Goal: Complete application form

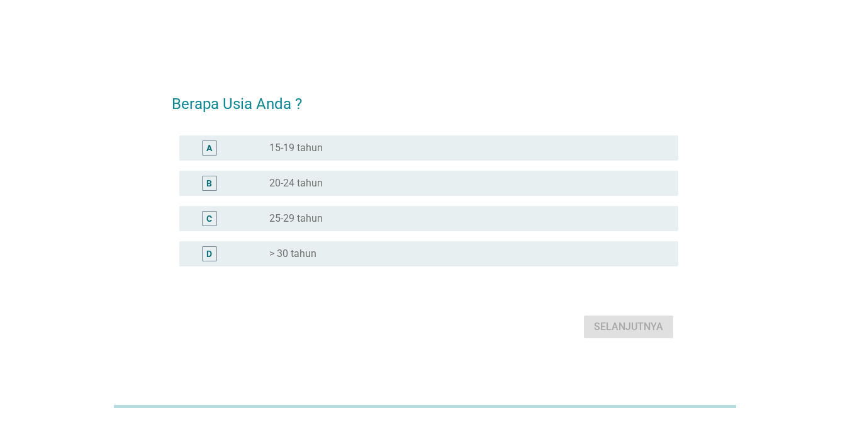
click at [326, 254] on div "radio_button_unchecked > 30 tahun" at bounding box center [463, 253] width 389 height 13
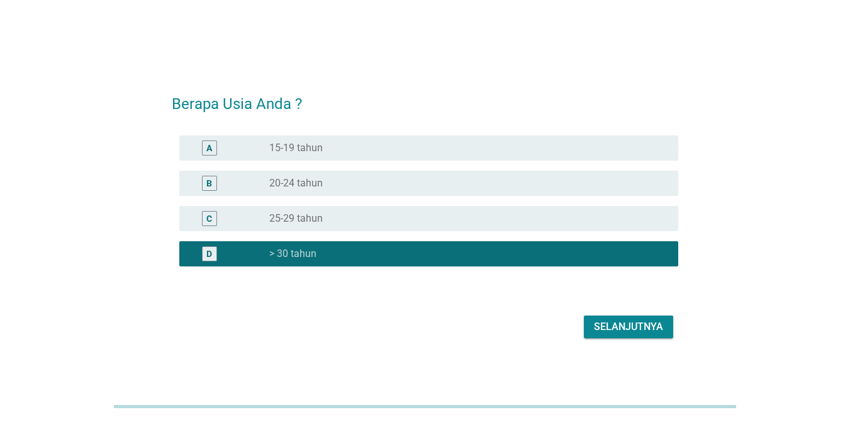
click at [619, 324] on div "Selanjutnya" at bounding box center [628, 326] width 69 height 15
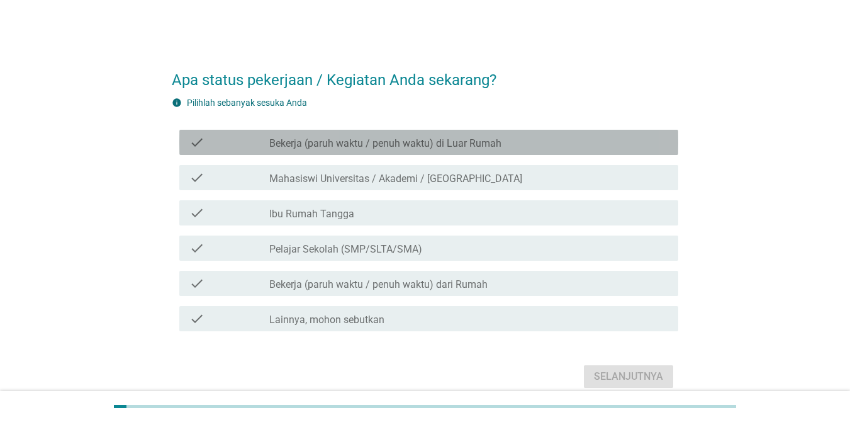
click at [370, 144] on label "Bekerja (paruh waktu / penuh waktu) di Luar Rumah" at bounding box center [385, 143] width 232 height 13
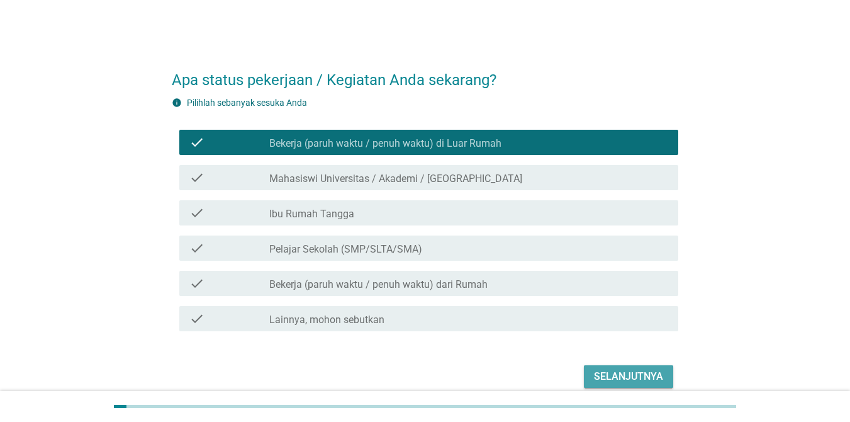
click at [628, 370] on div "Selanjutnya" at bounding box center [628, 376] width 69 height 15
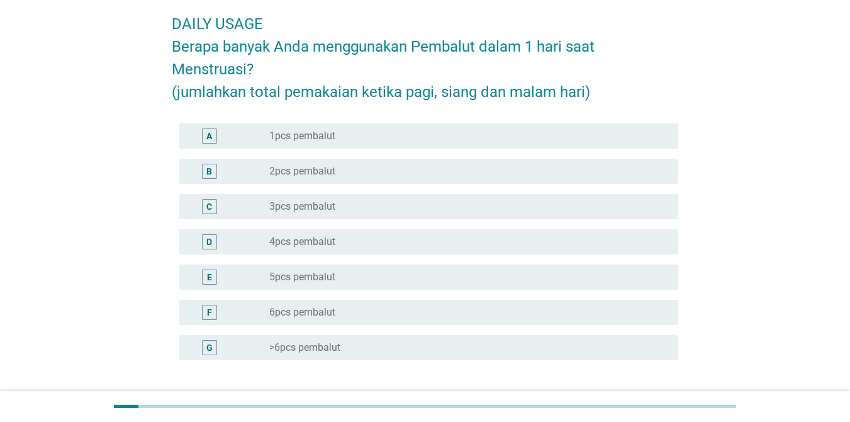
scroll to position [76, 0]
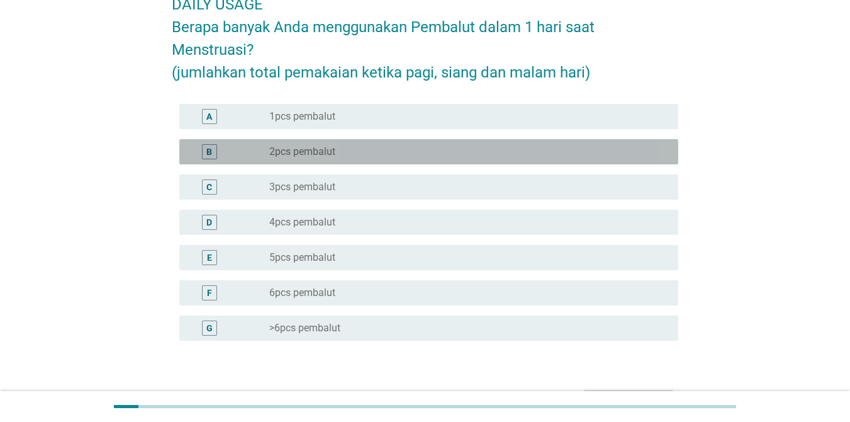
click at [354, 147] on div "radio_button_unchecked 2pcs pembalut" at bounding box center [463, 151] width 389 height 13
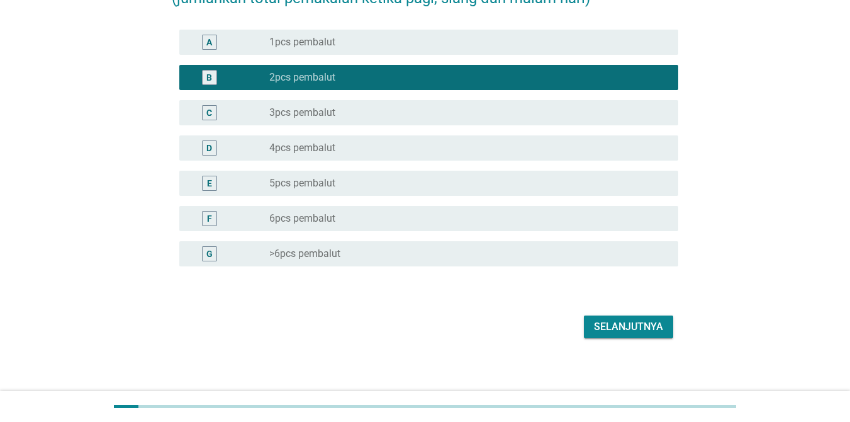
scroll to position [156, 0]
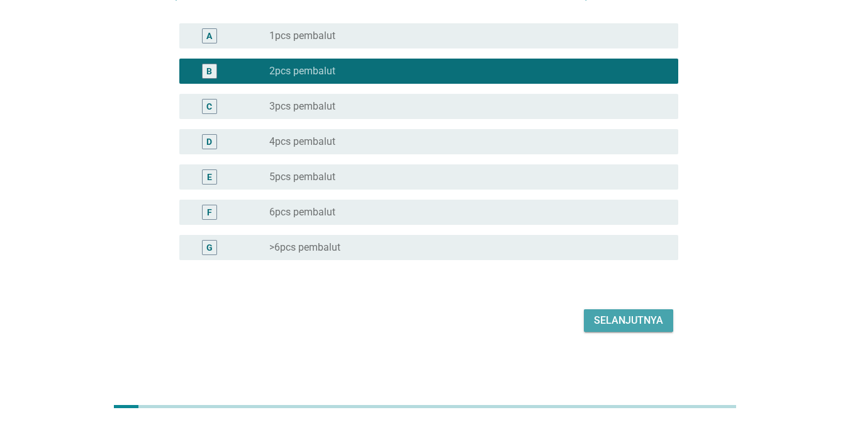
click at [596, 312] on button "Selanjutnya" at bounding box center [628, 320] width 89 height 23
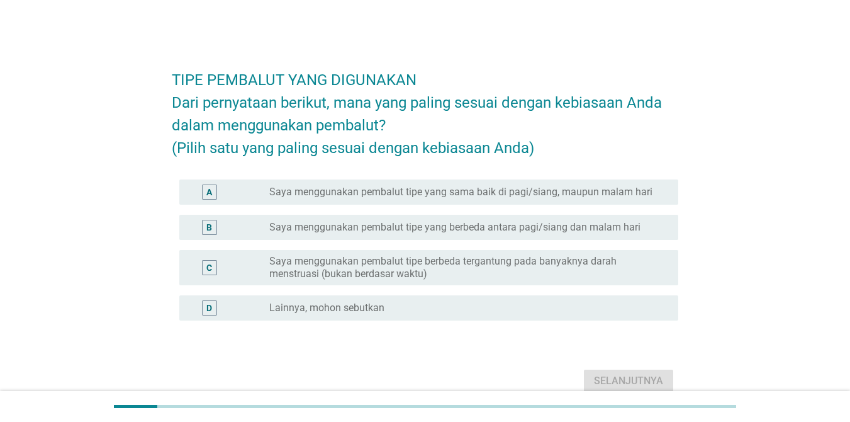
click at [344, 137] on h2 "TIPE PEMBALUT YANG DIGUNAKAN Dari pernyataan berikut, mana yang paling sesuai d…" at bounding box center [425, 107] width 507 height 103
click at [337, 198] on label "Saya menggunakan pembalut tipe yang sama baik di pagi/siang, maupun malam hari" at bounding box center [460, 192] width 383 height 13
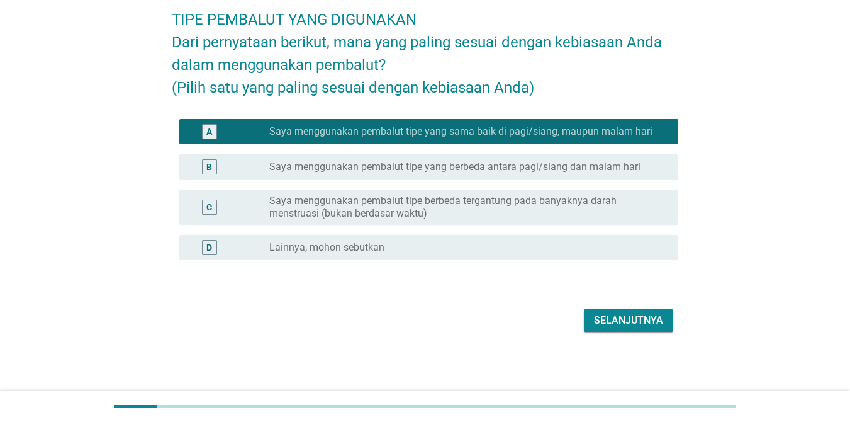
scroll to position [83, 0]
click at [615, 317] on div "Selanjutnya" at bounding box center [628, 320] width 69 height 15
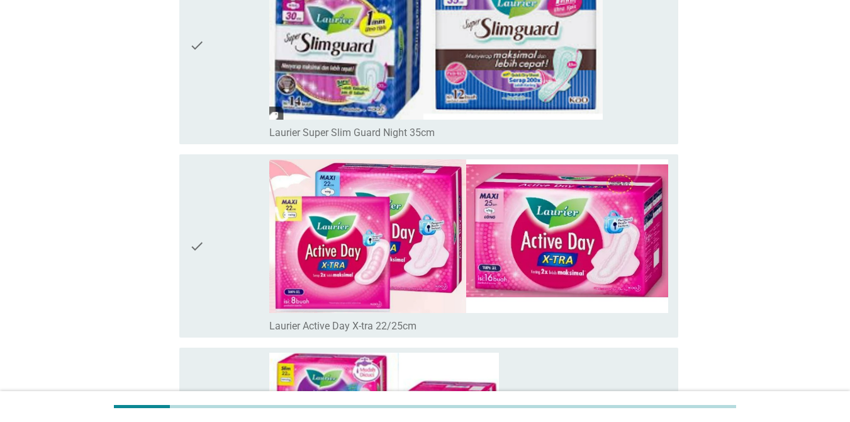
scroll to position [3175, 0]
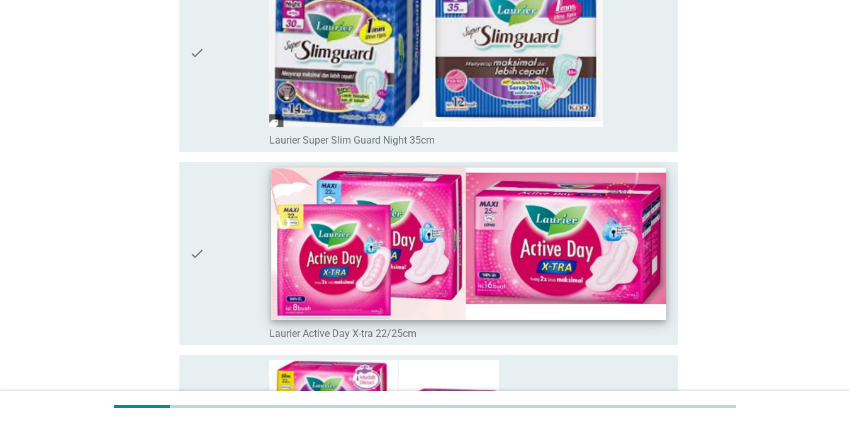
click at [349, 265] on img at bounding box center [468, 244] width 395 height 152
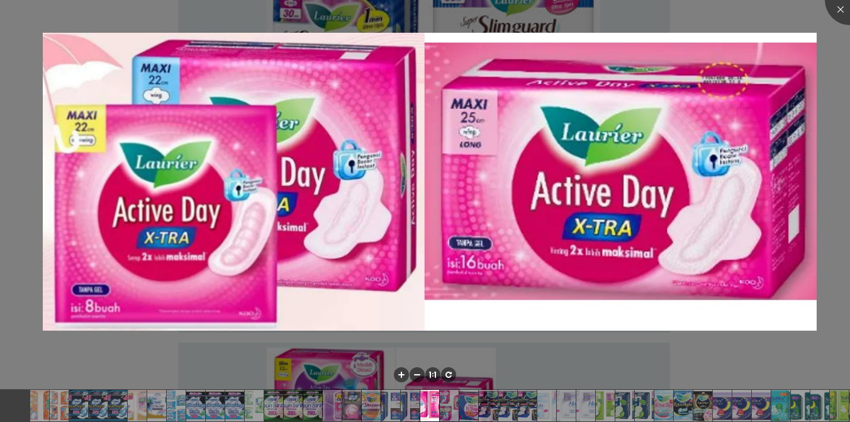
click at [801, 15] on div at bounding box center [425, 211] width 850 height 422
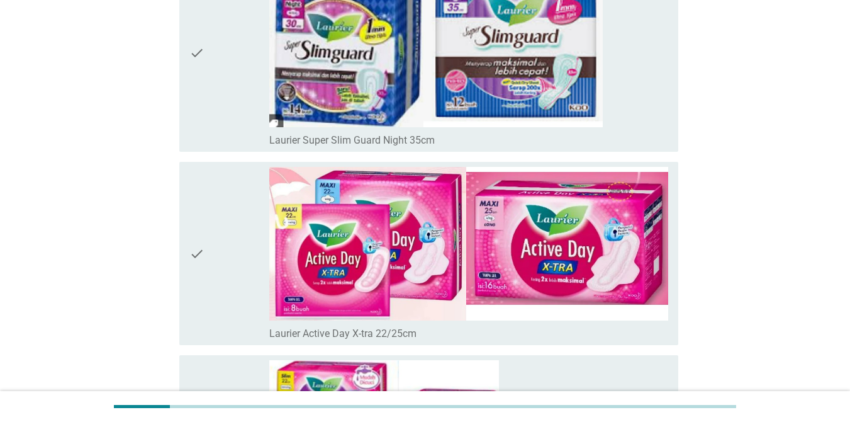
click at [234, 227] on div "check" at bounding box center [229, 253] width 80 height 173
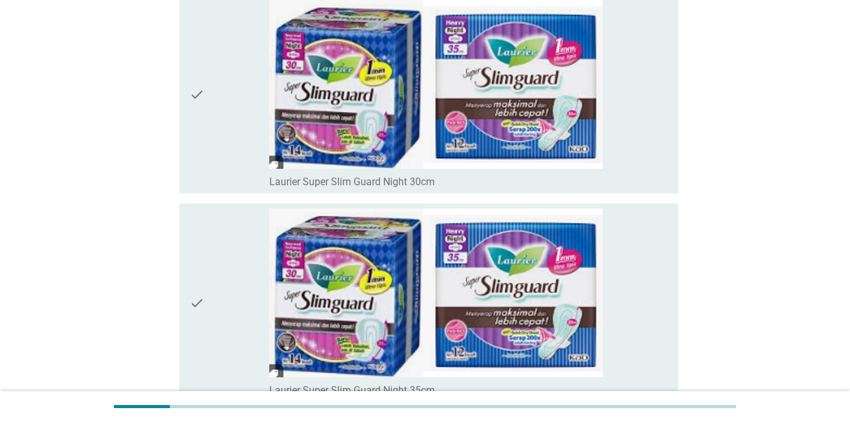
scroll to position [2923, 0]
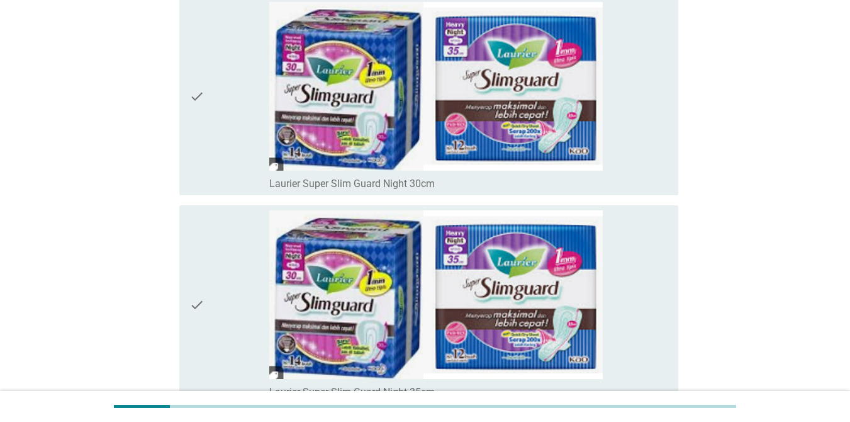
click at [234, 227] on div "check" at bounding box center [229, 304] width 80 height 188
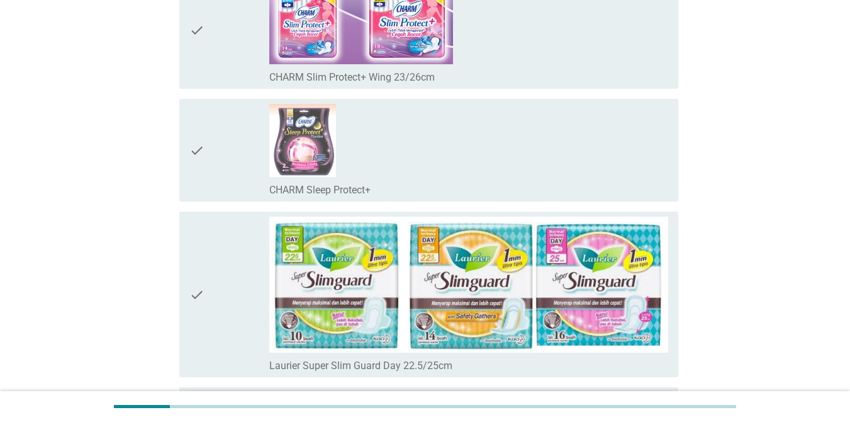
scroll to position [2521, 0]
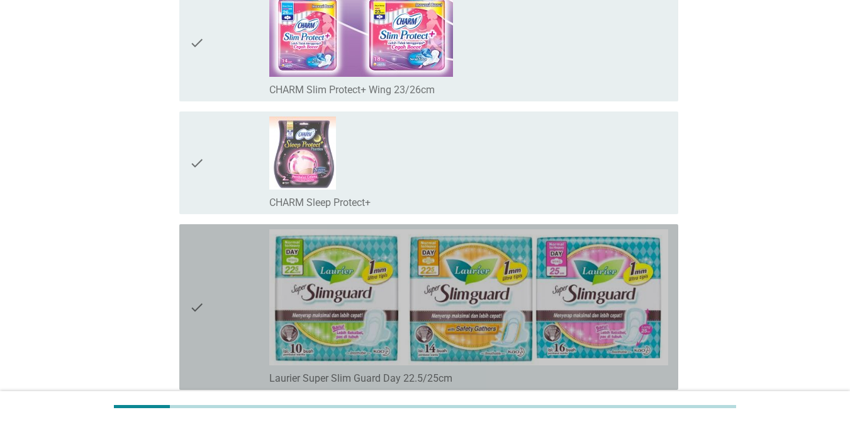
click at [230, 274] on div "check" at bounding box center [229, 306] width 80 height 155
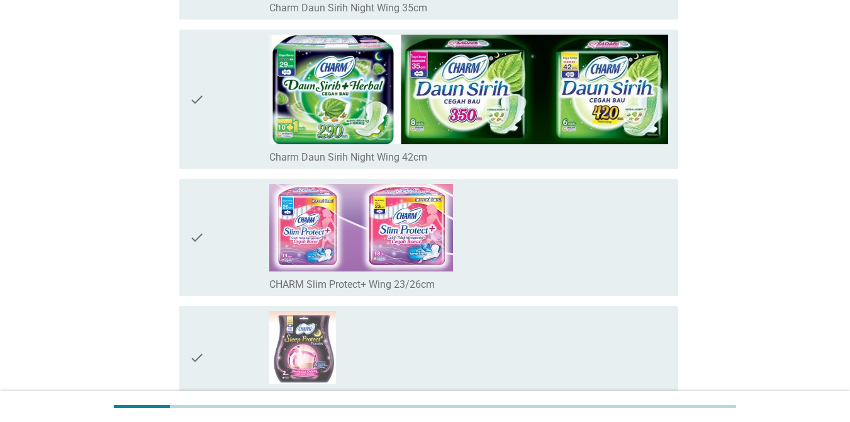
scroll to position [2319, 0]
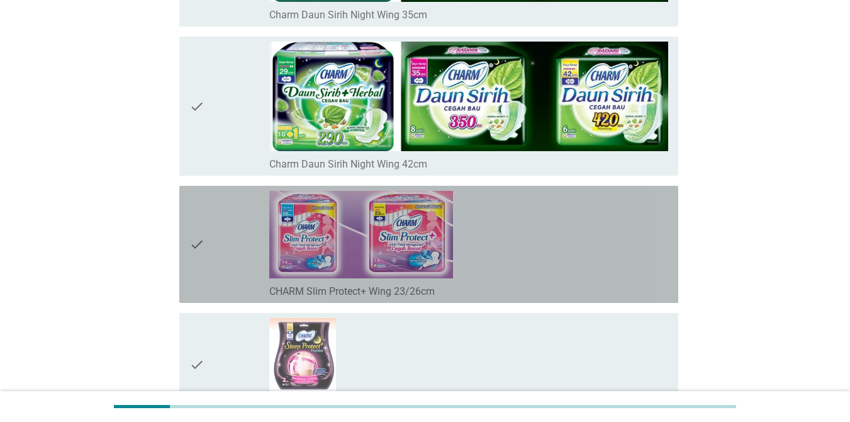
click at [230, 274] on div "check" at bounding box center [229, 244] width 80 height 107
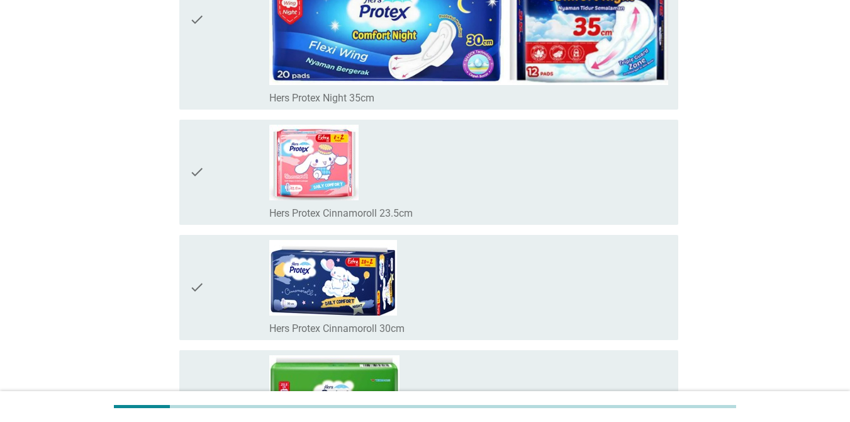
scroll to position [8155, 0]
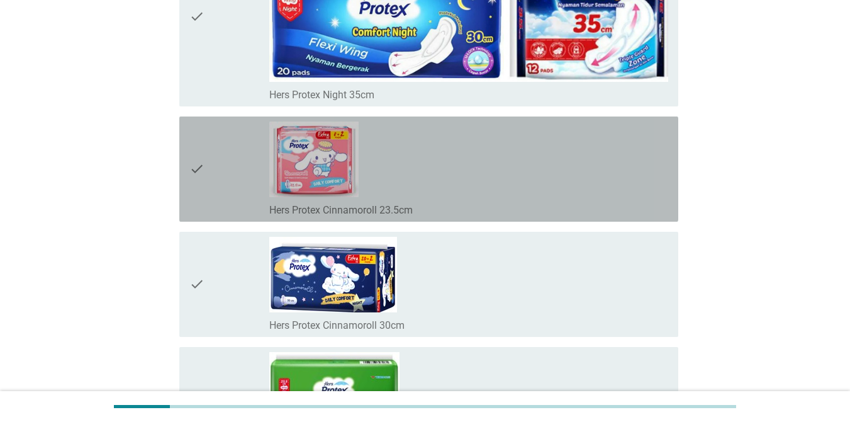
click at [256, 186] on div "check" at bounding box center [229, 168] width 80 height 95
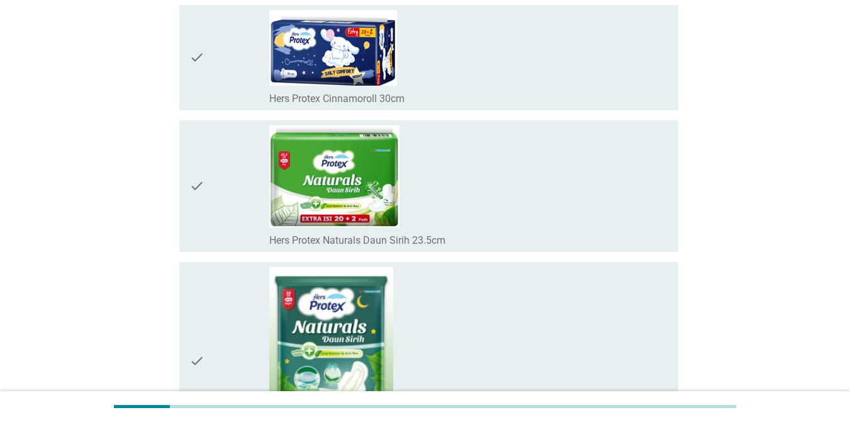
scroll to position [10100, 0]
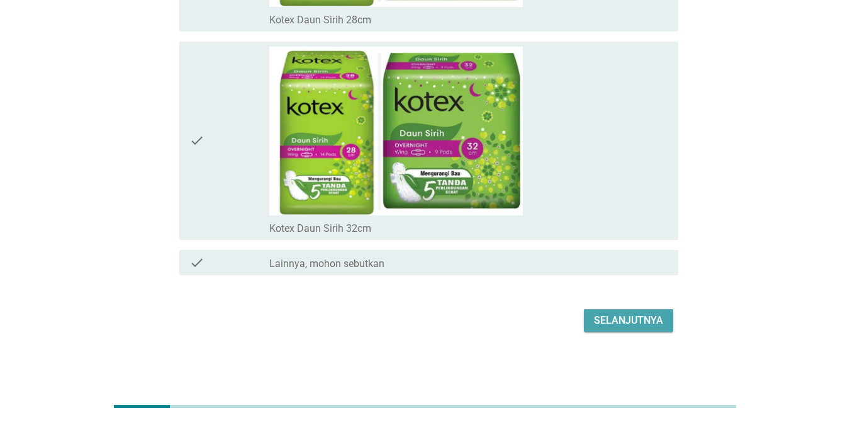
click at [624, 329] on button "Selanjutnya" at bounding box center [628, 320] width 89 height 23
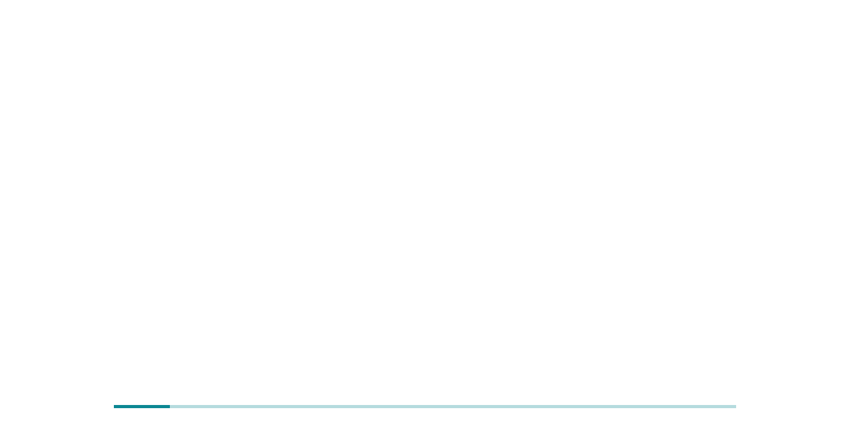
scroll to position [0, 0]
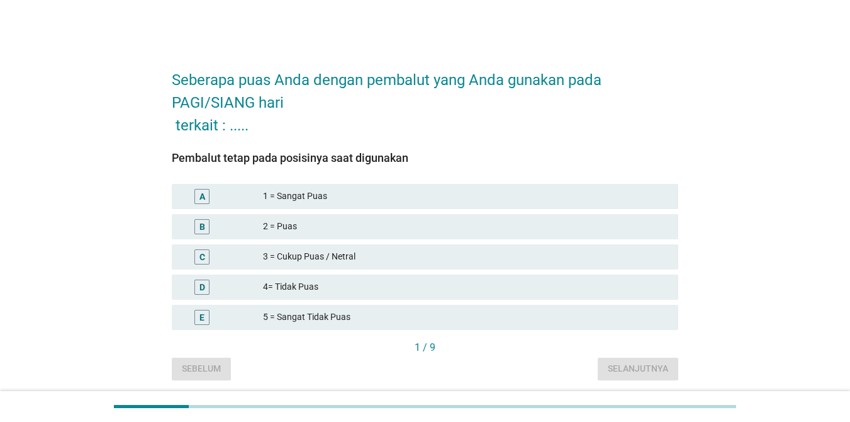
click at [339, 256] on div "3 = Cukup Puas / Netral" at bounding box center [465, 256] width 405 height 15
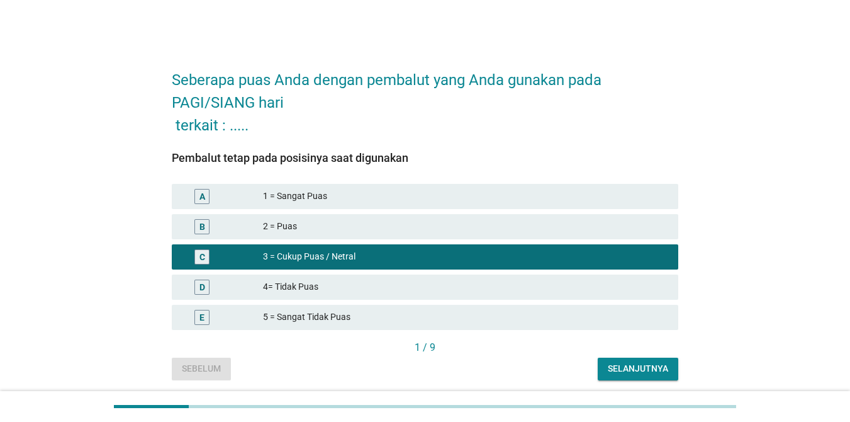
click at [624, 366] on div "Selanjutnya" at bounding box center [638, 368] width 60 height 13
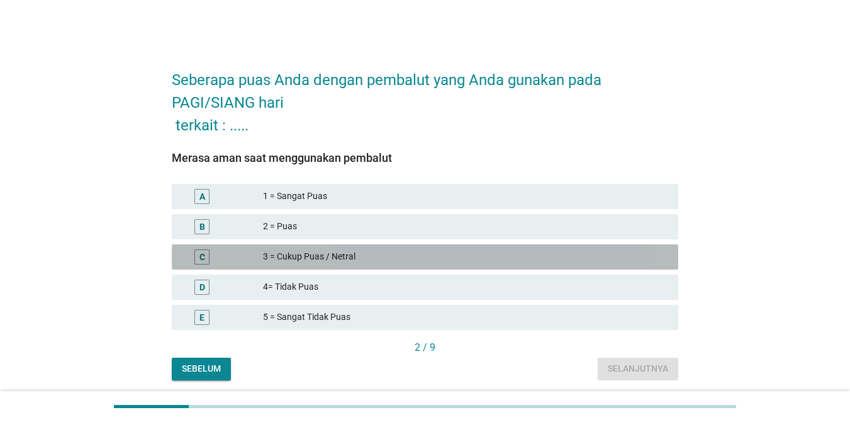
click at [424, 247] on div "C 3 = Cukup Puas / Netral" at bounding box center [425, 256] width 507 height 25
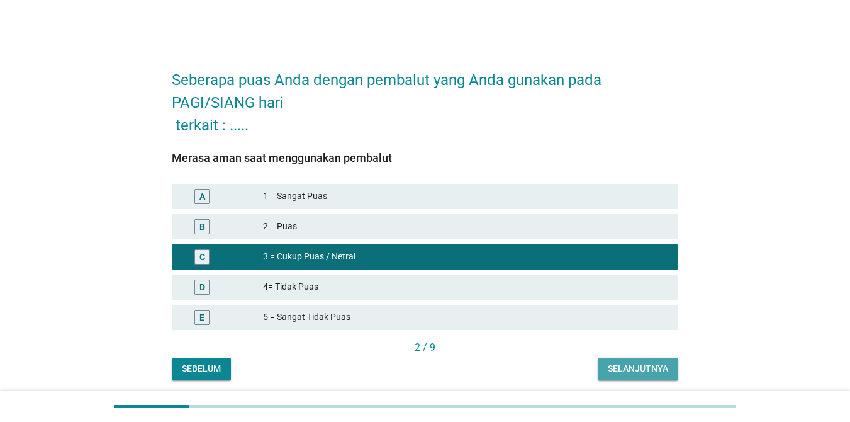
click at [640, 363] on div "Selanjutnya" at bounding box center [638, 368] width 60 height 13
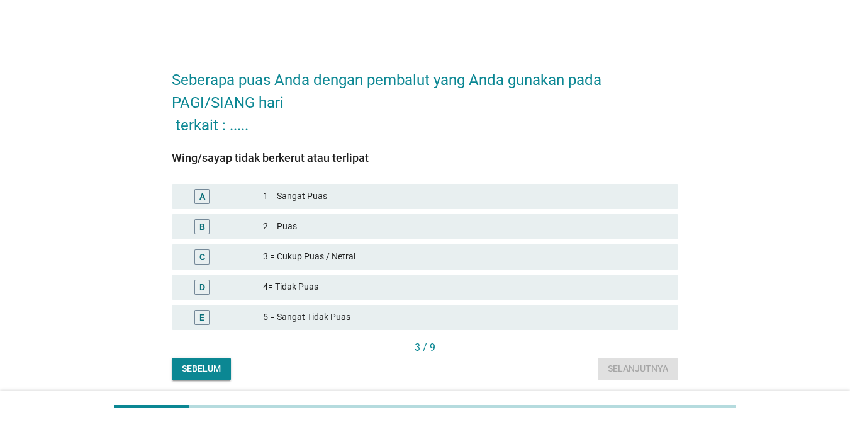
click at [438, 290] on div "4= Tidak Puas" at bounding box center [465, 287] width 405 height 15
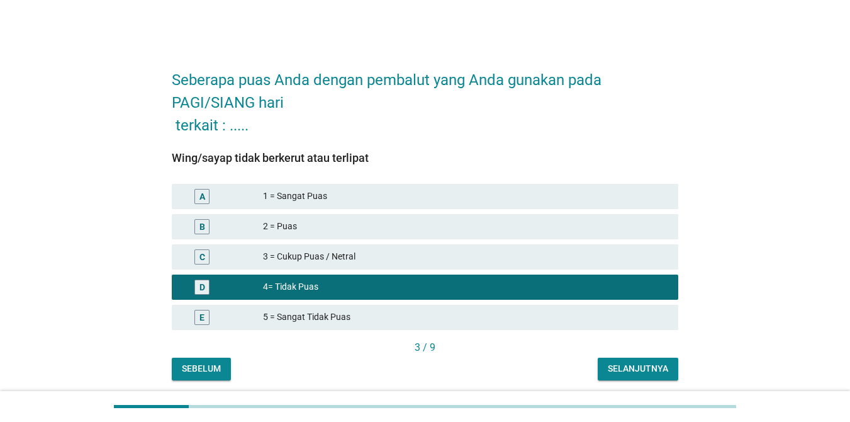
click at [623, 366] on div "Selanjutnya" at bounding box center [638, 368] width 60 height 13
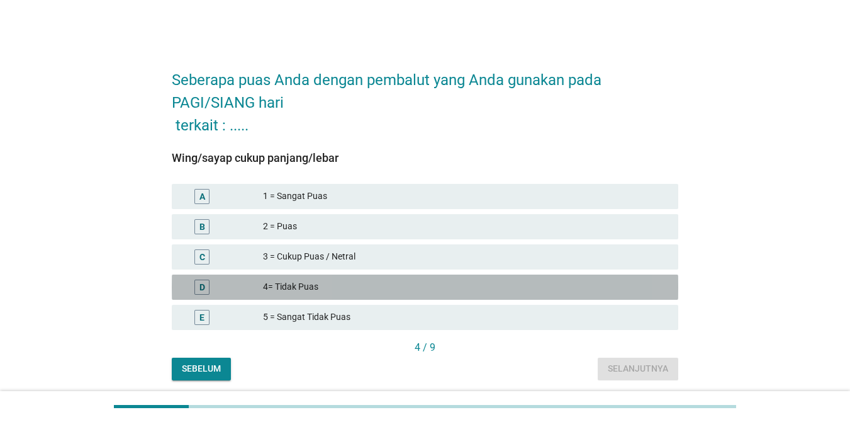
click at [495, 282] on div "4= Tidak Puas" at bounding box center [465, 287] width 405 height 15
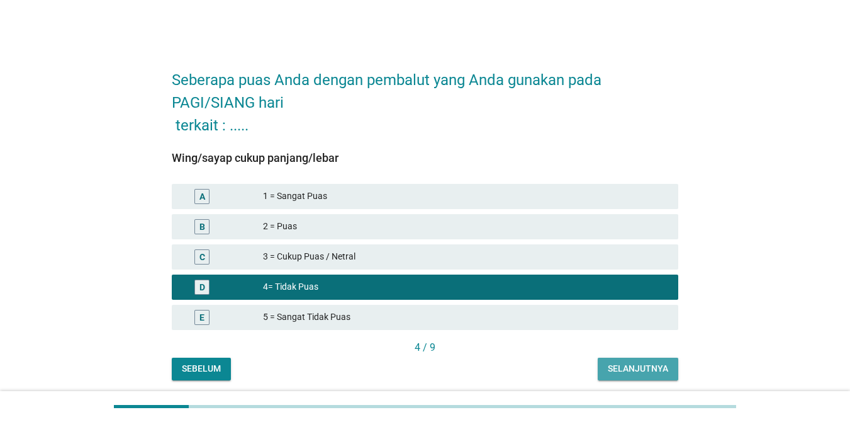
click at [662, 368] on div "Selanjutnya" at bounding box center [638, 368] width 60 height 13
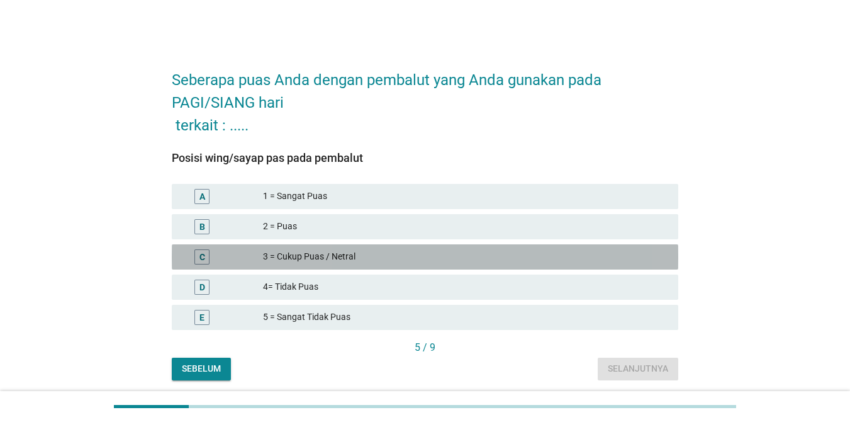
click at [506, 253] on div "3 = Cukup Puas / Netral" at bounding box center [465, 256] width 405 height 15
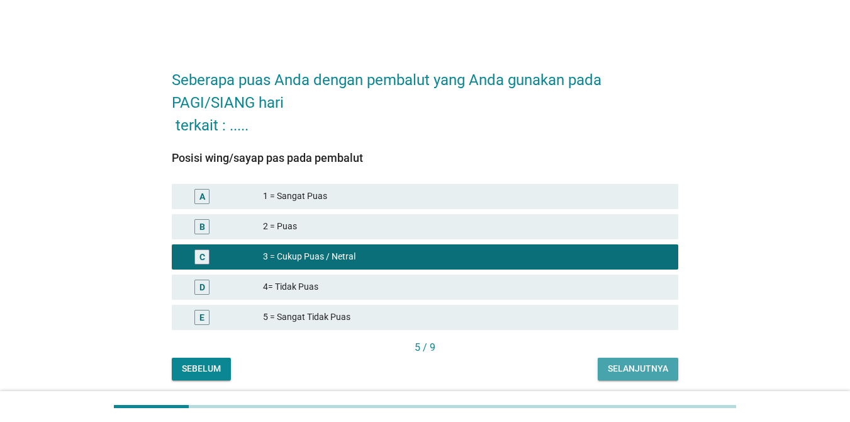
click at [636, 363] on div "Selanjutnya" at bounding box center [638, 368] width 60 height 13
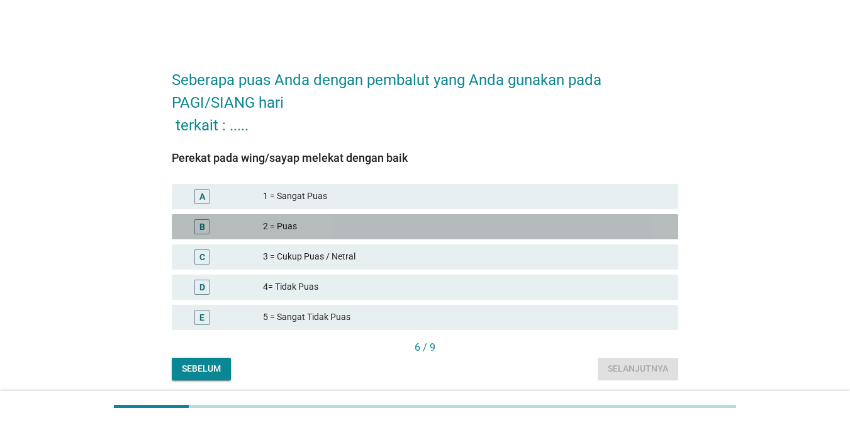
click at [438, 224] on div "2 = Puas" at bounding box center [465, 226] width 405 height 15
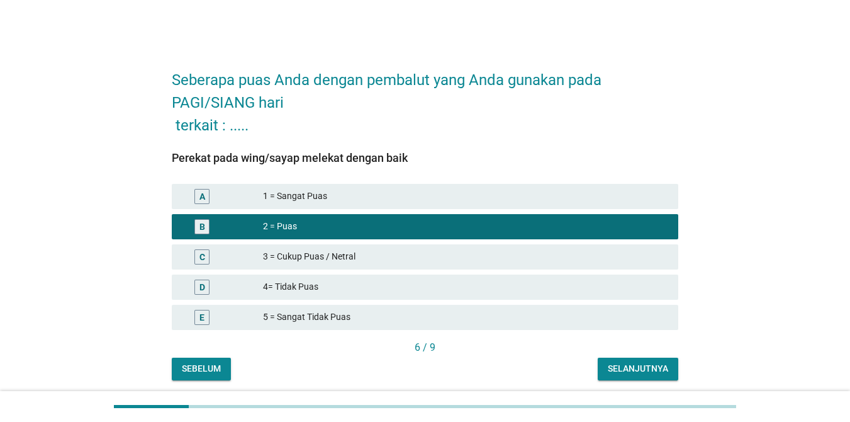
click at [619, 361] on button "Selanjutnya" at bounding box center [638, 369] width 81 height 23
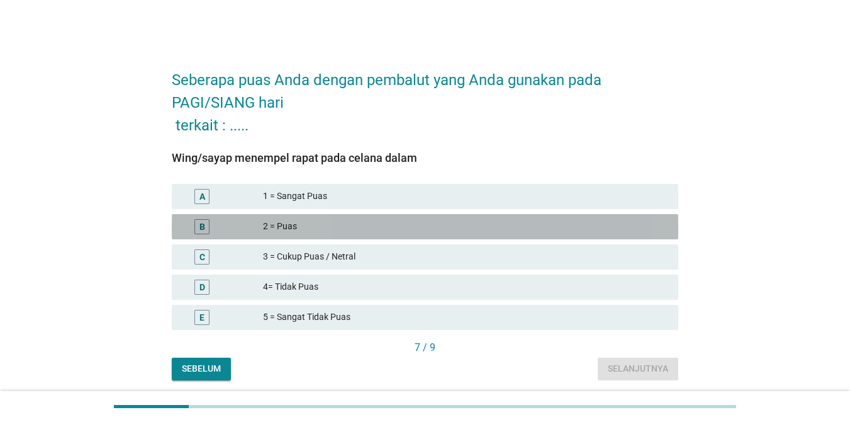
click at [436, 228] on div "2 = Puas" at bounding box center [465, 226] width 405 height 15
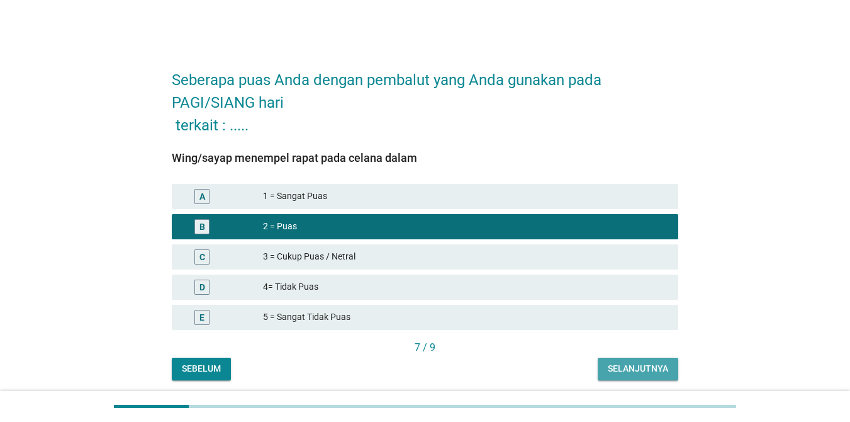
click at [626, 368] on div "Selanjutnya" at bounding box center [638, 368] width 60 height 13
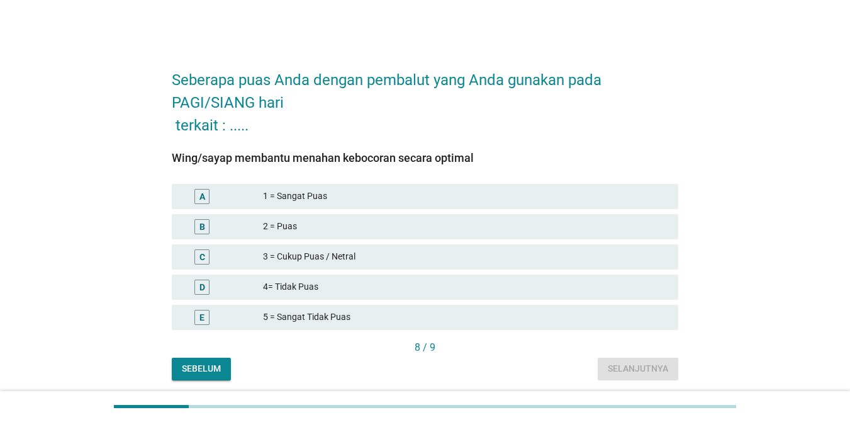
click at [431, 229] on div "2 = Puas" at bounding box center [465, 226] width 405 height 15
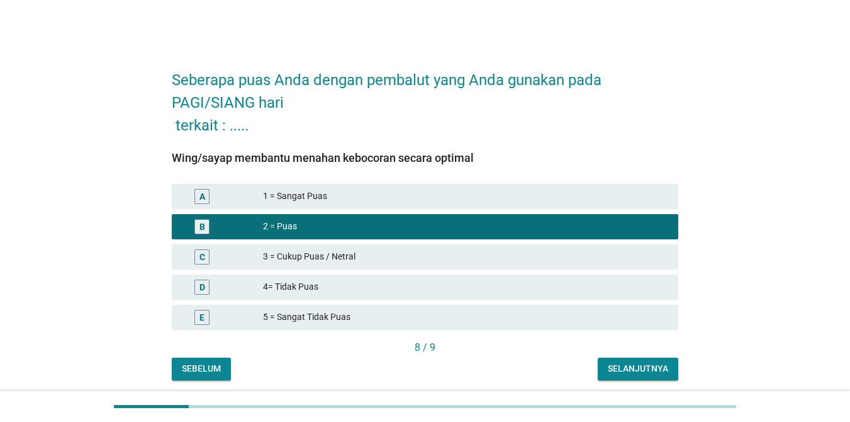
click at [621, 364] on div "Selanjutnya" at bounding box center [638, 368] width 60 height 13
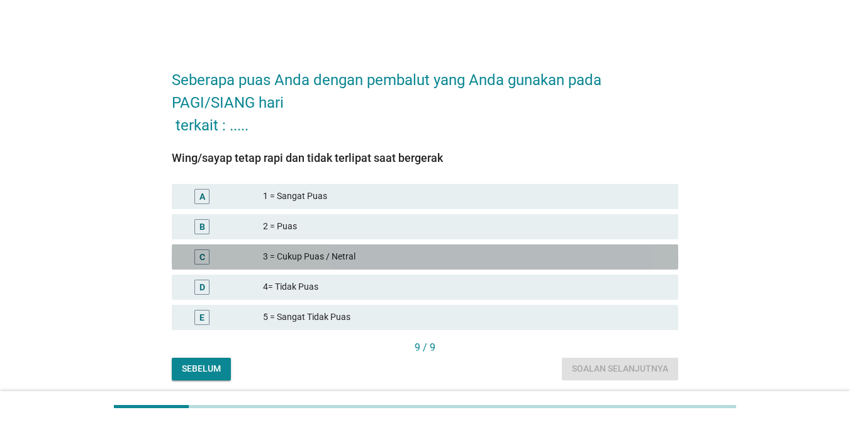
click at [437, 260] on div "3 = Cukup Puas / Netral" at bounding box center [465, 256] width 405 height 15
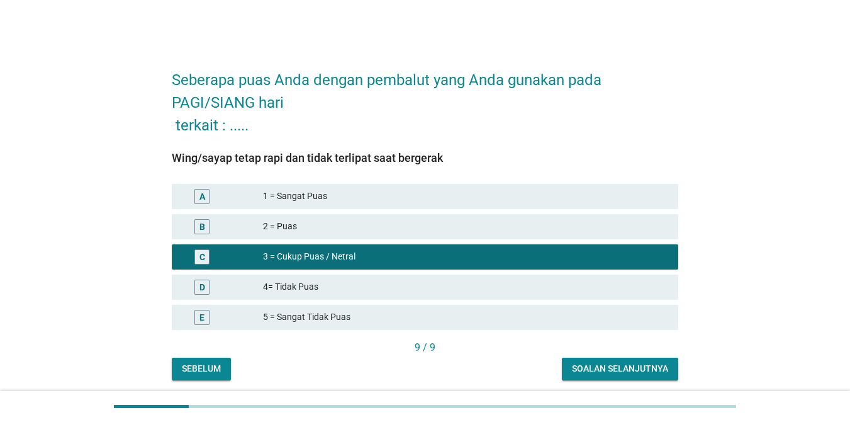
click at [510, 303] on div "E 5 = Sangat Tidak Puas" at bounding box center [425, 317] width 512 height 30
click at [492, 280] on div "4= Tidak Puas" at bounding box center [465, 287] width 405 height 15
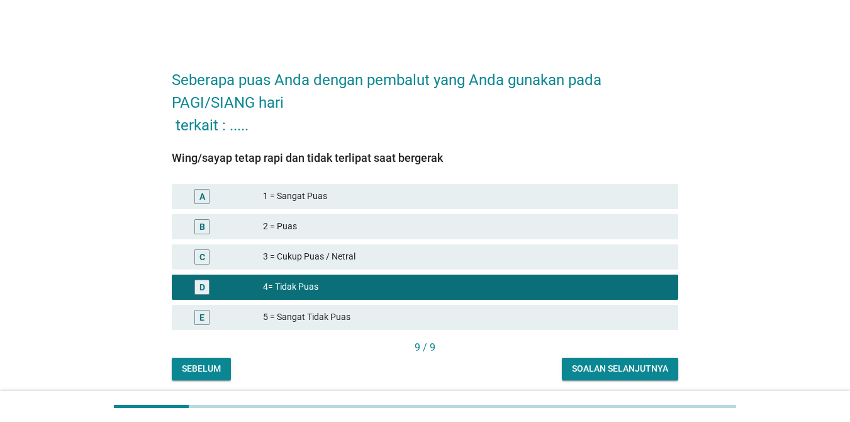
click at [606, 365] on div "Soalan selanjutnya" at bounding box center [620, 368] width 96 height 13
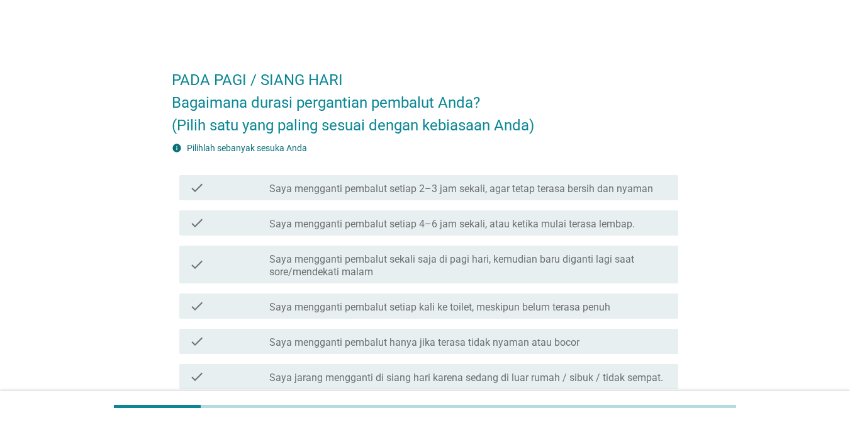
click at [441, 224] on label "Saya mengganti pembalut setiap 4–6 jam sekali, atau ketika mulai terasa lembap." at bounding box center [452, 224] width 366 height 13
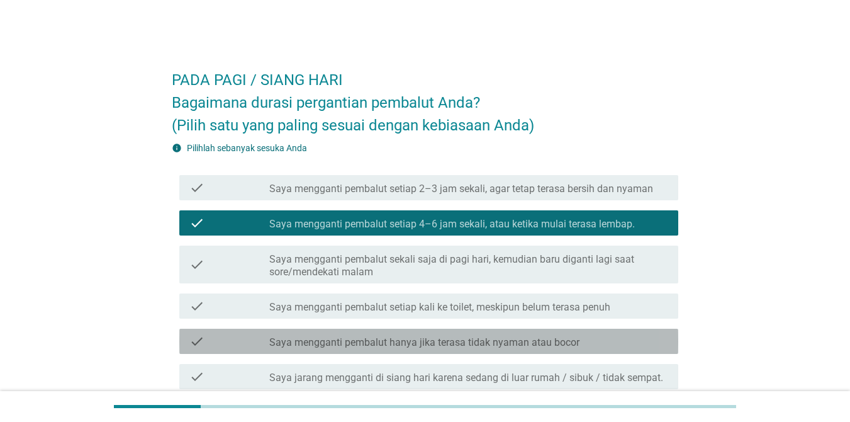
click at [535, 348] on label "Saya mengganti pembalut hanya jika terasa tidak nyaman atau bocor" at bounding box center [424, 342] width 310 height 13
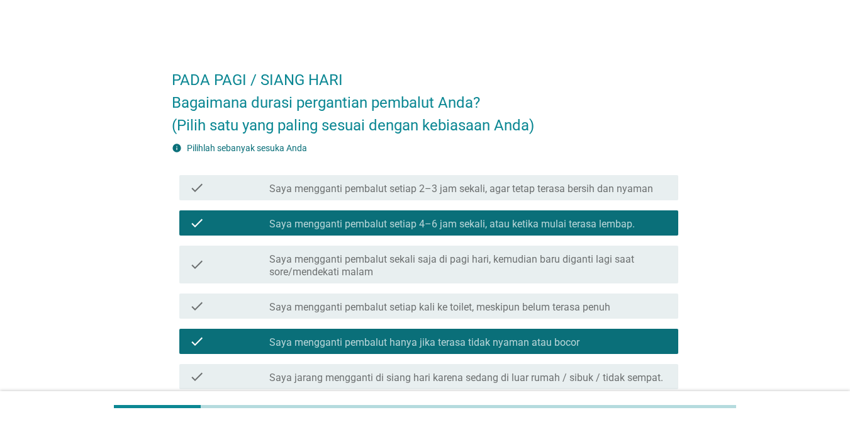
scroll to position [149, 0]
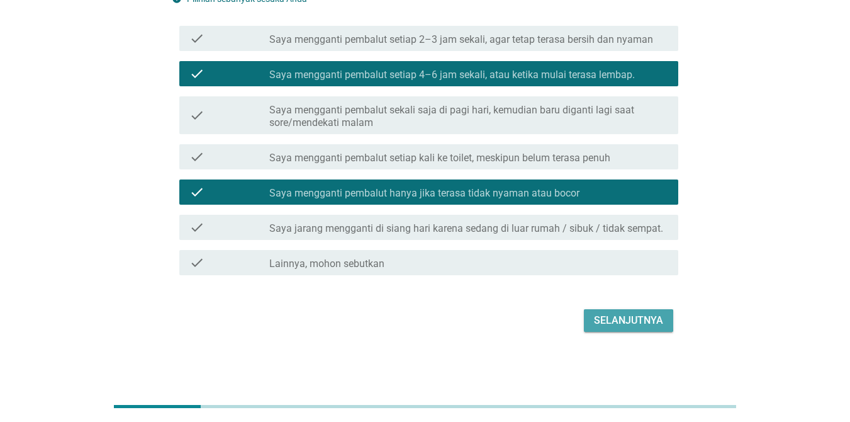
click at [613, 319] on div "Selanjutnya" at bounding box center [628, 320] width 69 height 15
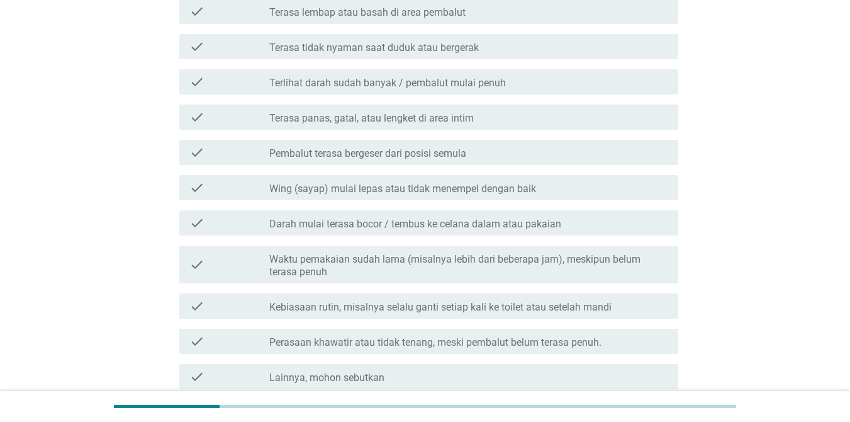
scroll to position [201, 0]
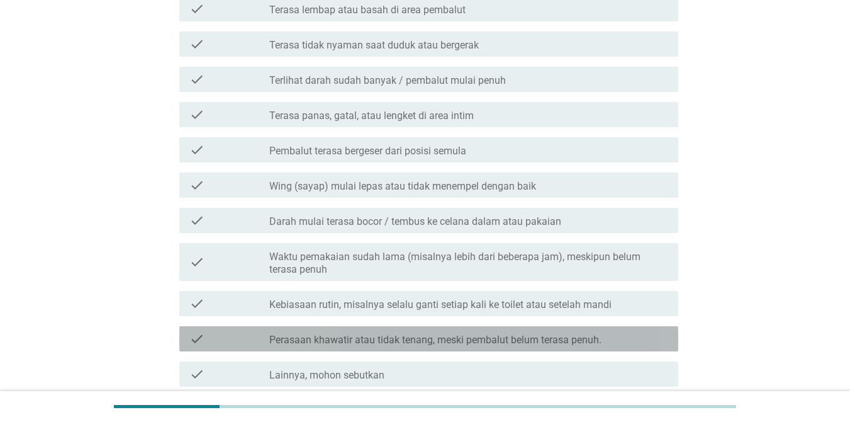
click at [448, 342] on label "Perasaan khawatir atau tidak tenang, meski pembalut belum terasa penuh." at bounding box center [435, 340] width 332 height 13
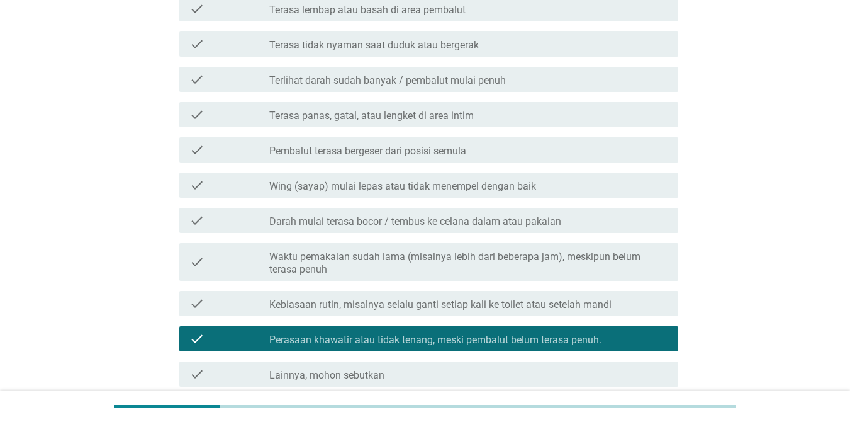
click at [421, 221] on label "Darah mulai terasa bocor / tembus ke celana dalam atau pakaian" at bounding box center [415, 221] width 292 height 13
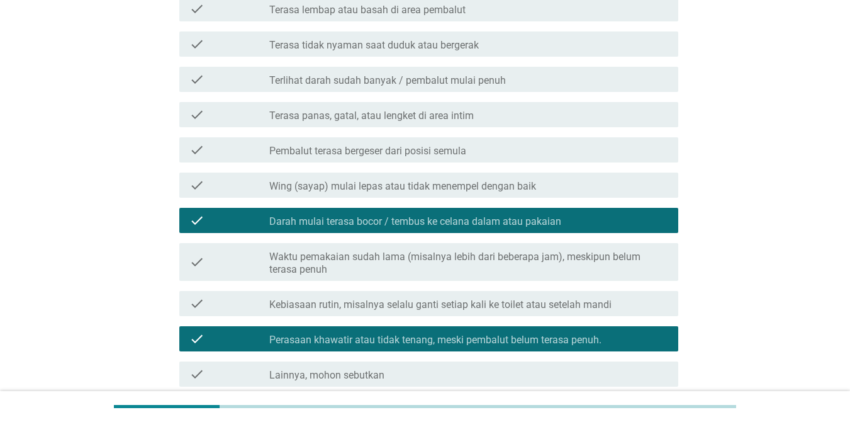
click at [415, 143] on div "check_box_outline_blank Pembalut terasa bergeser dari posisi semula" at bounding box center [468, 149] width 399 height 15
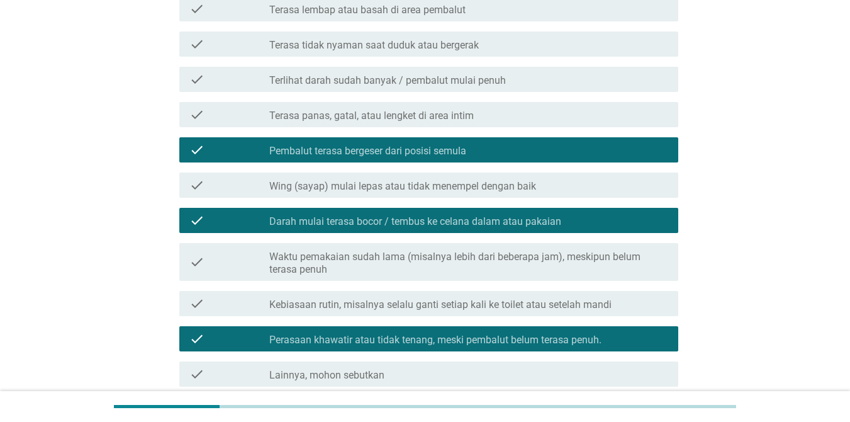
click at [412, 82] on label "Terlihat darah sudah banyak / pembalut mulai penuh" at bounding box center [387, 80] width 237 height 13
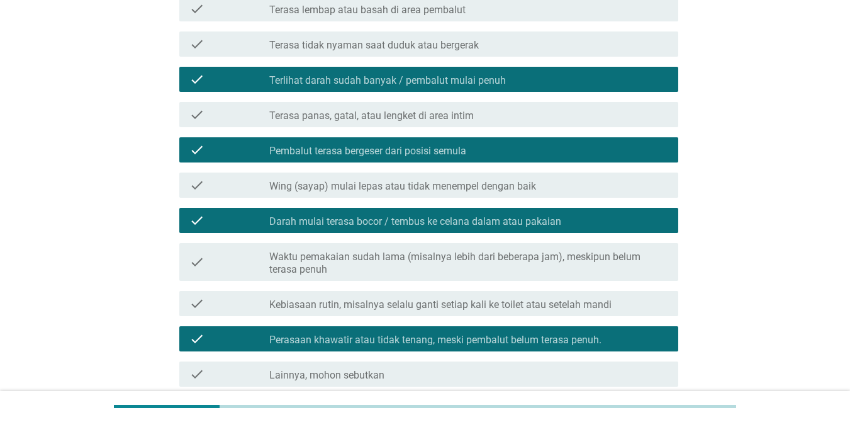
click at [402, 7] on label "Terasa lembap atau basah di area pembalut" at bounding box center [367, 10] width 196 height 13
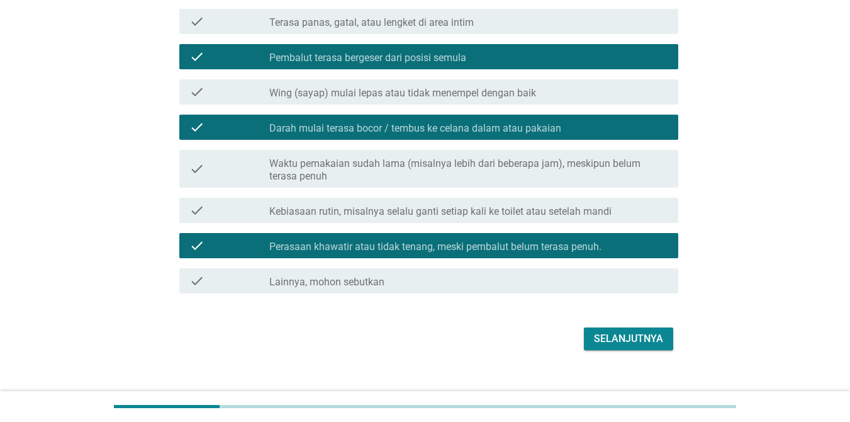
scroll to position [313, 0]
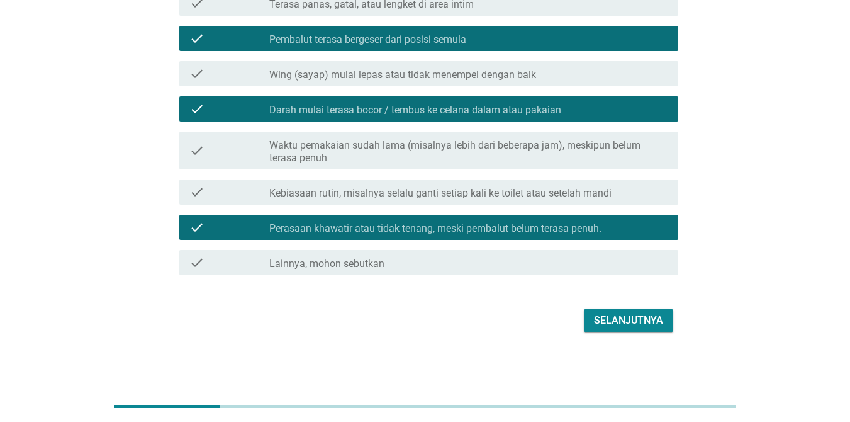
click at [608, 325] on div "Selanjutnya" at bounding box center [628, 320] width 69 height 15
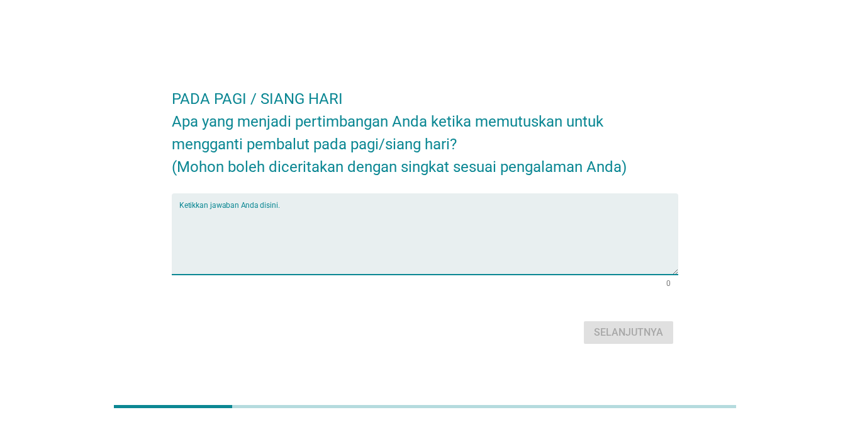
click at [325, 252] on textarea "Ketikkan jawaban Anda disini." at bounding box center [428, 241] width 499 height 66
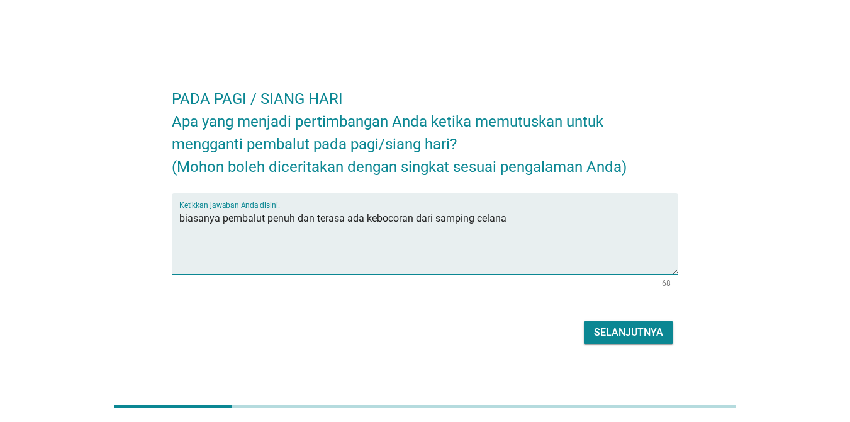
type textarea "biasanya pembalut penuh dan terasa ada kebocoran dari samping celana"
click at [602, 325] on div "Selanjutnya" at bounding box center [628, 332] width 69 height 15
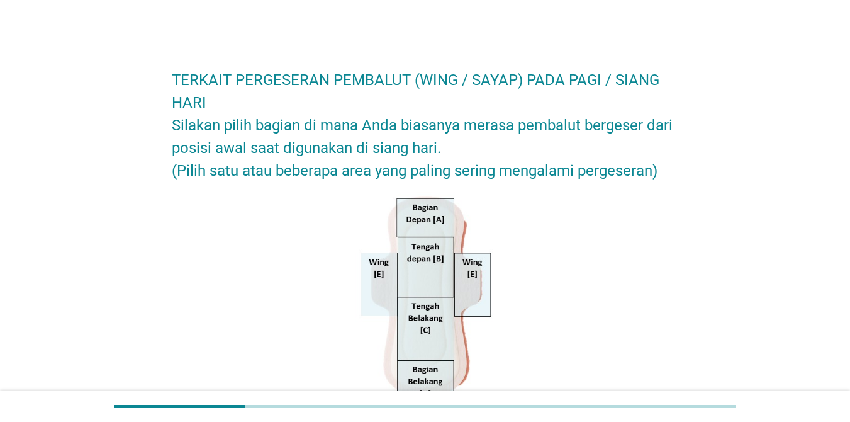
click at [602, 325] on div at bounding box center [425, 297] width 507 height 211
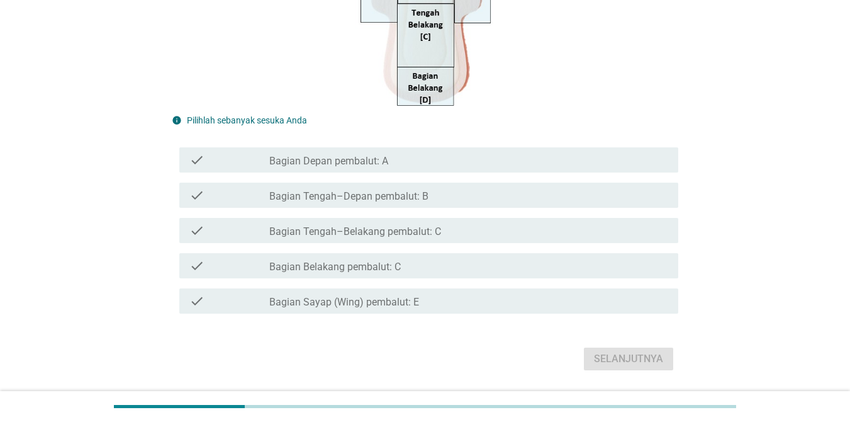
scroll to position [302, 0]
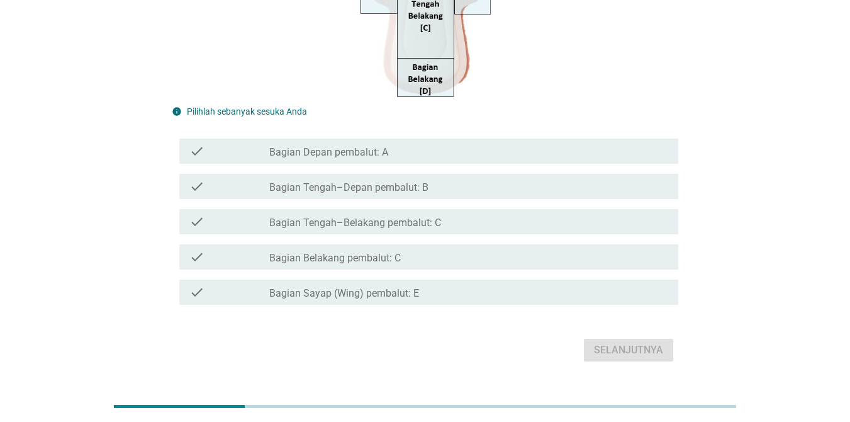
click at [424, 290] on div "check_box_outline_blank Bagian Sayap (Wing) pembalut: E" at bounding box center [468, 292] width 399 height 15
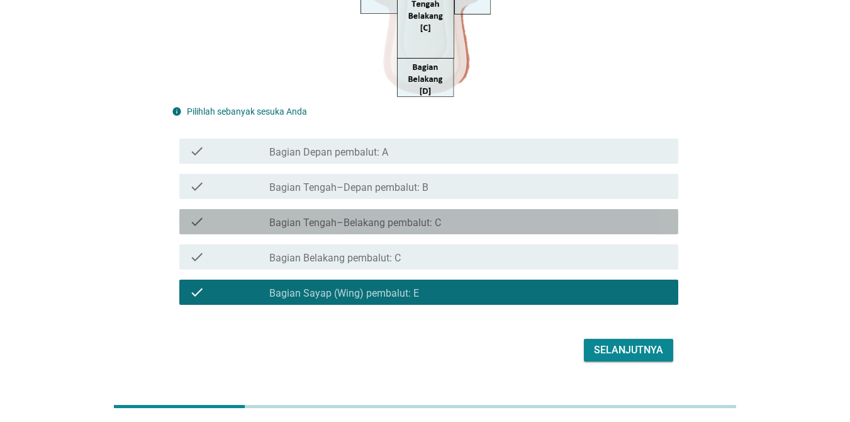
click at [460, 217] on div "check_box_outline_blank Bagian Tengah–Belakang pembalut: C" at bounding box center [468, 221] width 399 height 15
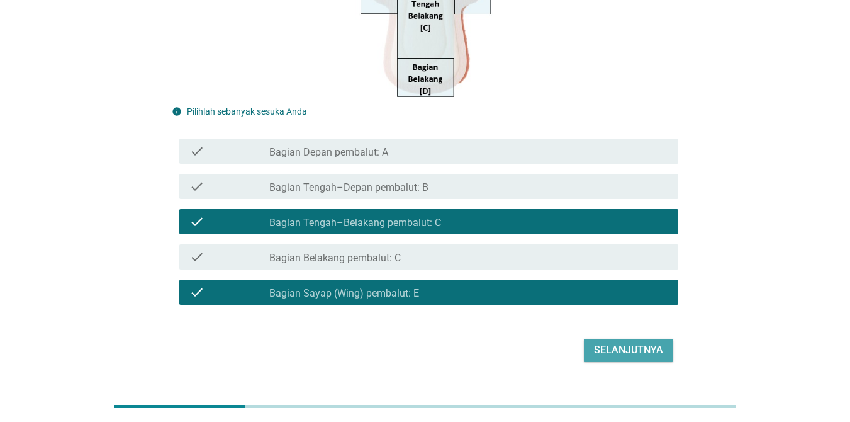
click at [614, 345] on div "Selanjutnya" at bounding box center [628, 349] width 69 height 15
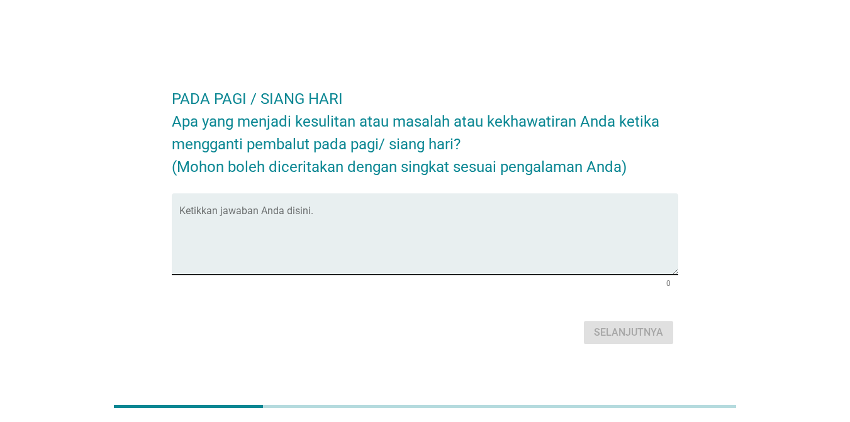
click at [381, 263] on textarea "Ketikkan jawaban Anda disini." at bounding box center [428, 241] width 499 height 66
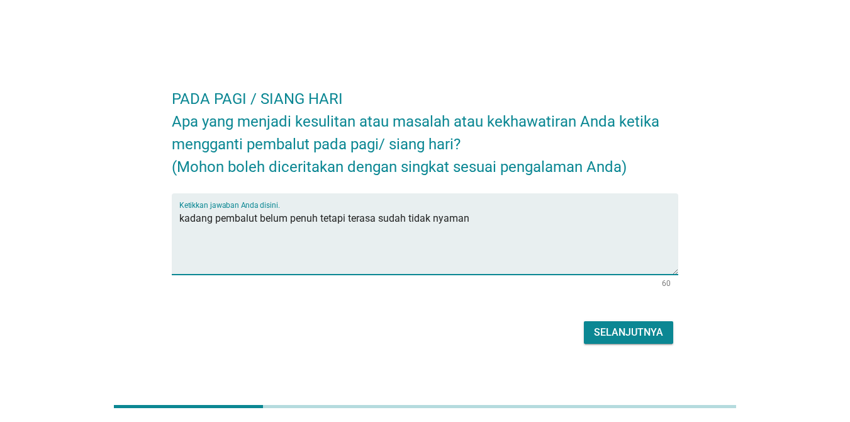
type textarea "kadang pembalut belum penuh tetapi terasa sudah tidak nyaman"
click at [646, 330] on div "Selanjutnya" at bounding box center [628, 332] width 69 height 15
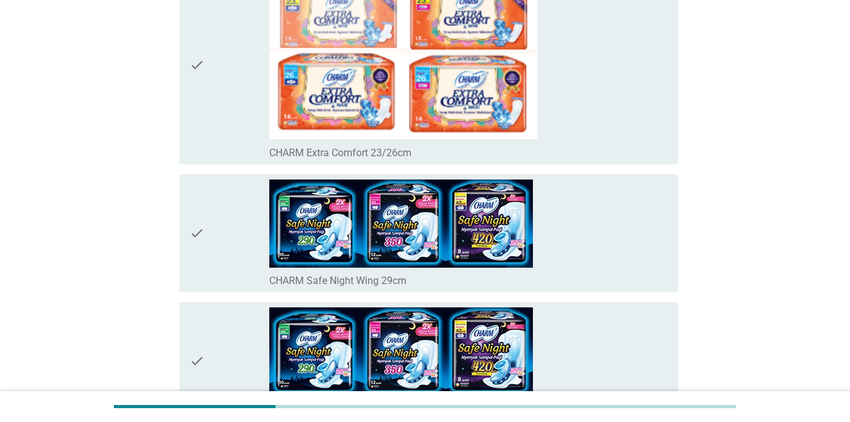
scroll to position [302, 0]
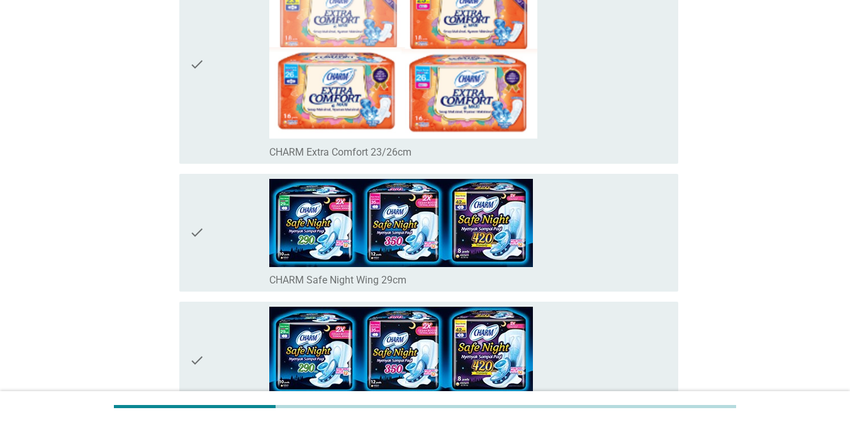
click at [215, 67] on div "check" at bounding box center [229, 64] width 80 height 188
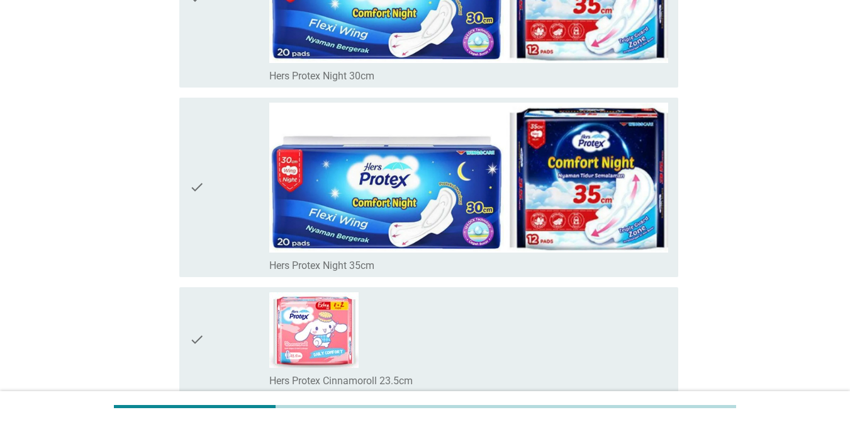
scroll to position [7985, 0]
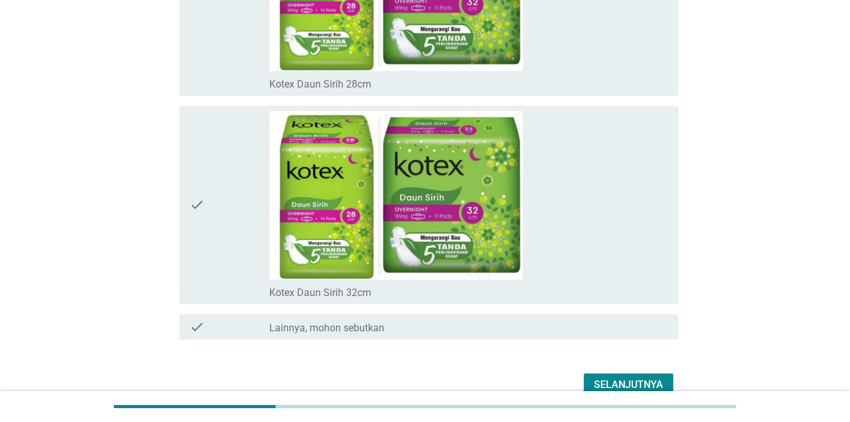
scroll to position [10100, 0]
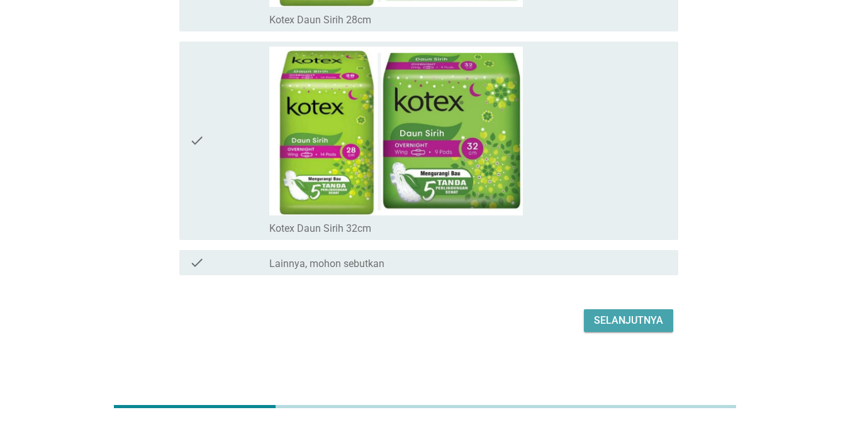
click at [618, 315] on div "Selanjutnya" at bounding box center [628, 320] width 69 height 15
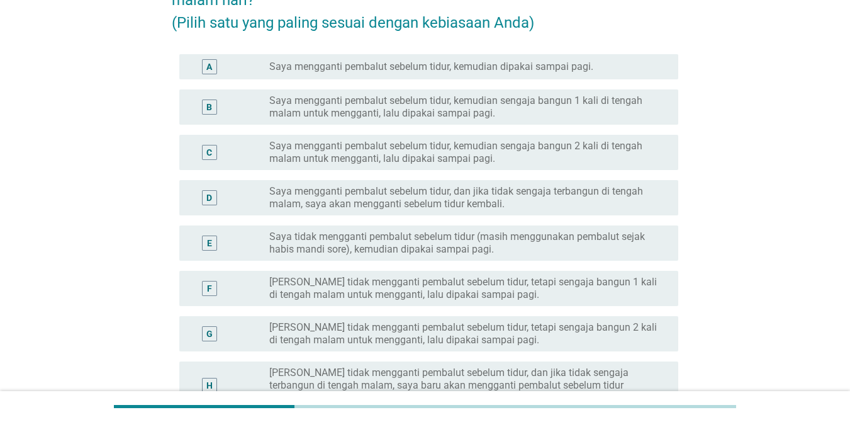
scroll to position [126, 0]
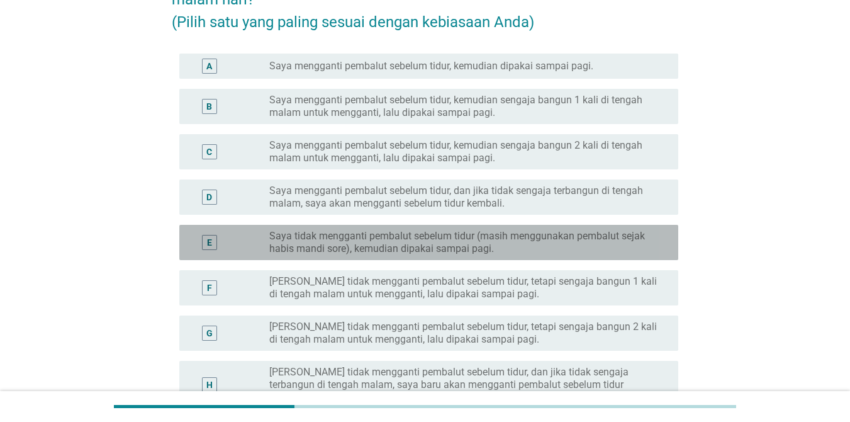
click at [420, 247] on label "Saya tidak mengganti pembalut sebelum tidur (masih menggunakan pembalut sejak h…" at bounding box center [463, 242] width 389 height 25
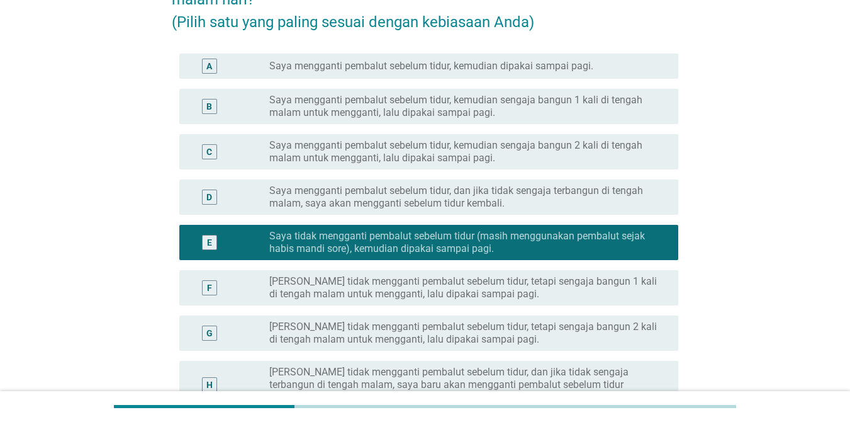
click at [394, 62] on label "Saya mengganti pembalut sebelum tidur, kemudian dipakai sampai pagi." at bounding box center [431, 66] width 324 height 13
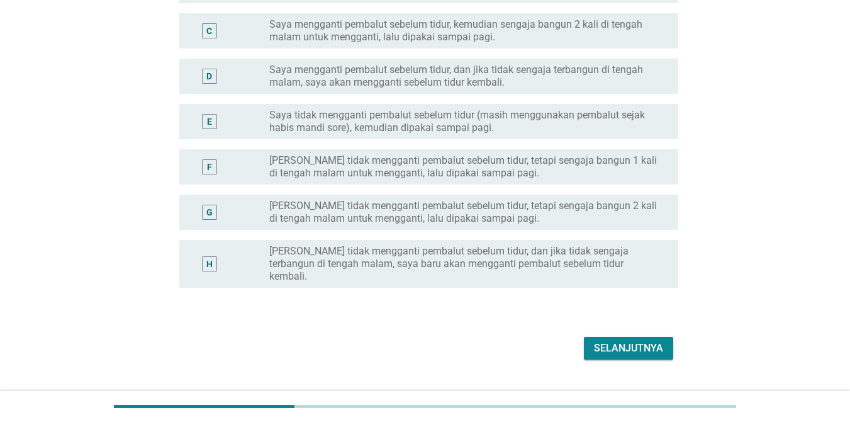
scroll to position [262, 0]
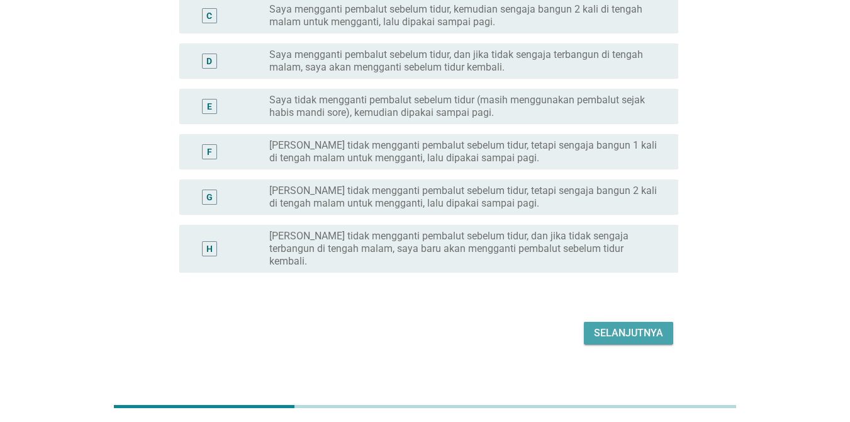
click at [599, 325] on div "Selanjutnya" at bounding box center [628, 332] width 69 height 15
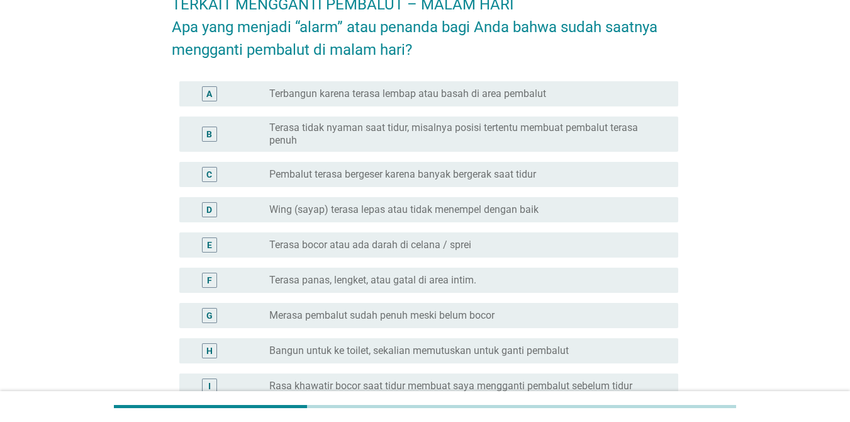
scroll to position [151, 0]
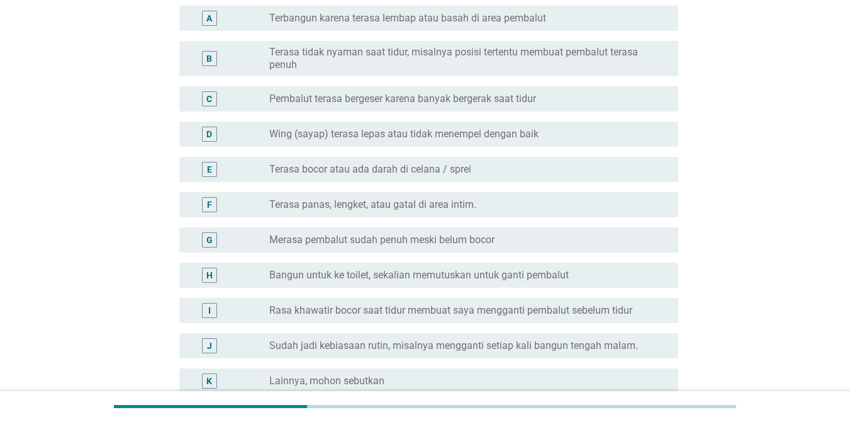
click at [342, 171] on label "Terasa bocor atau ada darah di celana / sprei" at bounding box center [370, 169] width 202 height 13
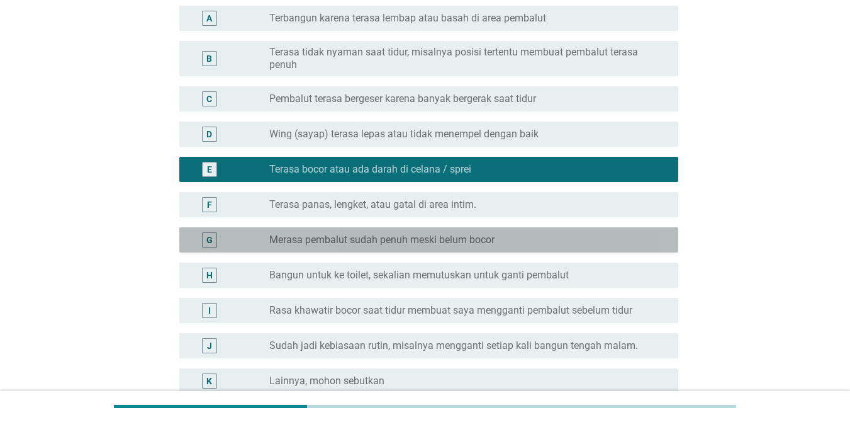
click at [317, 241] on label "Merasa pembalut sudah penuh meski belum bocor" at bounding box center [381, 240] width 225 height 13
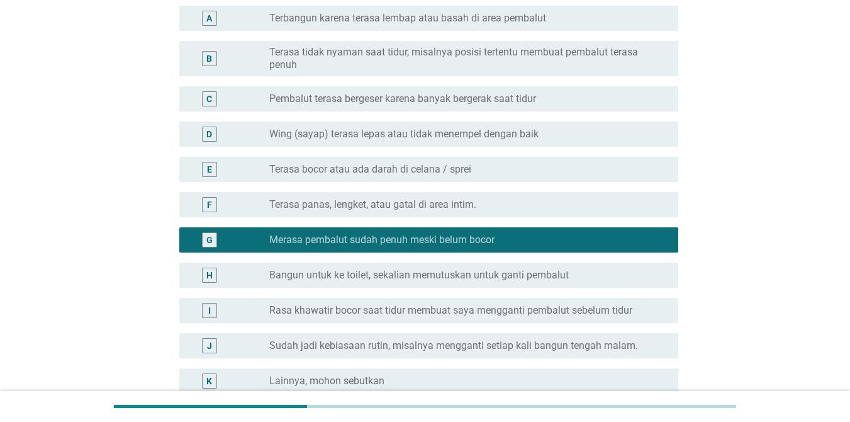
click at [322, 164] on label "Terasa bocor atau ada darah di celana / sprei" at bounding box center [370, 169] width 202 height 13
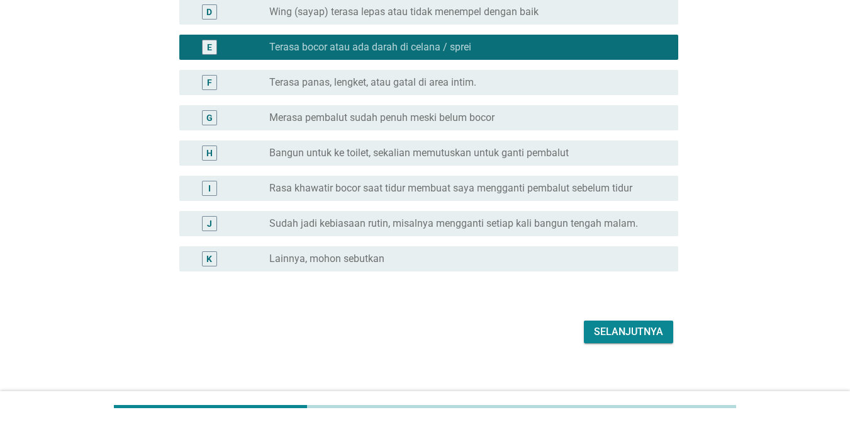
scroll to position [285, 0]
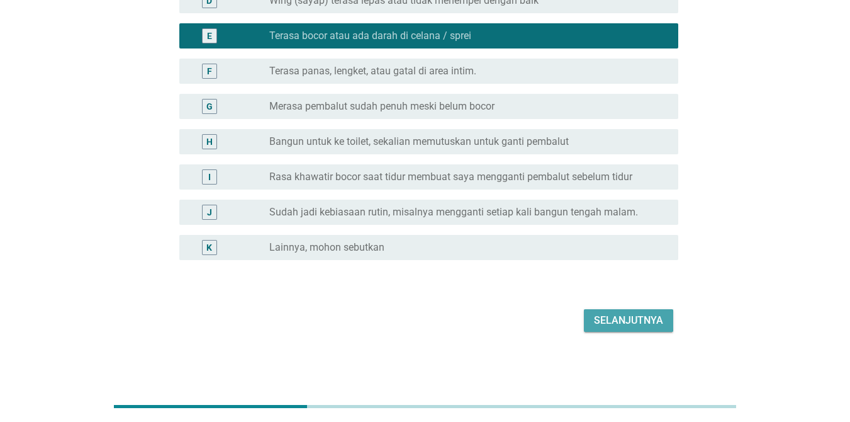
click at [628, 325] on div "Selanjutnya" at bounding box center [628, 320] width 69 height 15
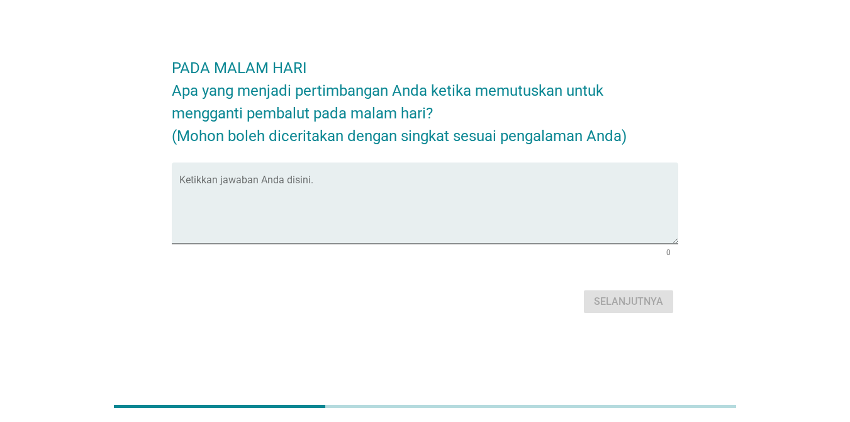
scroll to position [0, 0]
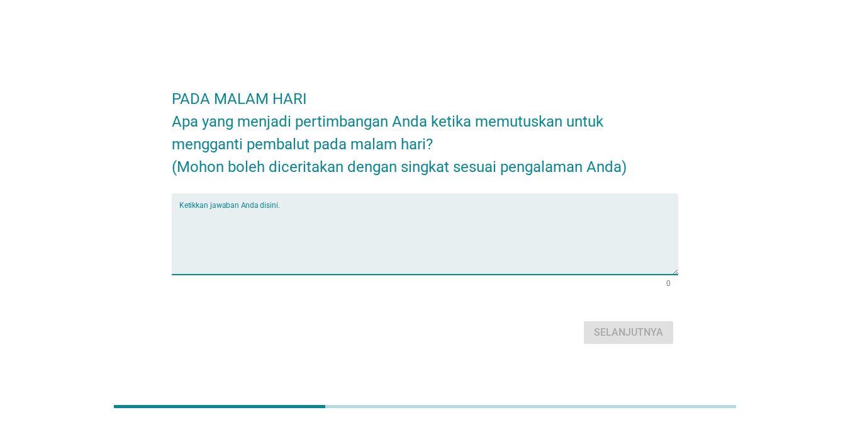
click at [330, 247] on textarea "Ketikkan jawaban Anda disini." at bounding box center [428, 241] width 499 height 66
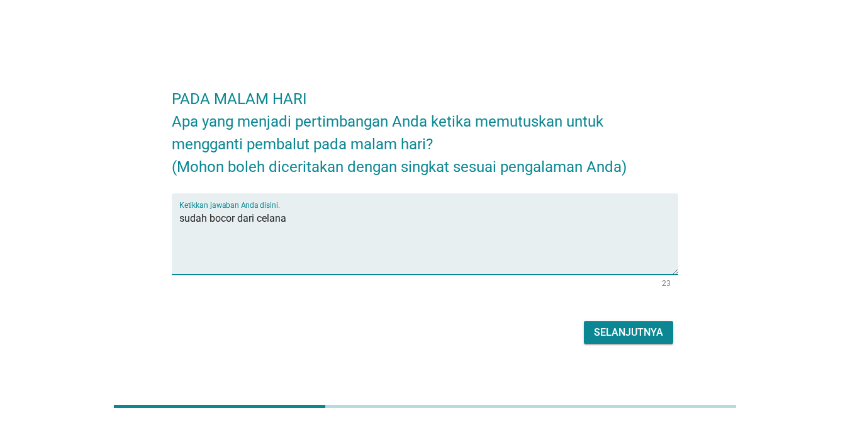
type textarea "sudah bocor dari celana"
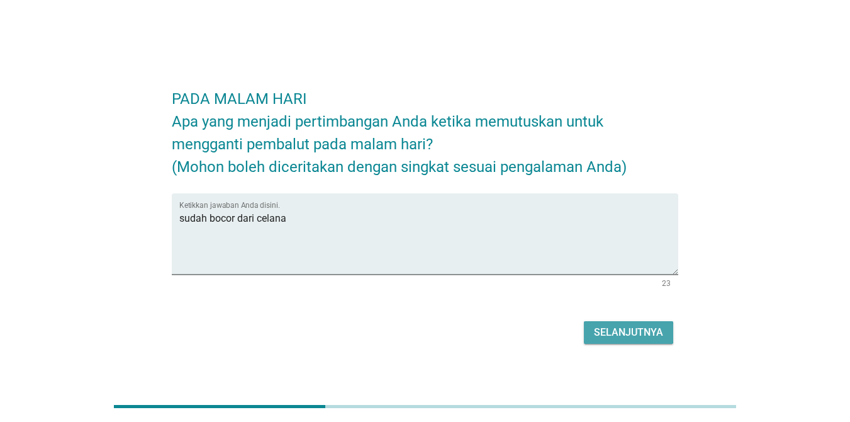
click at [608, 336] on div "Selanjutnya" at bounding box center [628, 332] width 69 height 15
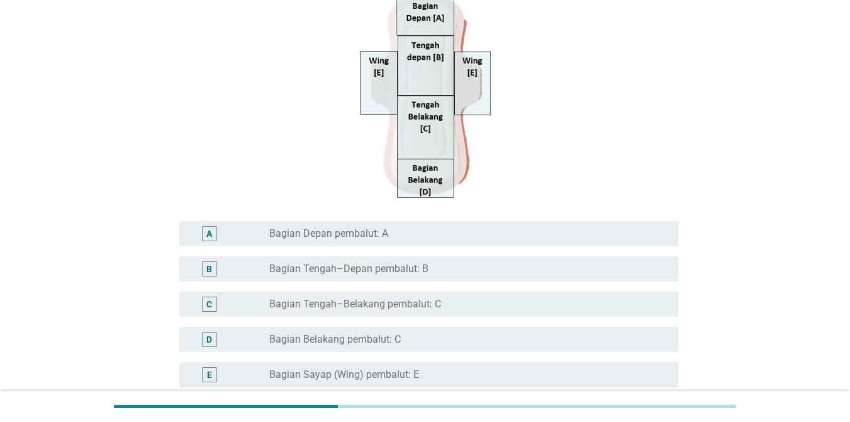
scroll to position [227, 0]
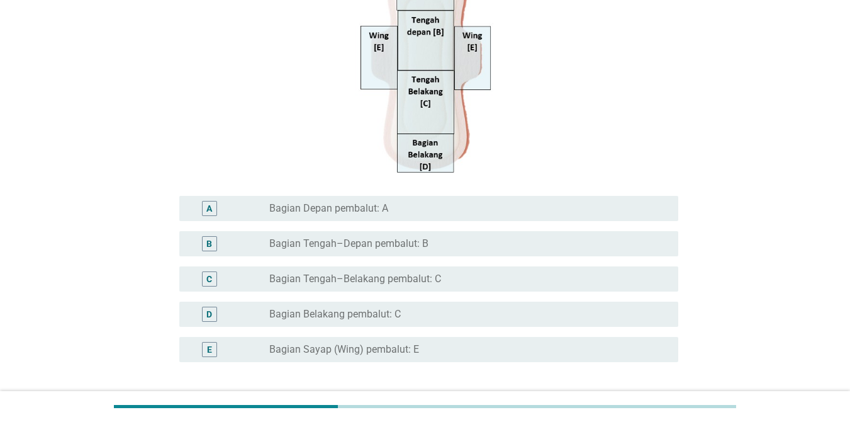
click at [421, 351] on div "radio_button_unchecked Bagian Sayap (Wing) pembalut: E" at bounding box center [463, 349] width 389 height 13
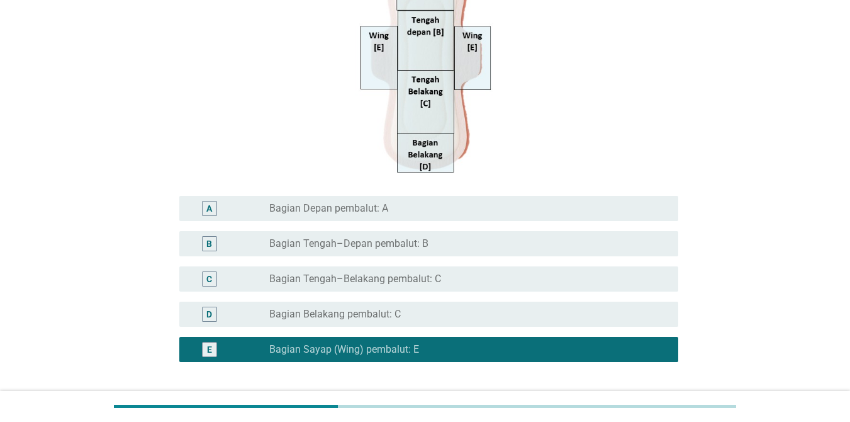
scroll to position [329, 0]
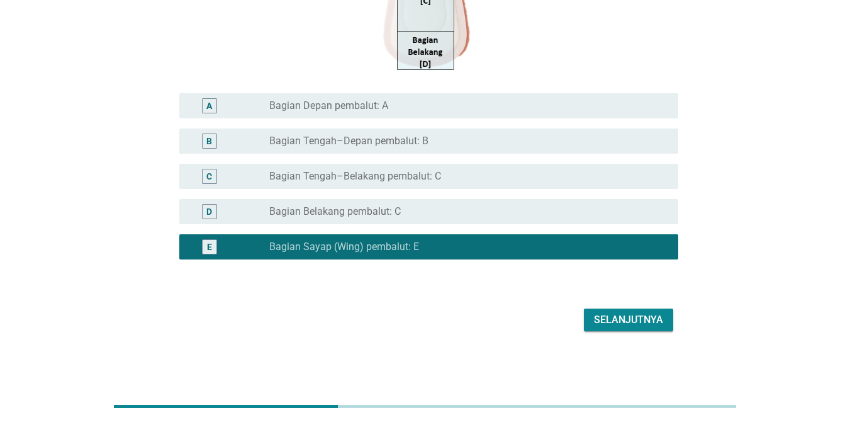
click at [408, 110] on div "radio_button_unchecked Bagian Depan pembalut: A" at bounding box center [463, 105] width 389 height 13
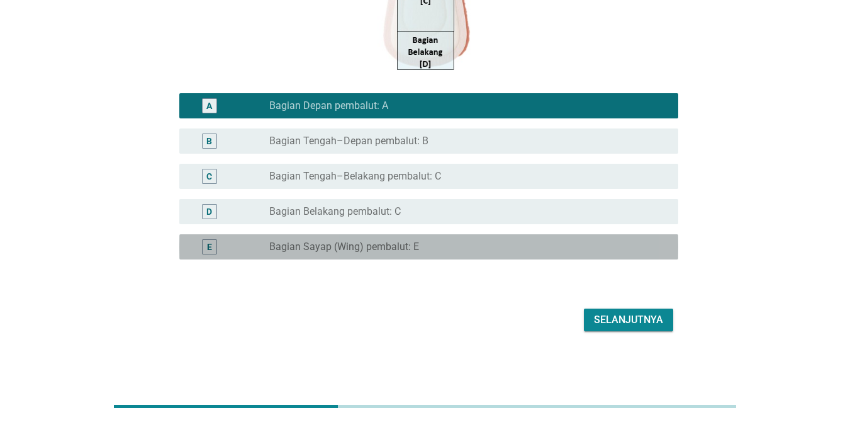
click at [446, 245] on div "radio_button_unchecked Bagian Sayap (Wing) pembalut: E" at bounding box center [463, 246] width 389 height 13
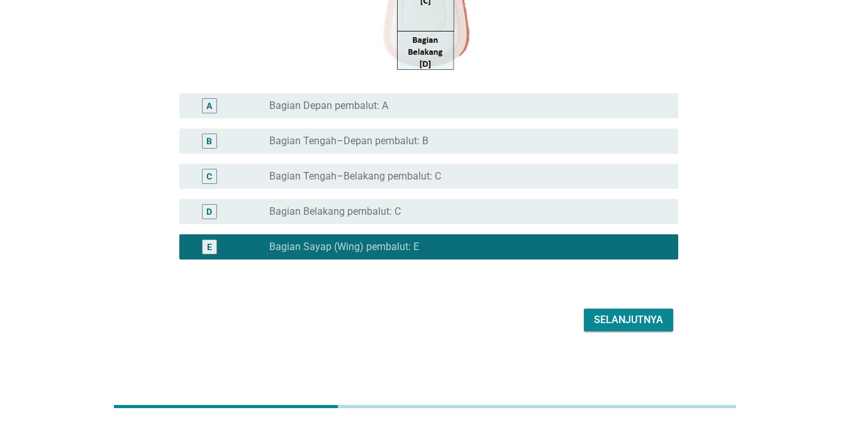
click at [617, 323] on div "Selanjutnya" at bounding box center [628, 319] width 69 height 15
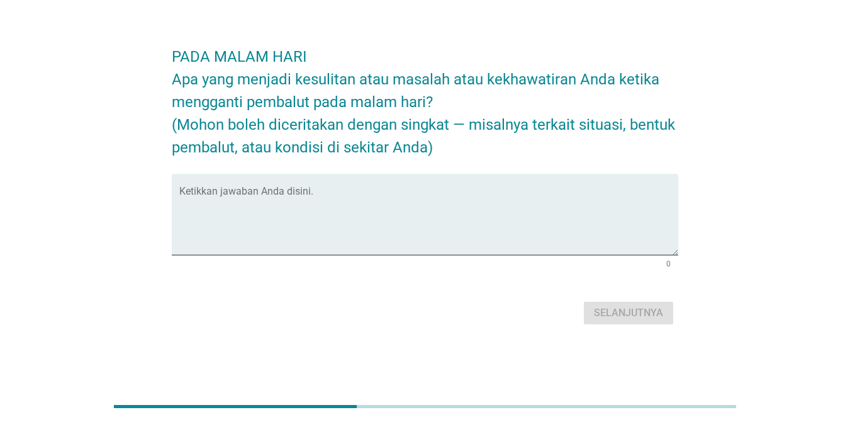
scroll to position [0, 0]
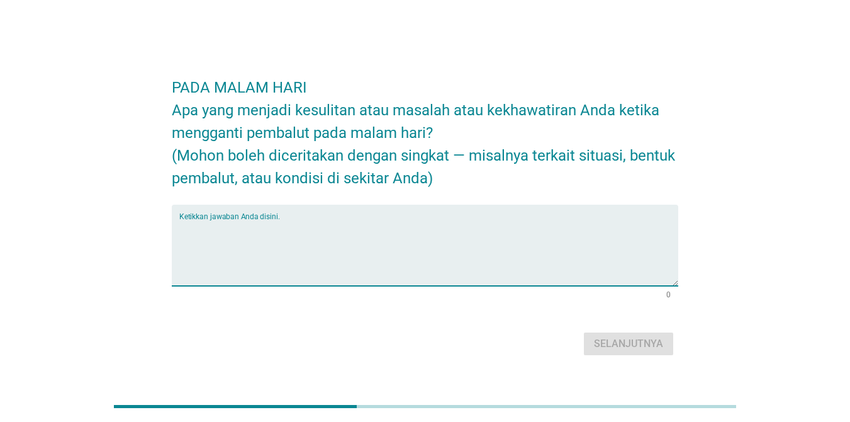
click at [325, 269] on textarea "Ketikkan jawaban Anda disini." at bounding box center [428, 253] width 499 height 66
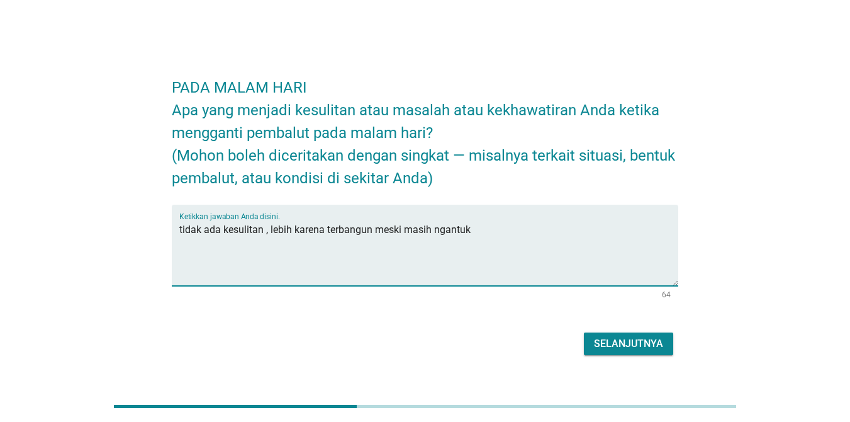
type textarea "tidak ada kesulitan , lebih karena terbangun meski masih ngantuk"
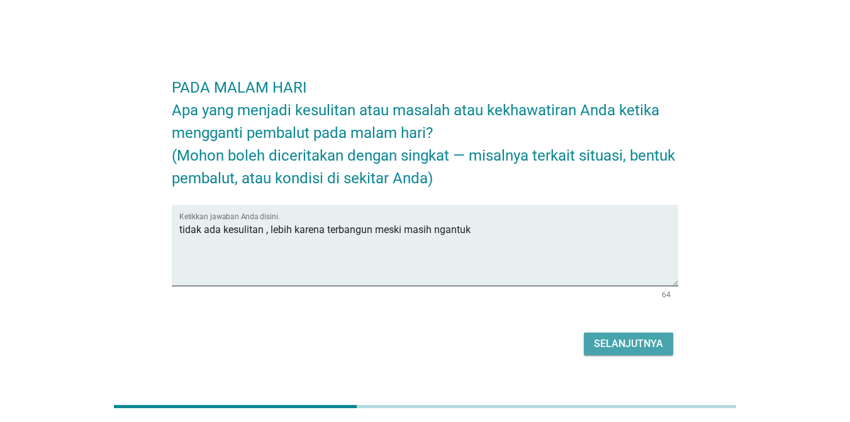
click at [616, 339] on div "Selanjutnya" at bounding box center [628, 343] width 69 height 15
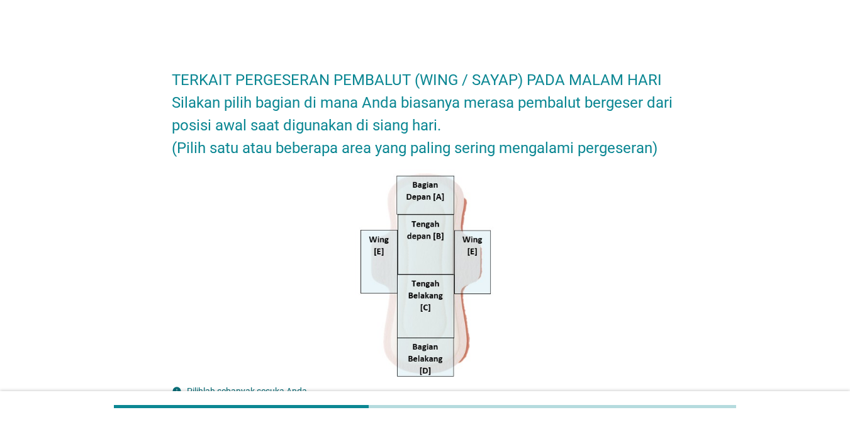
click at [616, 339] on div at bounding box center [425, 274] width 507 height 211
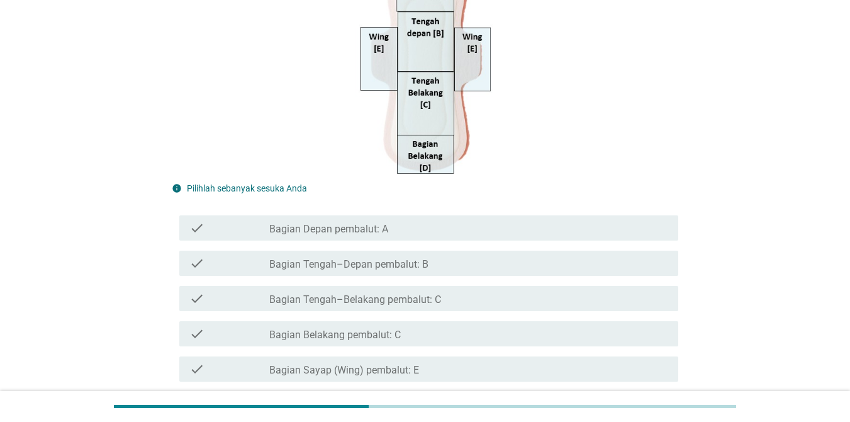
scroll to position [227, 0]
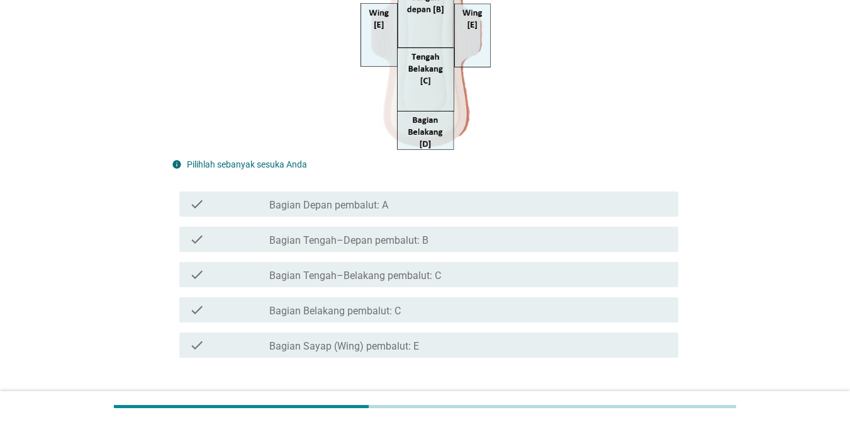
click at [348, 347] on label "Bagian Sayap (Wing) pembalut: E" at bounding box center [344, 346] width 150 height 13
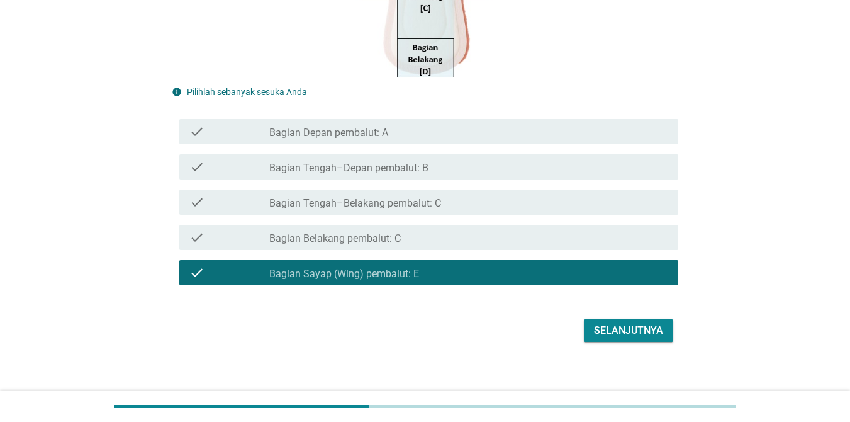
scroll to position [310, 0]
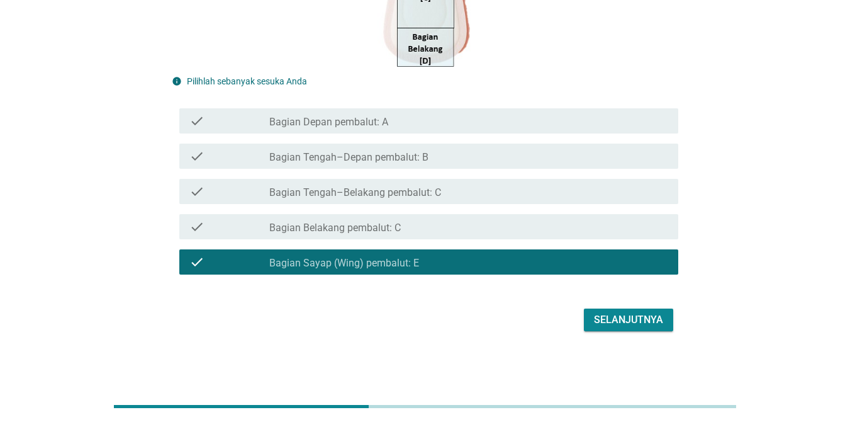
click at [628, 319] on div "Selanjutnya" at bounding box center [628, 319] width 69 height 15
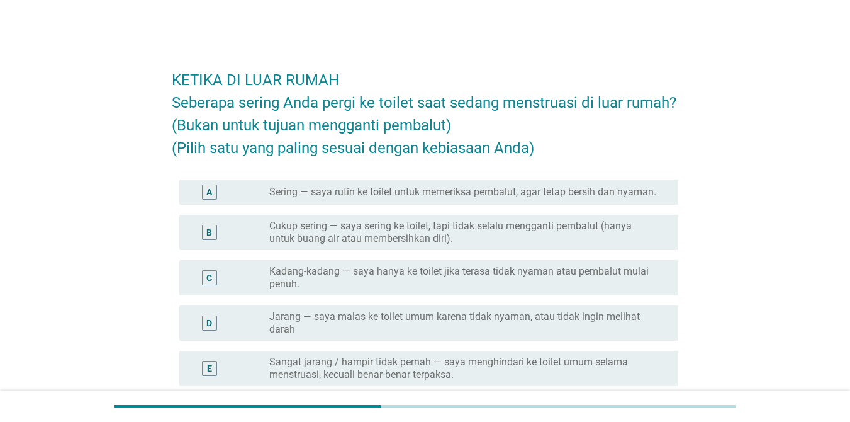
click at [142, 101] on div "KETIKA DI LUAR RUMAH Seberapa sering Anda pergi ke toilet saat sedang menstruas…" at bounding box center [425, 276] width 790 height 461
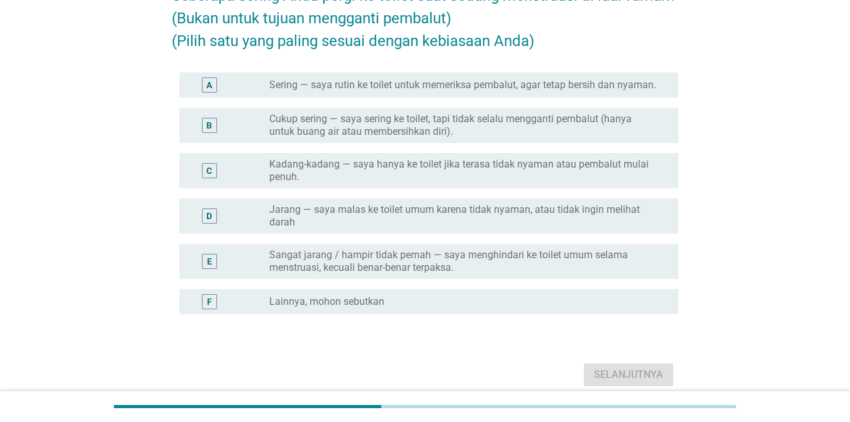
scroll to position [126, 0]
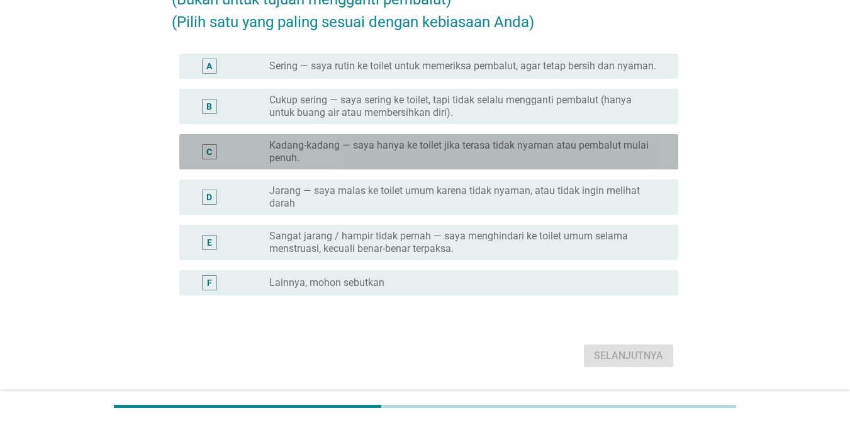
click at [323, 152] on label "Kadang-kadang — saya hanya ke toilet jika terasa tidak nyaman atau pembalut mul…" at bounding box center [463, 151] width 389 height 25
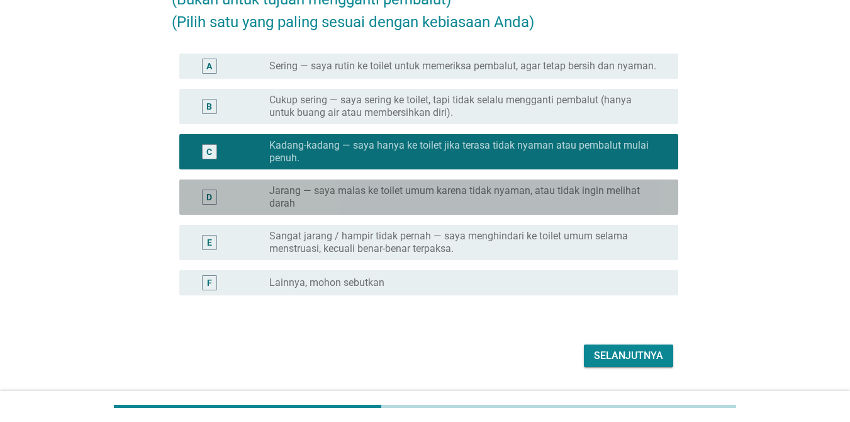
click at [554, 199] on label "Jarang — saya malas ke toilet umum karena tidak nyaman, atau tidak ingin meliha…" at bounding box center [463, 196] width 389 height 25
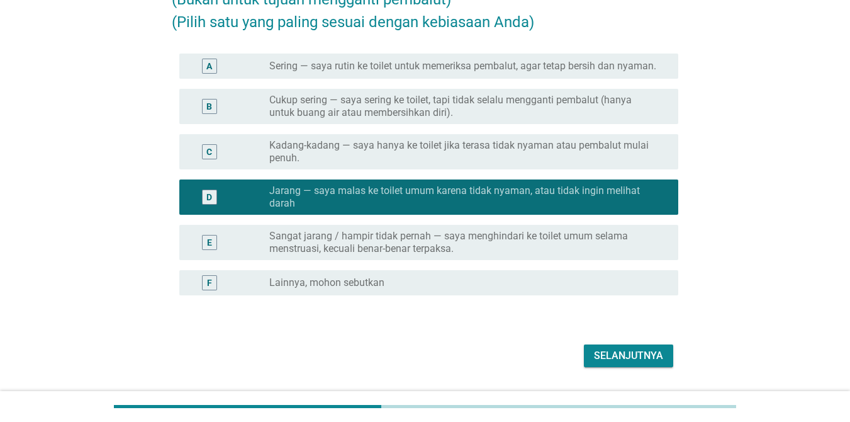
click at [615, 353] on div "Selanjutnya" at bounding box center [628, 355] width 69 height 15
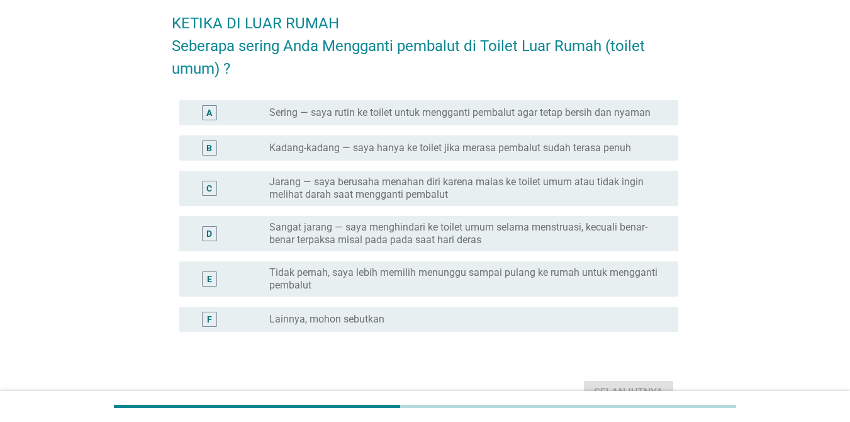
scroll to position [101, 0]
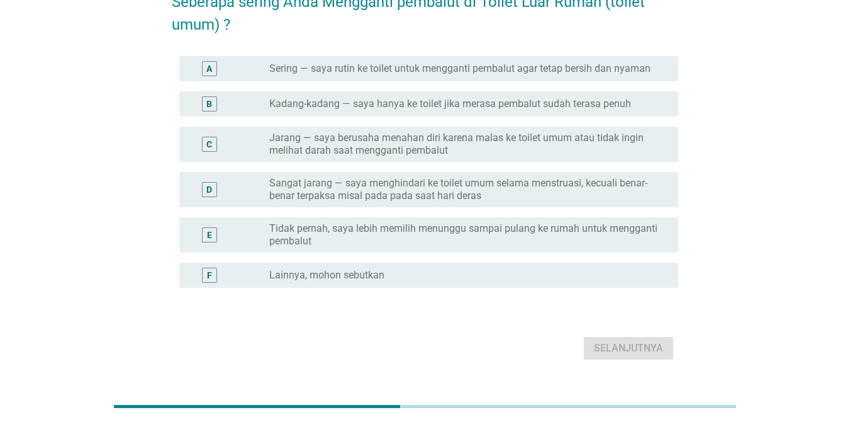
click at [358, 181] on label "Sangat jarang — saya menghindari ke toilet umum selama menstruasi, kecuali bena…" at bounding box center [463, 189] width 389 height 25
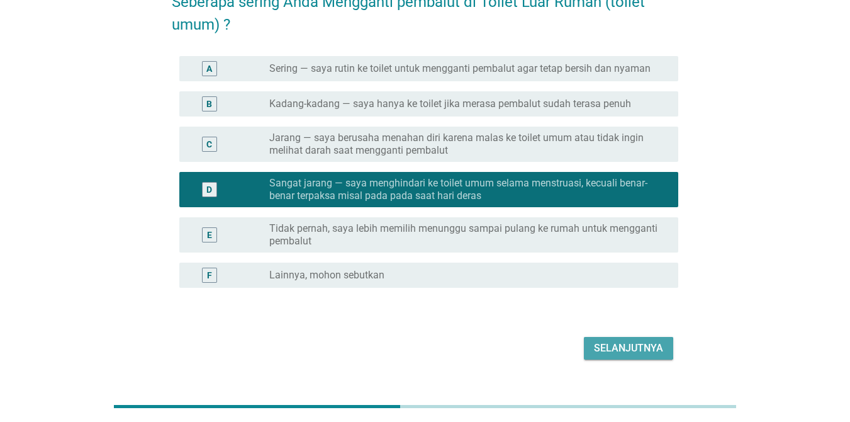
click at [618, 341] on div "Selanjutnya" at bounding box center [628, 348] width 69 height 15
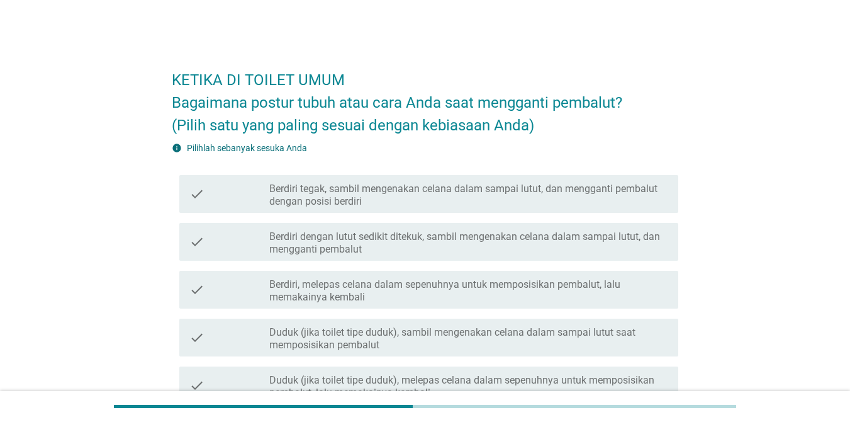
click at [337, 126] on h2 "KETIKA DI TOILET UMUM Bagaimana postur tubuh atau cara Anda saat mengganti pemb…" at bounding box center [425, 96] width 507 height 81
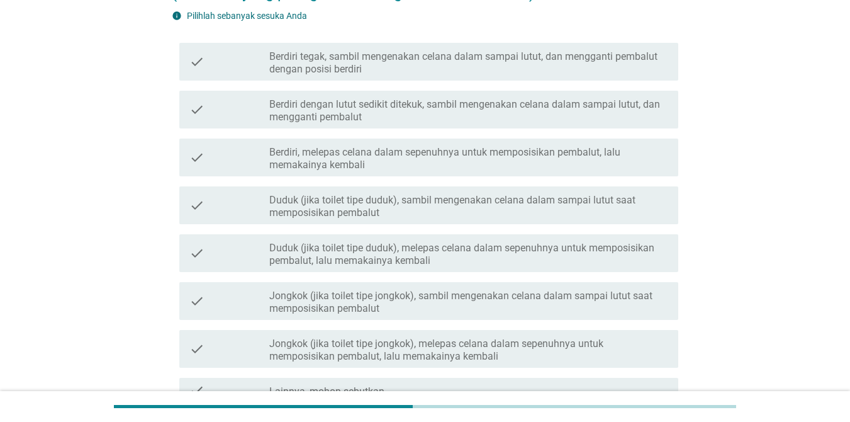
scroll to position [176, 0]
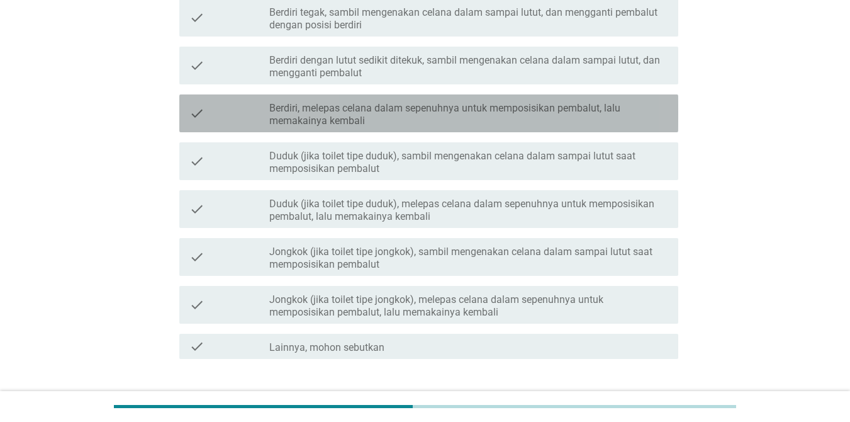
click at [369, 118] on label "Berdiri, melepas celana dalam sepenuhnya untuk memposisikan pembalut, lalu mema…" at bounding box center [468, 114] width 399 height 25
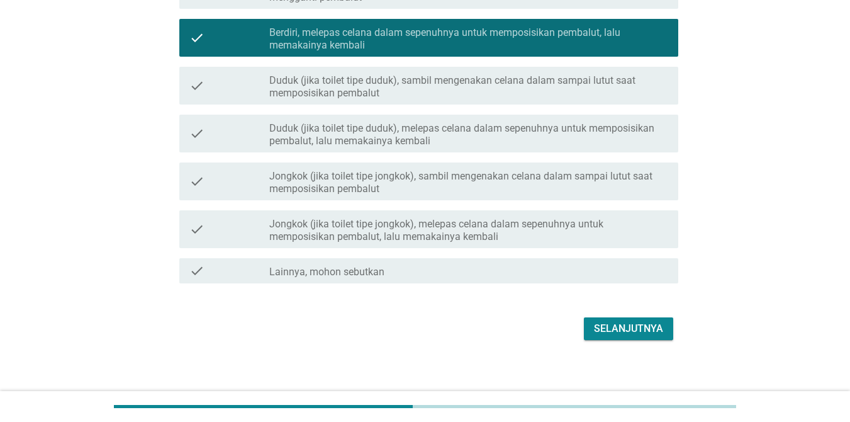
scroll to position [260, 0]
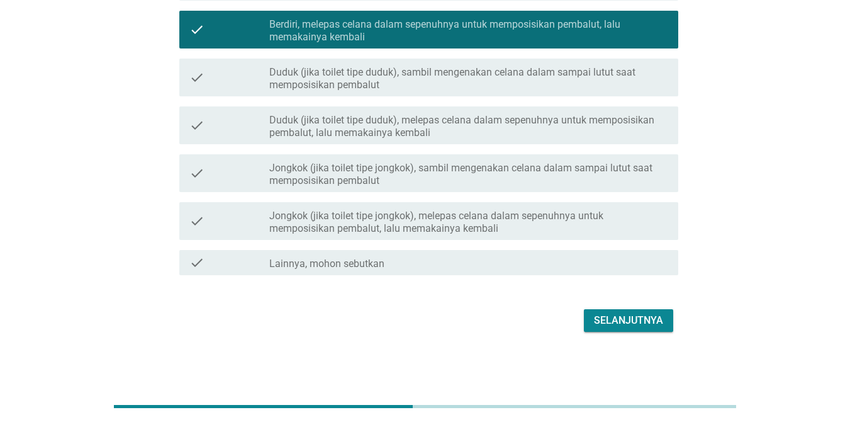
click at [637, 324] on div "Selanjutnya" at bounding box center [628, 320] width 69 height 15
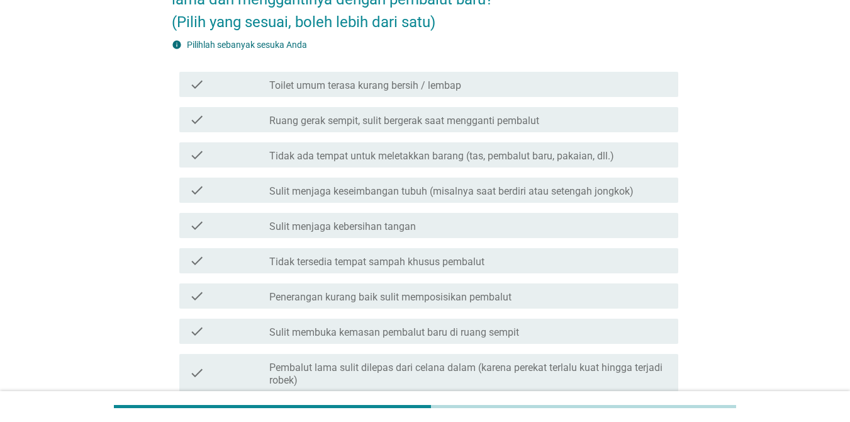
scroll to position [176, 0]
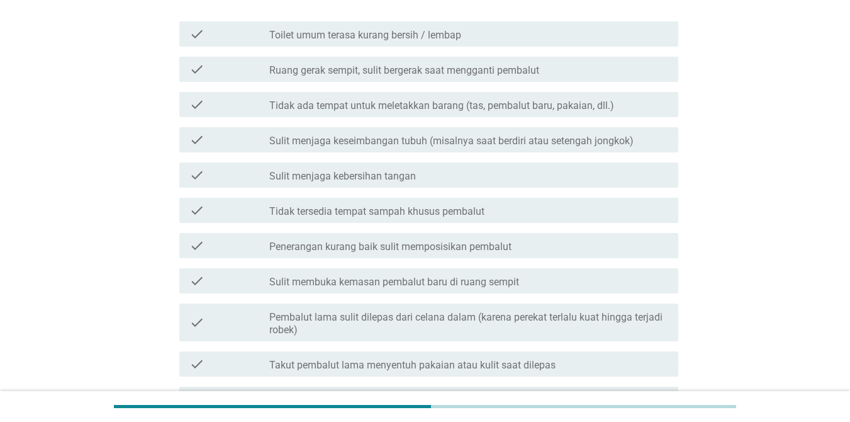
click at [327, 172] on label "Sulit menjaga kebersihan tangan" at bounding box center [342, 176] width 147 height 13
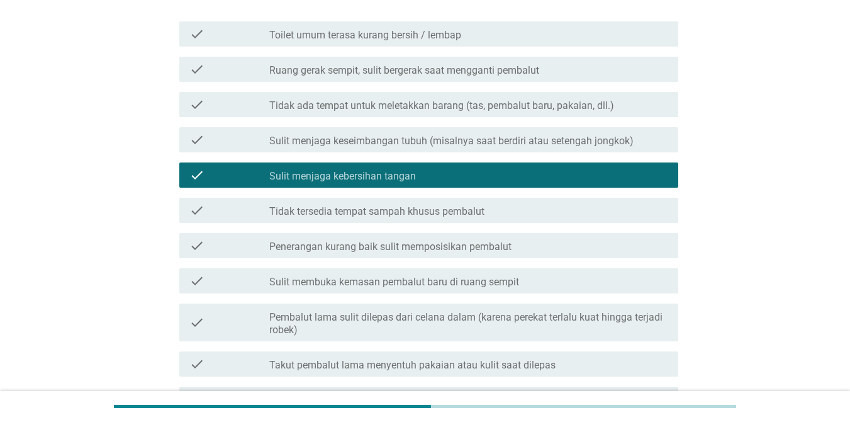
click at [365, 357] on div "check_box_outline_blank Takut pembalut lama menyentuh pakaian atau kulit saat d…" at bounding box center [468, 363] width 399 height 15
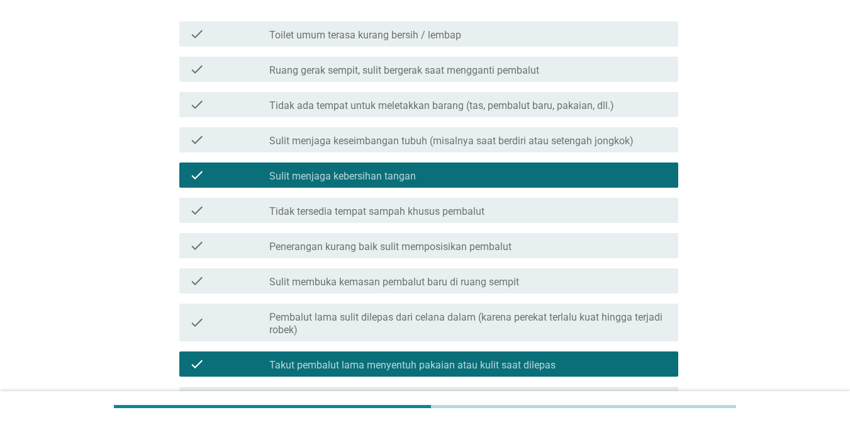
click at [373, 71] on label "Ruang gerak sempit, sulit bergerak saat mengganti pembalut" at bounding box center [404, 70] width 270 height 13
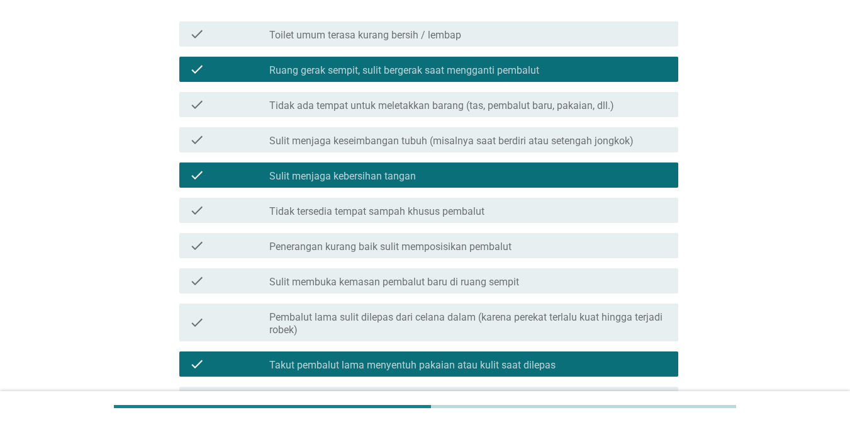
click at [369, 42] on div "check check_box_outline_blank Toilet umum terasa kurang bersih / lembap" at bounding box center [428, 33] width 499 height 25
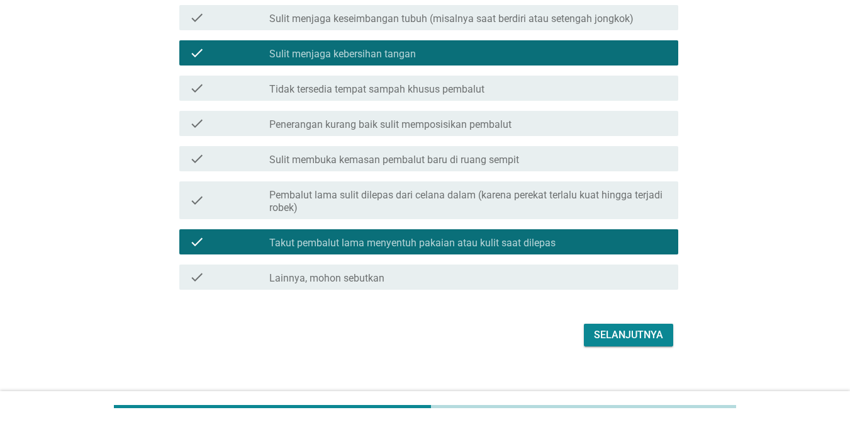
scroll to position [313, 0]
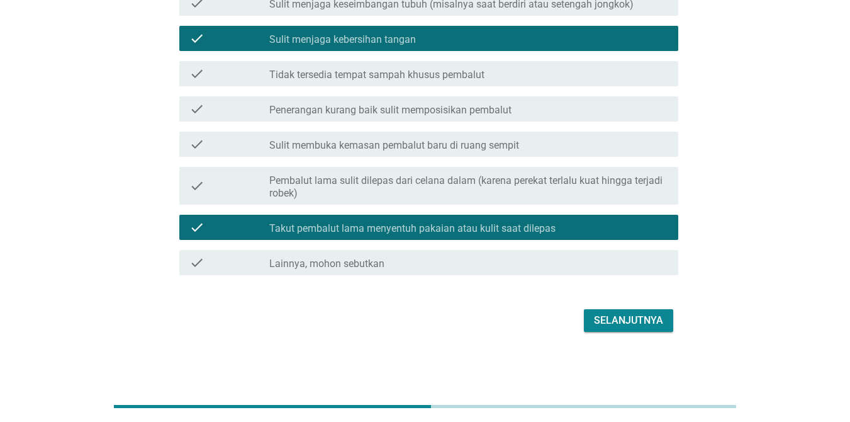
click at [606, 330] on button "Selanjutnya" at bounding box center [628, 320] width 89 height 23
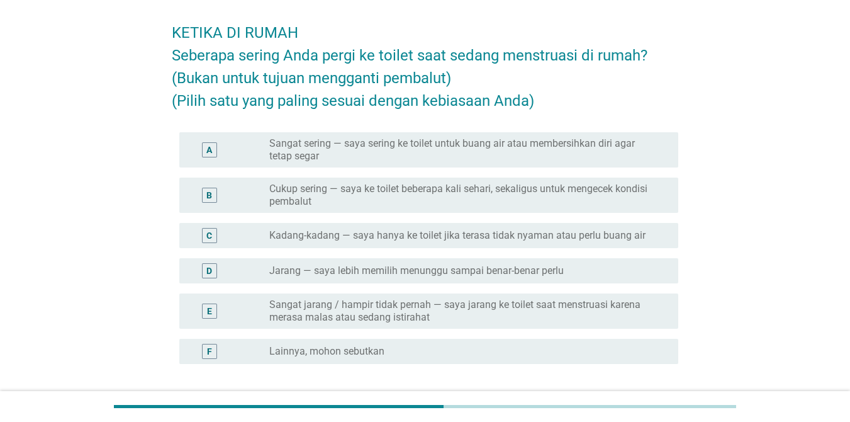
scroll to position [50, 0]
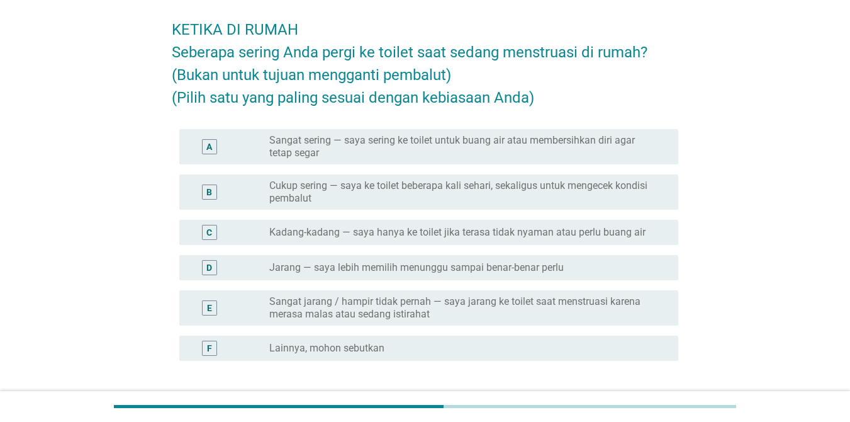
click at [304, 225] on div "radio_button_unchecked Kadang-kadang — saya hanya ke toilet jika terasa tidak n…" at bounding box center [468, 232] width 399 height 15
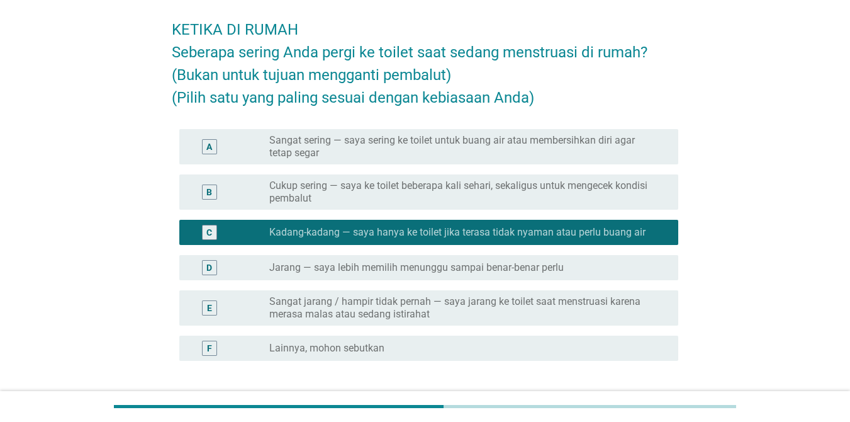
scroll to position [151, 0]
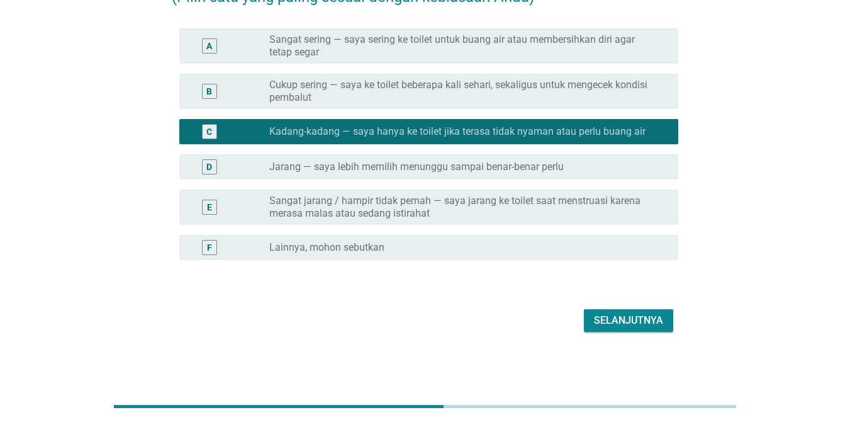
click at [627, 320] on div "Selanjutnya" at bounding box center [628, 320] width 69 height 15
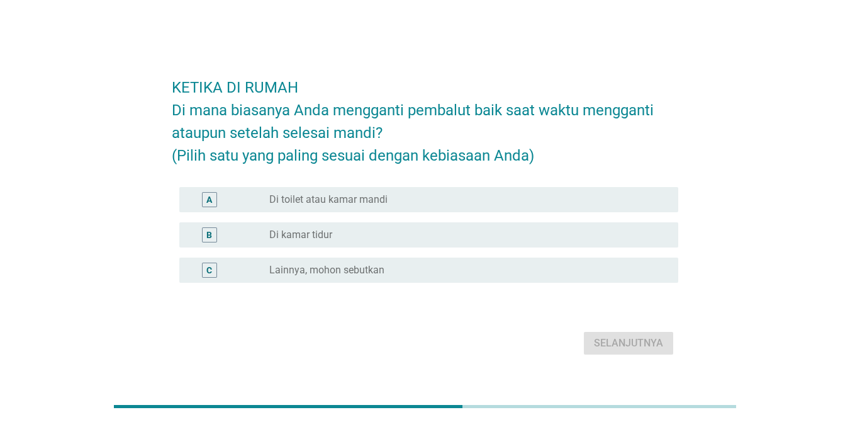
click at [330, 206] on div "radio_button_unchecked Di toilet atau kamar mandi" at bounding box center [468, 199] width 399 height 15
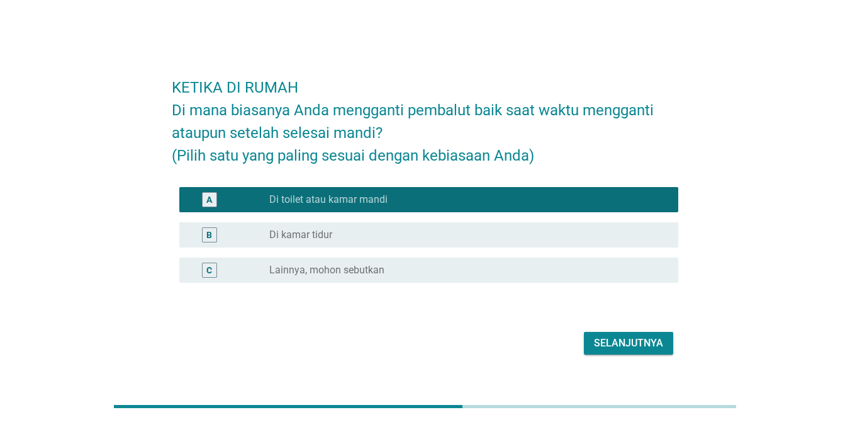
click at [619, 341] on div "Selanjutnya" at bounding box center [628, 343] width 69 height 15
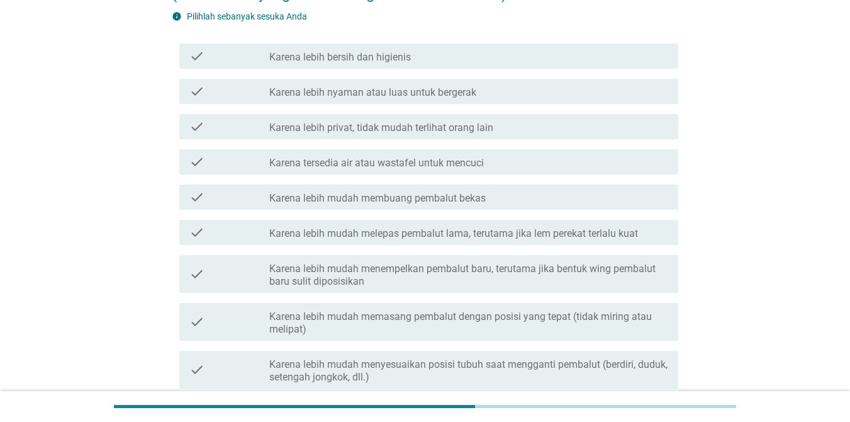
scroll to position [201, 0]
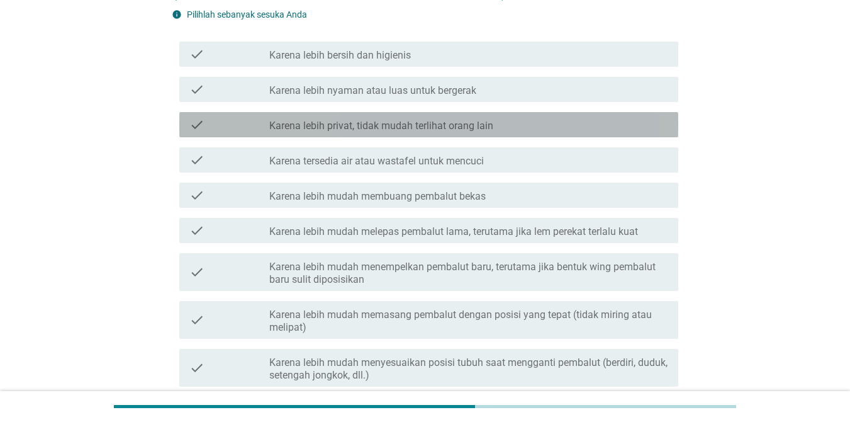
click at [422, 118] on div "check_box_outline_blank Karena lebih privat, tidak mudah terlihat orang lain" at bounding box center [468, 124] width 399 height 15
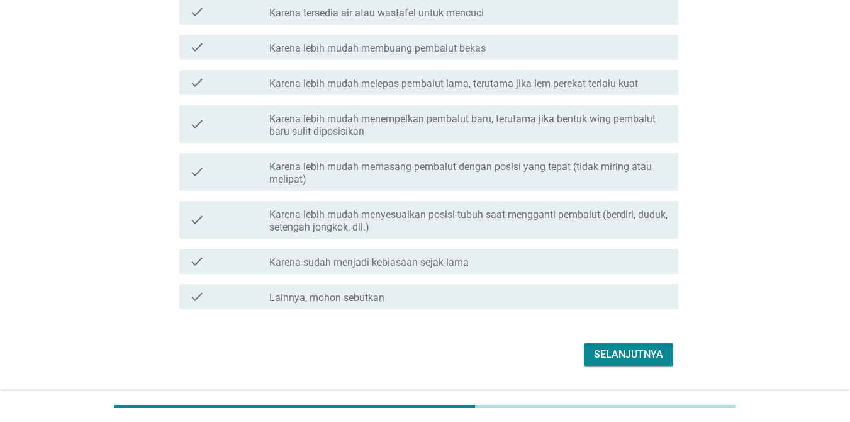
scroll to position [383, 0]
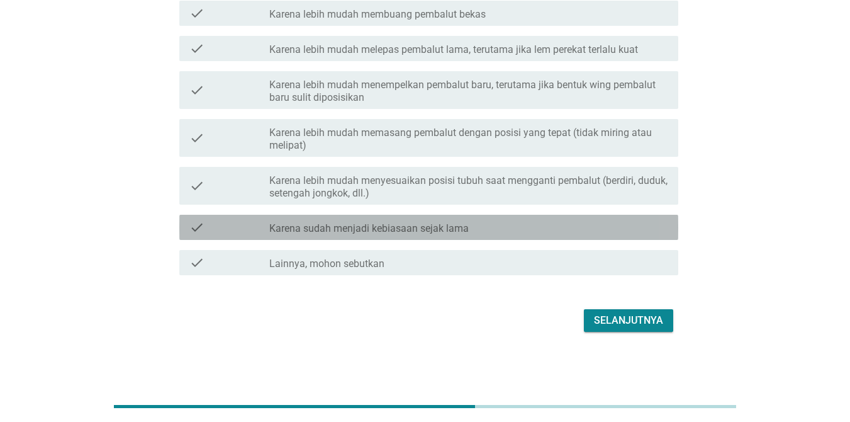
click at [511, 227] on div "check_box_outline_blank Karena sudah menjadi kebiasaan sejak lama" at bounding box center [468, 227] width 399 height 15
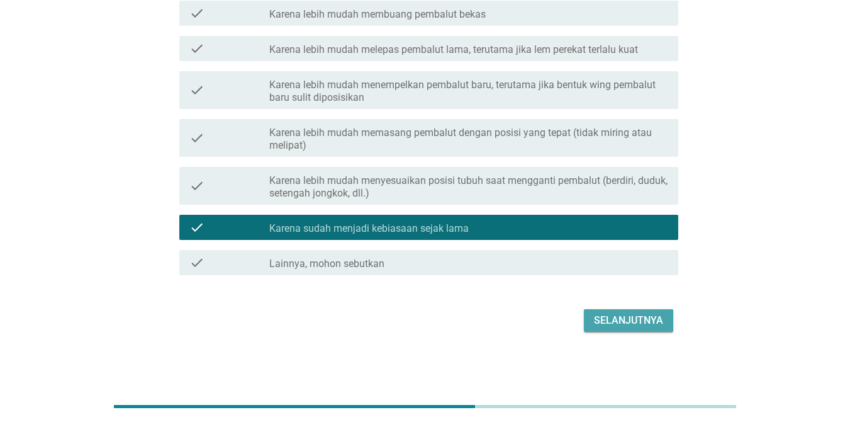
click at [637, 319] on div "Selanjutnya" at bounding box center [628, 320] width 69 height 15
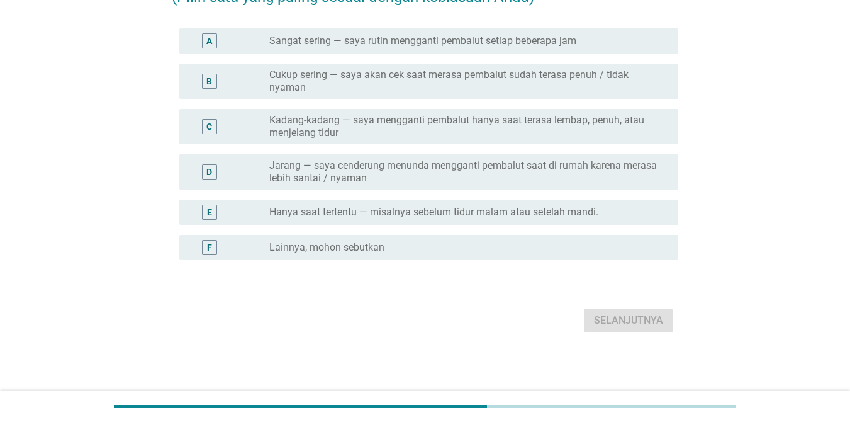
scroll to position [0, 0]
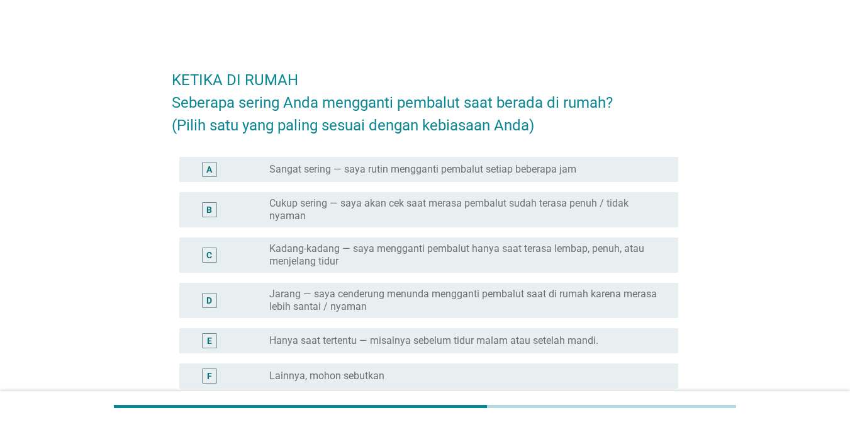
click at [106, 102] on div "KETIKA DI RUMAH Seberapa sering Anda mengganti pembalut saat berada di rumah? (…" at bounding box center [425, 260] width 790 height 428
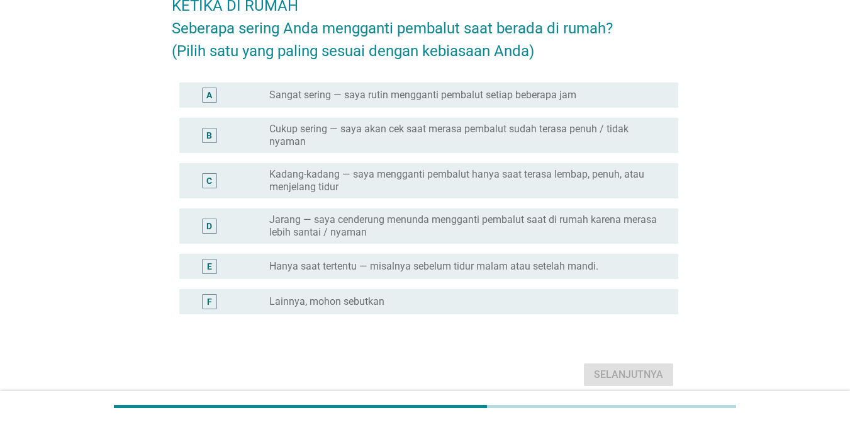
scroll to position [76, 0]
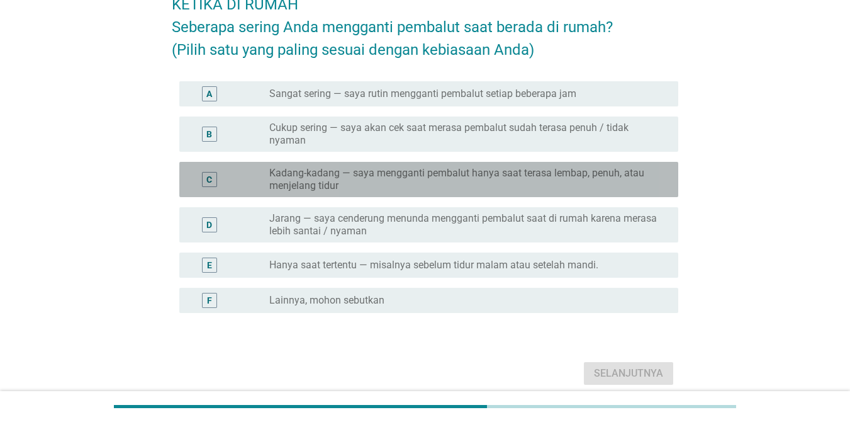
click at [325, 173] on label "Kadang-kadang — saya mengganti pembalut hanya saat terasa lembap, penuh, atau m…" at bounding box center [463, 179] width 389 height 25
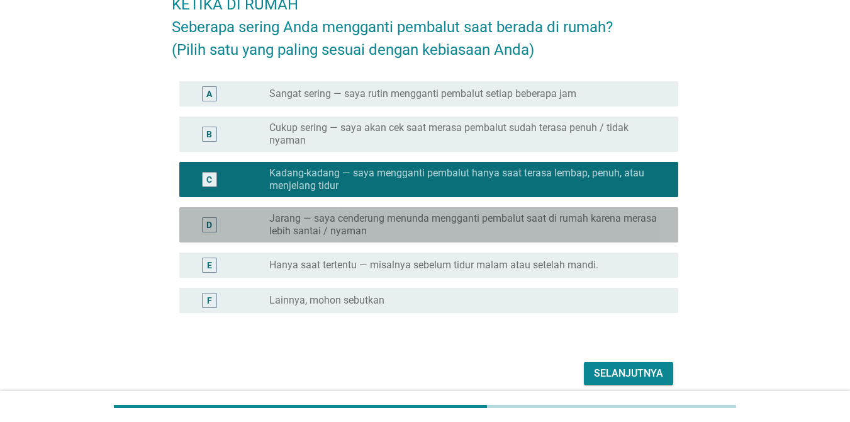
click at [457, 235] on label "Jarang — saya cenderung menunda mengganti pembalut saat di rumah karena merasa …" at bounding box center [463, 224] width 389 height 25
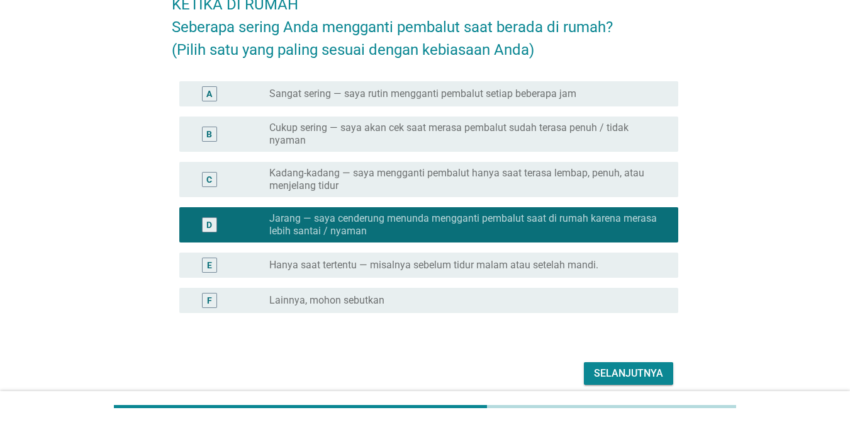
click at [419, 174] on label "Kadang-kadang — saya mengganti pembalut hanya saat terasa lembap, penuh, atau m…" at bounding box center [463, 179] width 389 height 25
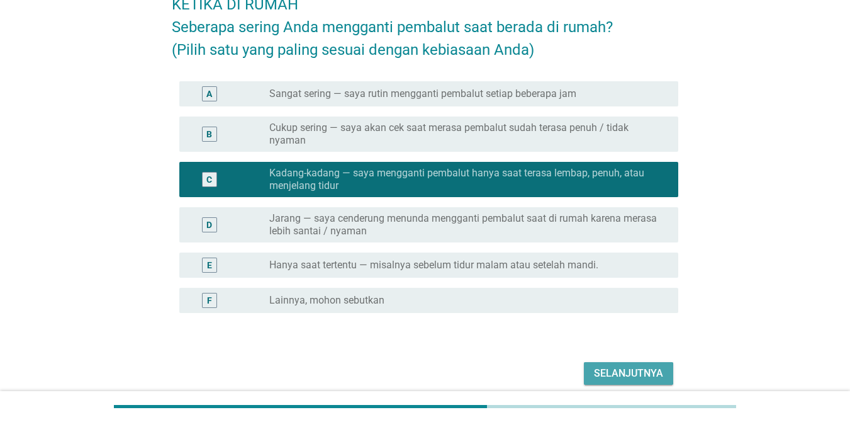
click at [635, 368] on div "Selanjutnya" at bounding box center [628, 373] width 69 height 15
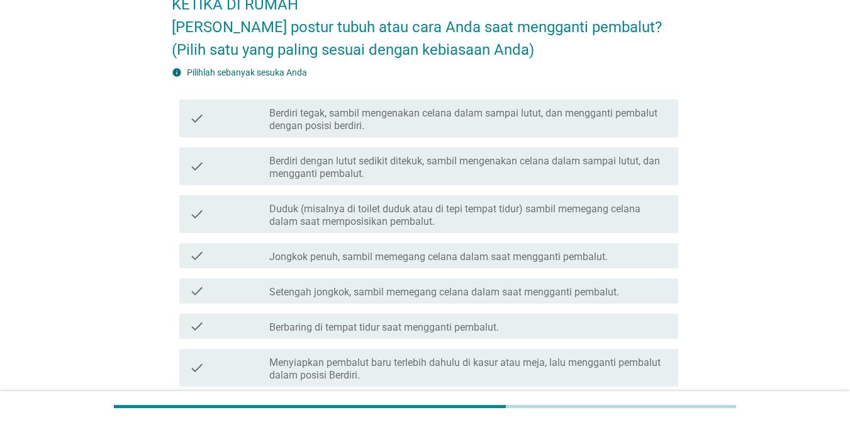
scroll to position [101, 0]
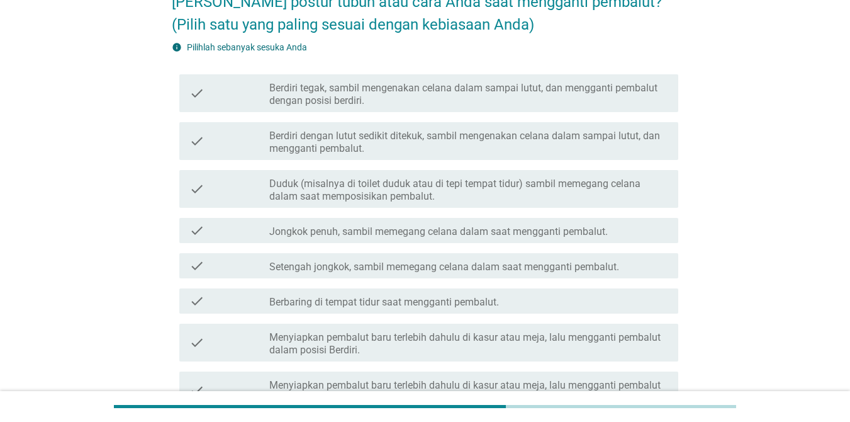
click at [330, 148] on label "Berdiri dengan lutut sedikit ditekuk, sambil mengenakan celana dalam sampai lut…" at bounding box center [468, 142] width 399 height 25
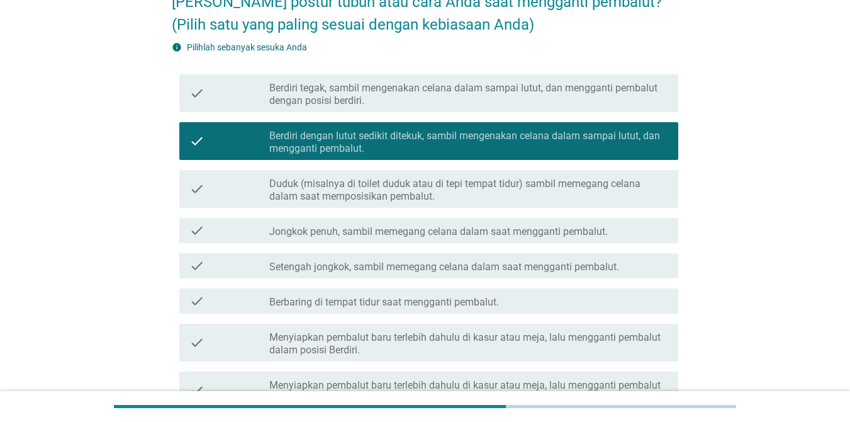
scroll to position [318, 0]
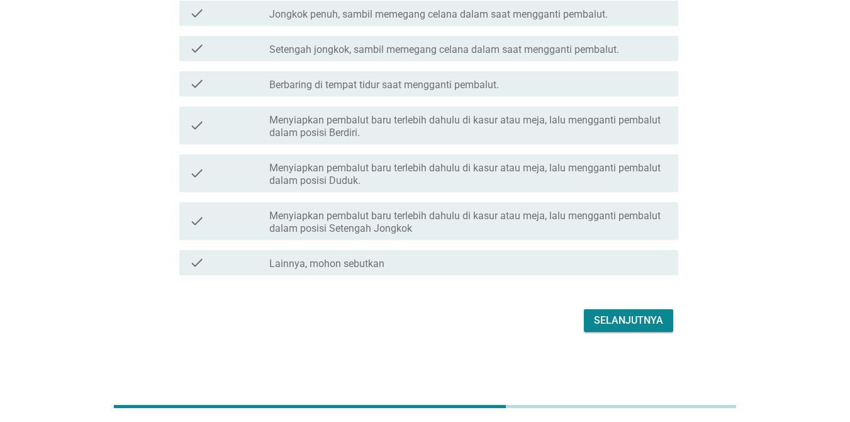
click at [604, 318] on div "Selanjutnya" at bounding box center [628, 320] width 69 height 15
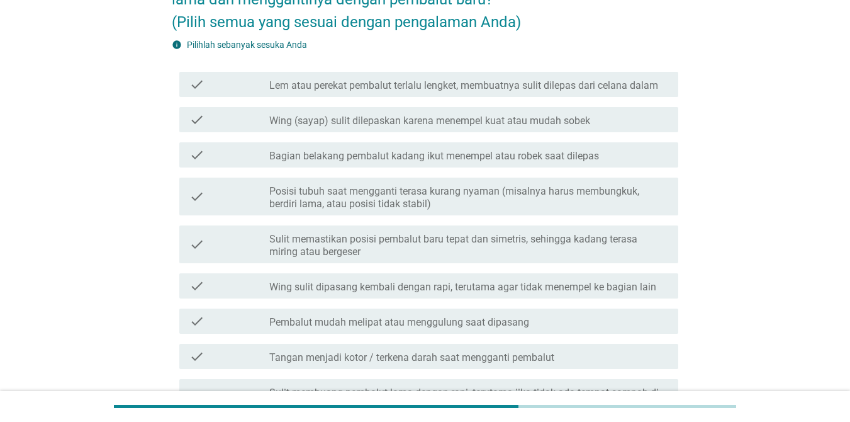
scroll to position [151, 0]
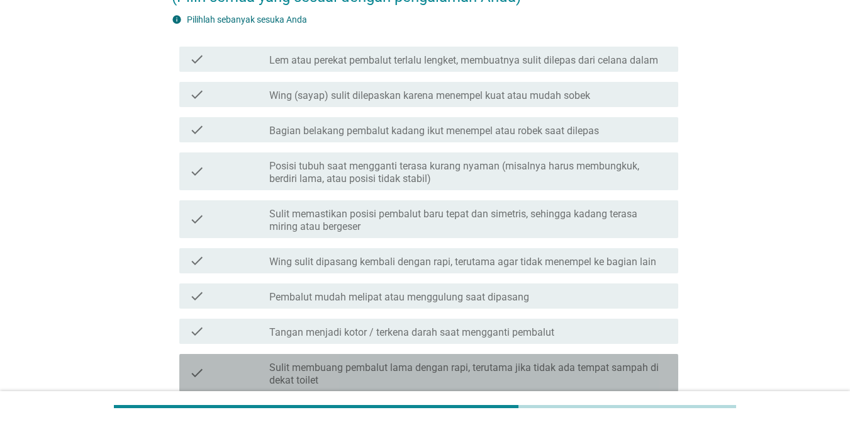
click at [324, 361] on label "Sulit membuang pembalut lama dengan rapi, terutama jika tidak ada tempat sampah…" at bounding box center [468, 373] width 399 height 25
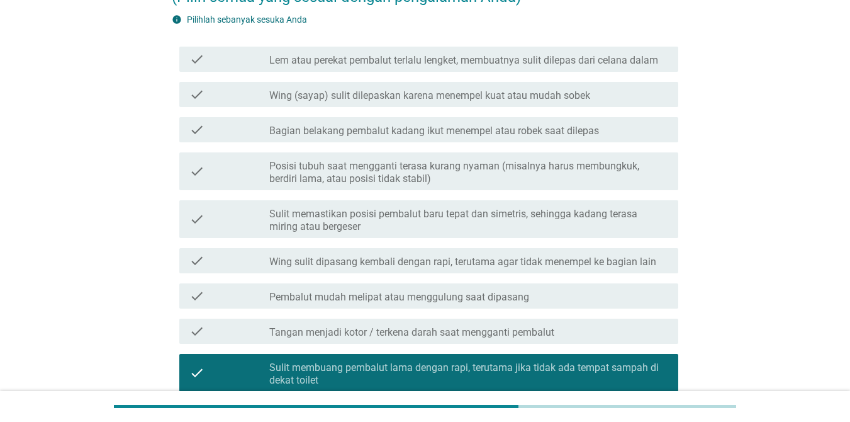
scroll to position [373, 0]
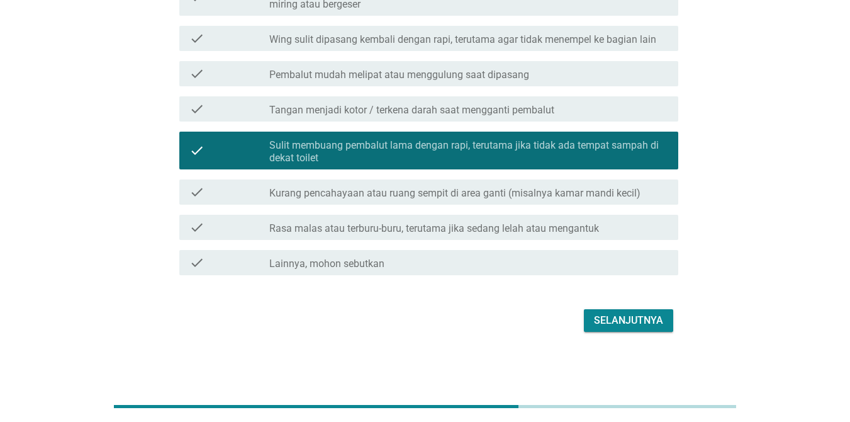
click at [612, 318] on div "Selanjutnya" at bounding box center [628, 320] width 69 height 15
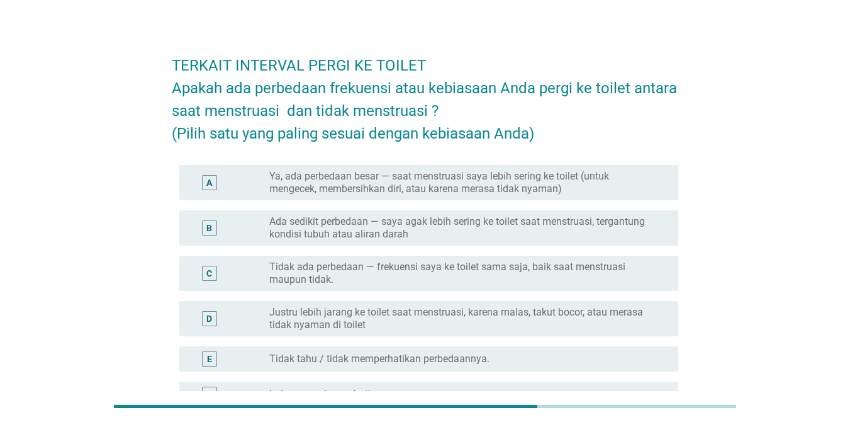
scroll to position [0, 0]
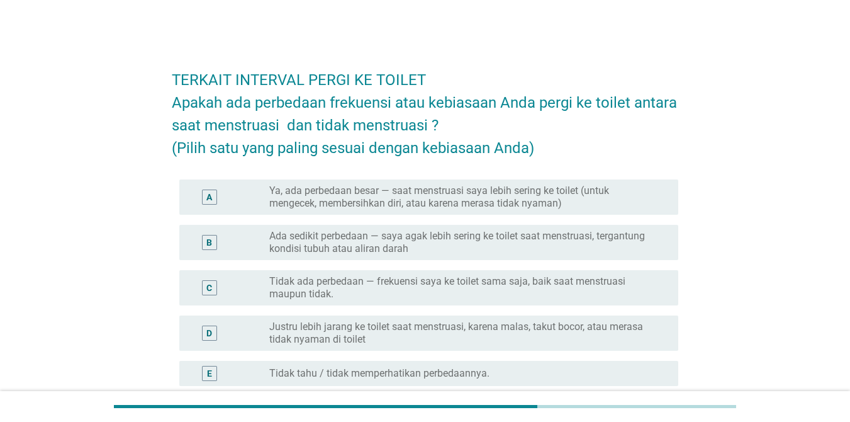
click at [415, 243] on label "Ada sedikit perbedaan — saya agak lebih sering ke toilet saat menstruasi, terga…" at bounding box center [463, 242] width 389 height 25
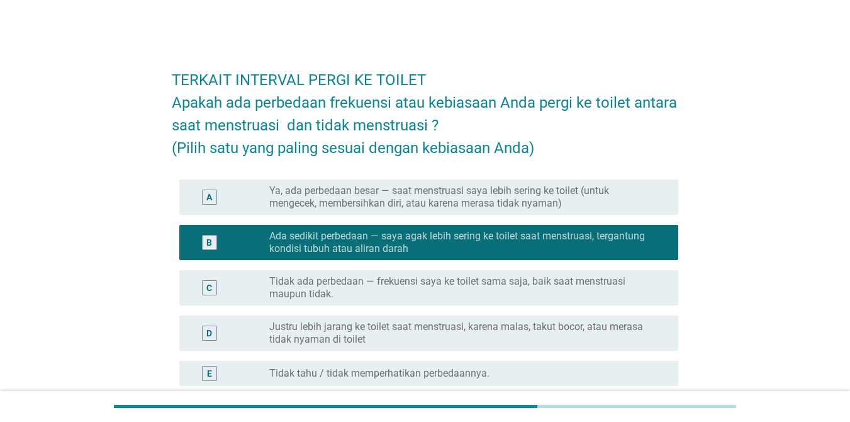
scroll to position [161, 0]
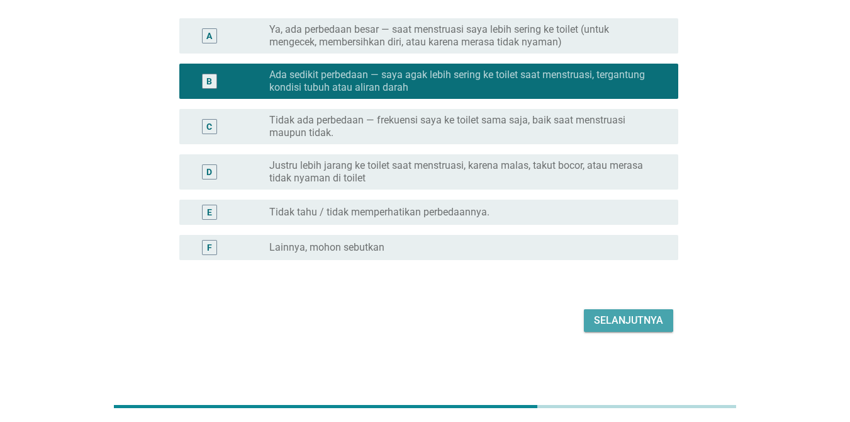
click at [619, 319] on div "Selanjutnya" at bounding box center [628, 320] width 69 height 15
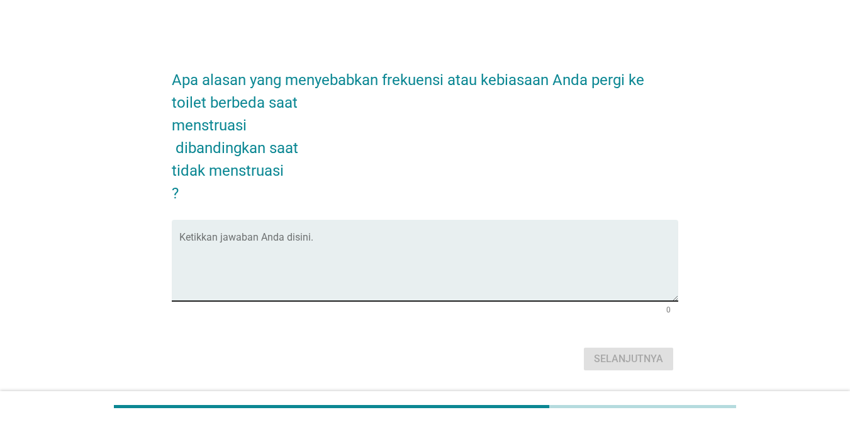
click at [400, 274] on textarea "Ketikkan jawaban Anda disini." at bounding box center [428, 268] width 499 height 66
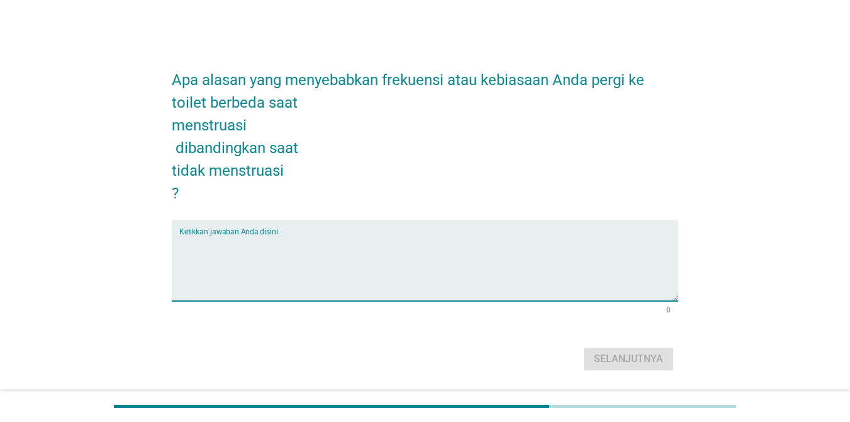
click at [400, 274] on textarea "Ketikkan jawaban Anda disini." at bounding box center [428, 268] width 499 height 66
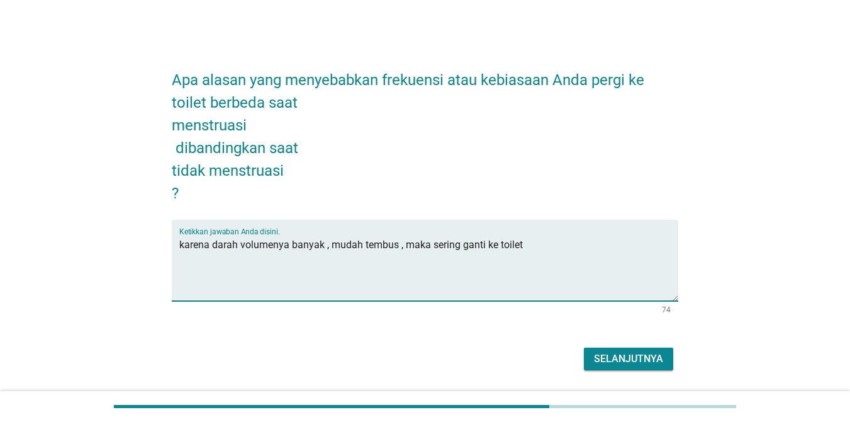
type textarea "karena darah volumenya banyak , mudah tembus , maka sering ganti ke toilet"
click at [639, 355] on div "Selanjutnya" at bounding box center [628, 358] width 69 height 15
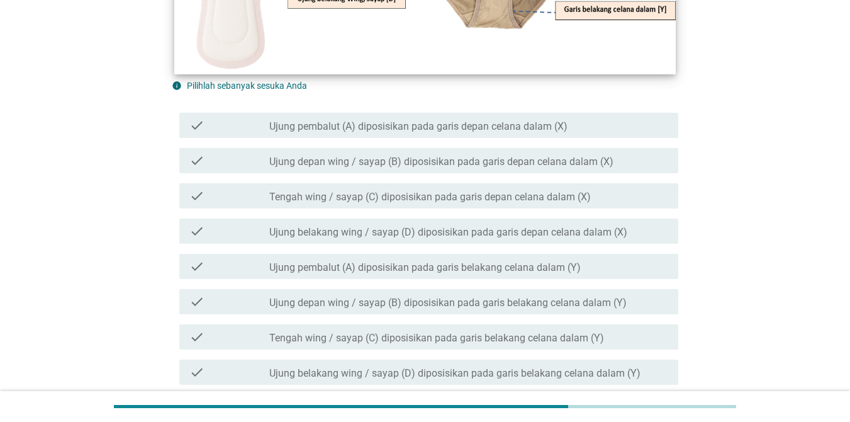
scroll to position [277, 0]
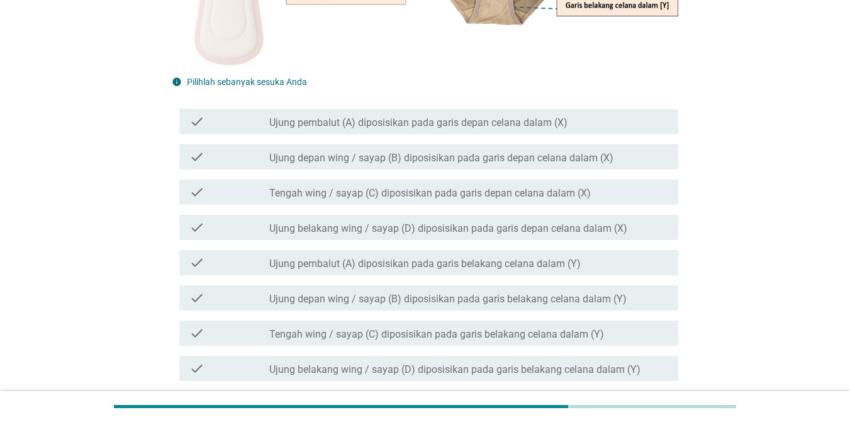
click at [371, 165] on div "check check_box_outline_blank Ujung depan wing / sayap (B) diposisikan pada gar…" at bounding box center [428, 156] width 499 height 25
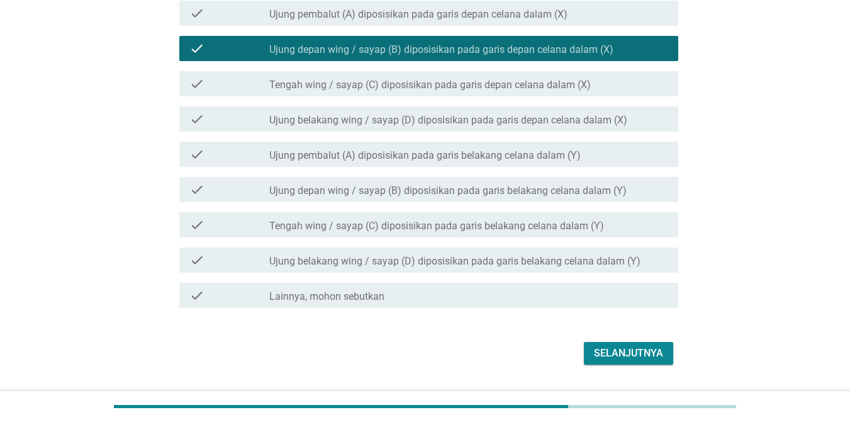
scroll to position [419, 0]
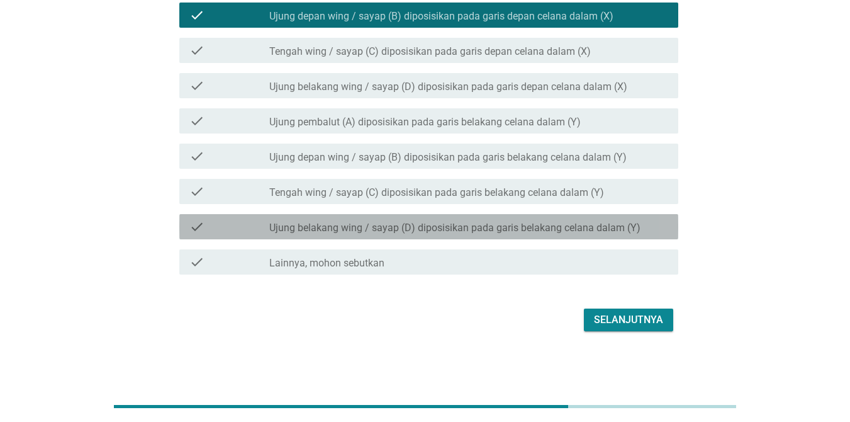
click at [358, 224] on label "Ujung belakang wing / sayap (D) diposisikan pada garis belakang celana dalam (Y)" at bounding box center [454, 228] width 371 height 13
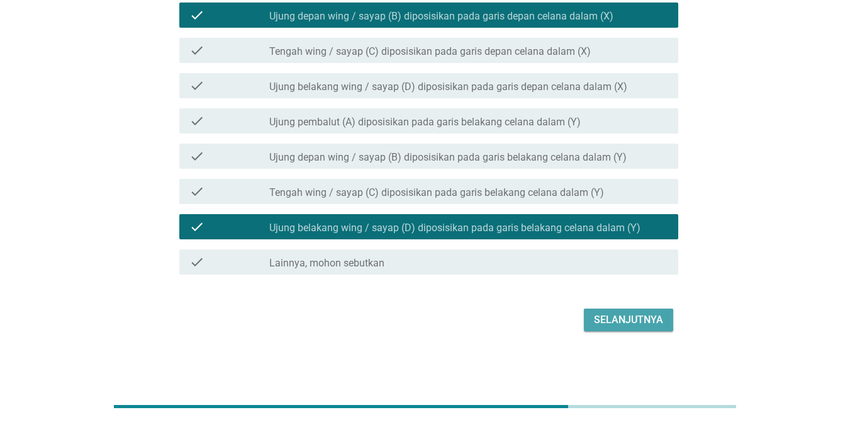
click at [607, 315] on div "Selanjutnya" at bounding box center [628, 319] width 69 height 15
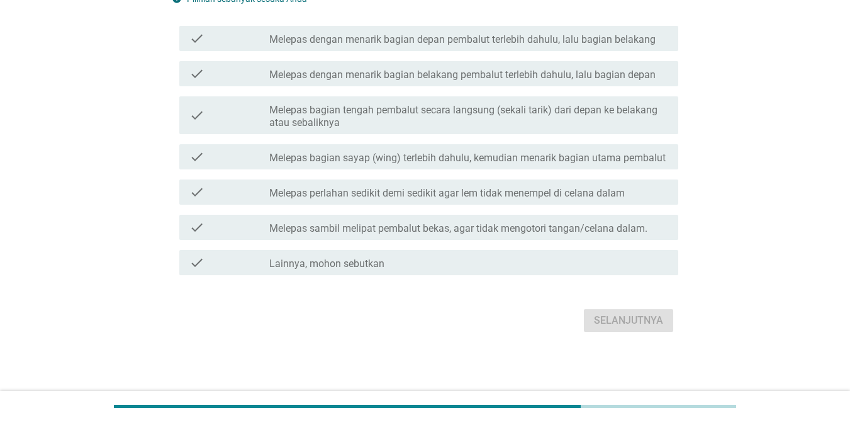
scroll to position [0, 0]
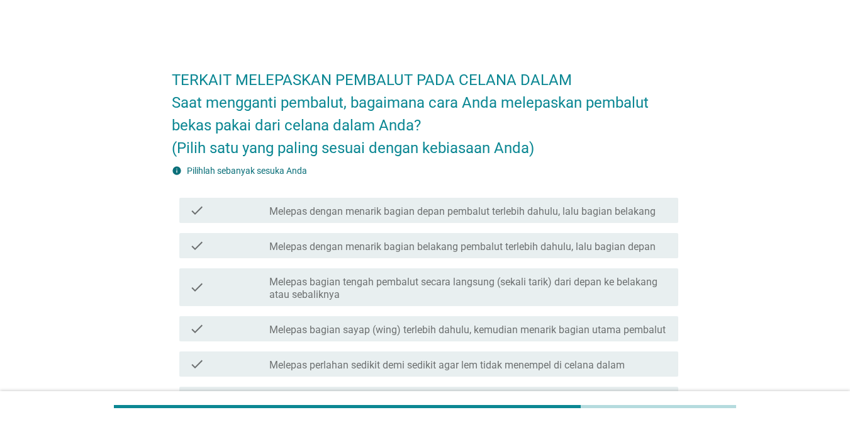
click at [390, 173] on div "info Pilihlah sebanyak sesuka Anda" at bounding box center [425, 170] width 507 height 13
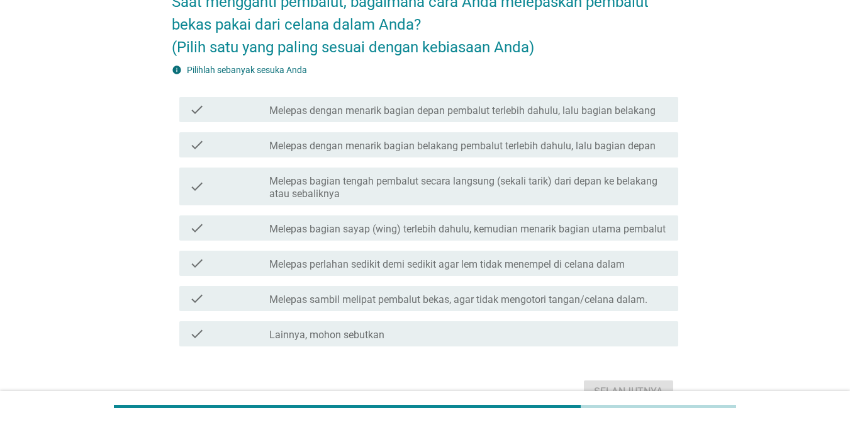
scroll to position [126, 0]
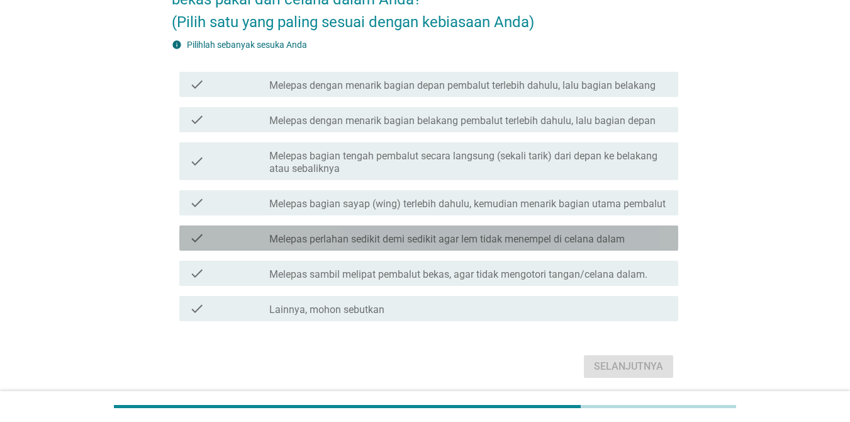
click at [396, 235] on label "Melepas perlahan sedikit demi sedikit agar lem tidak menempel di celana dalam" at bounding box center [447, 239] width 356 height 13
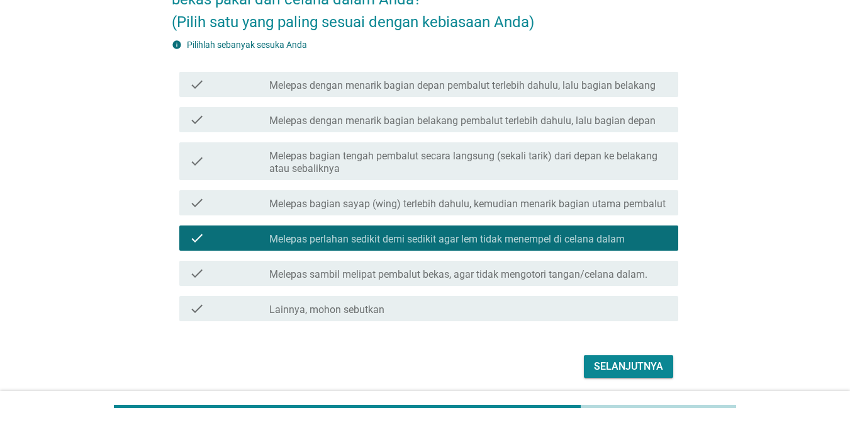
click at [628, 368] on div "Selanjutnya" at bounding box center [628, 366] width 69 height 15
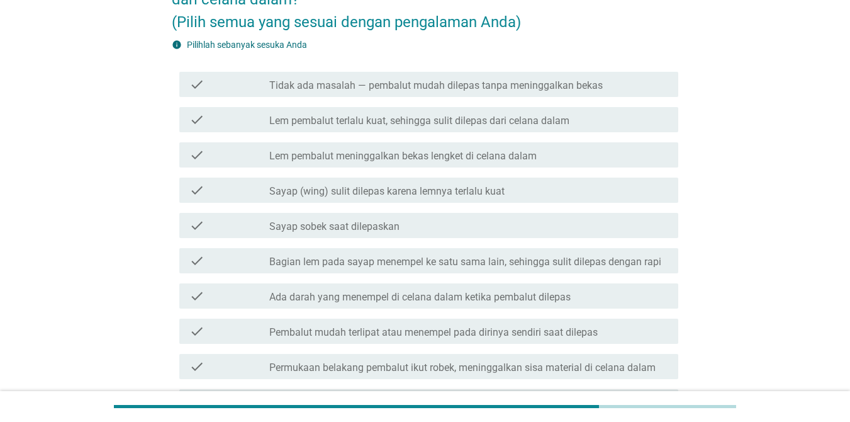
scroll to position [0, 0]
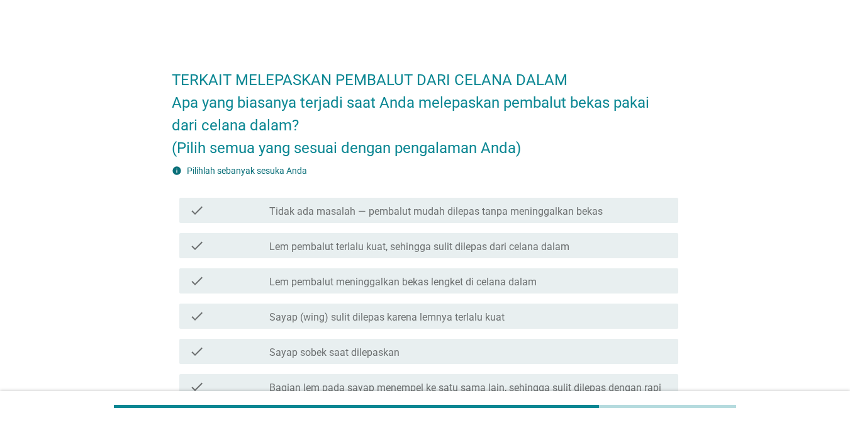
click at [351, 174] on div "info Pilihlah sebanyak sesuka Anda" at bounding box center [425, 170] width 507 height 13
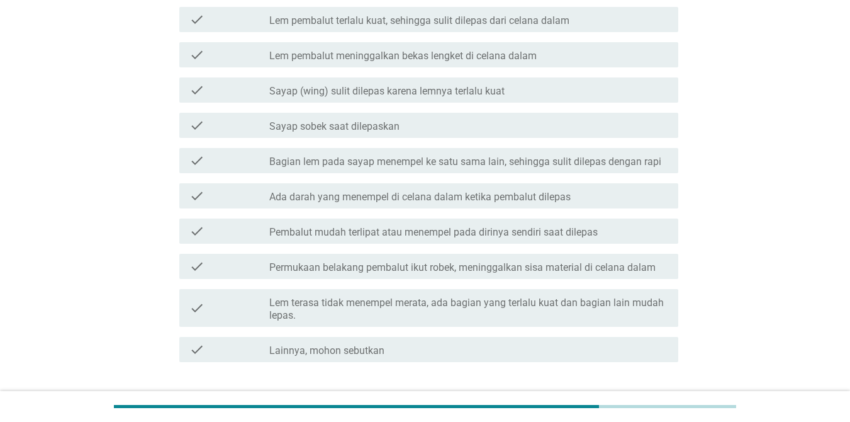
scroll to position [227, 0]
click at [444, 272] on label "Permukaan belakang pembalut ikut robek, meninggalkan sisa material di celana da…" at bounding box center [462, 267] width 387 height 13
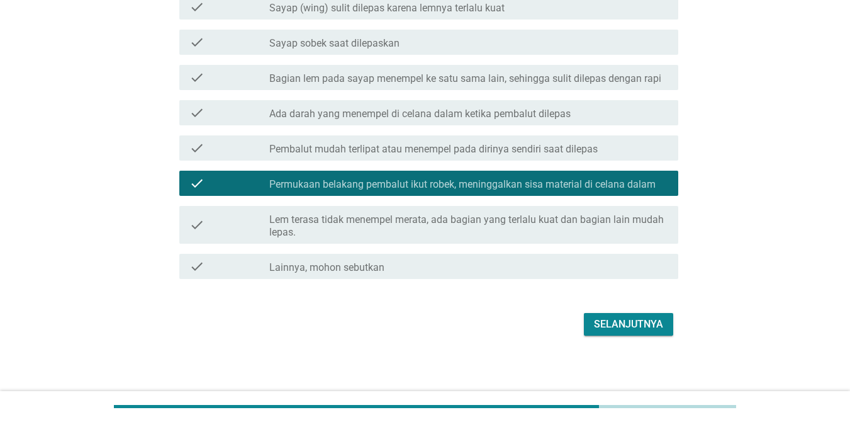
scroll to position [313, 0]
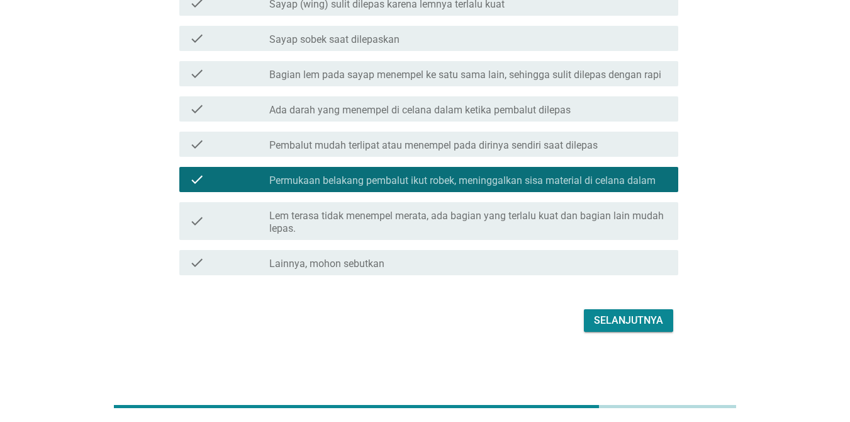
click at [624, 316] on div "Selanjutnya" at bounding box center [628, 320] width 69 height 15
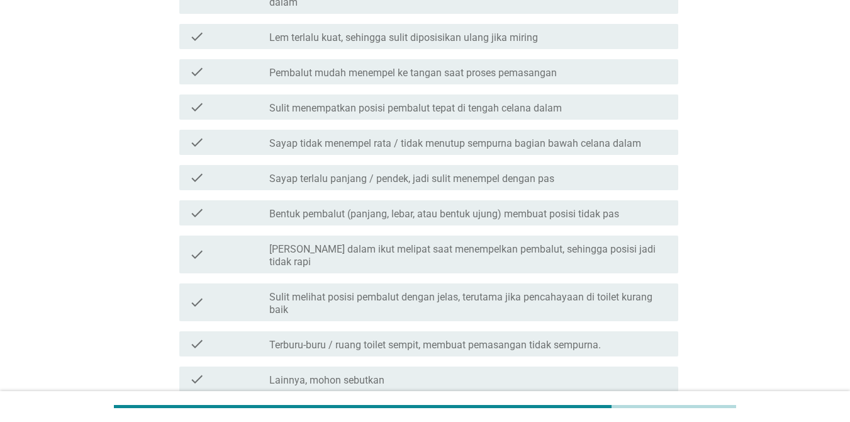
scroll to position [353, 0]
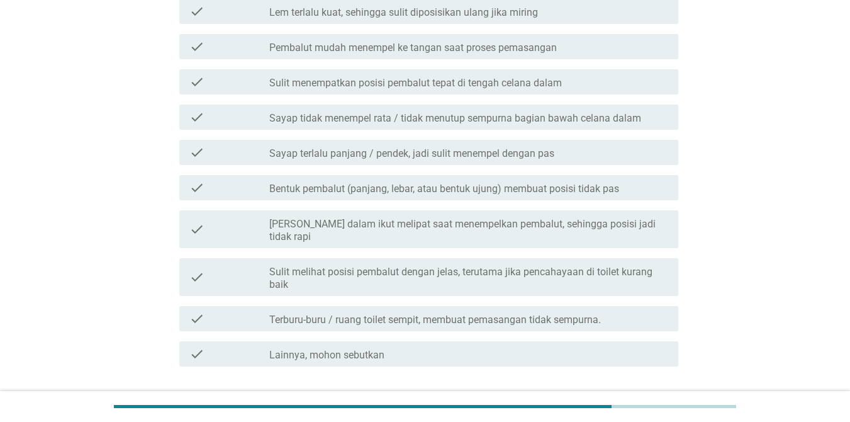
click at [345, 76] on div "check_box_outline_blank Sulit menempatkan posisi pembalut tepat di tengah celan…" at bounding box center [468, 81] width 399 height 15
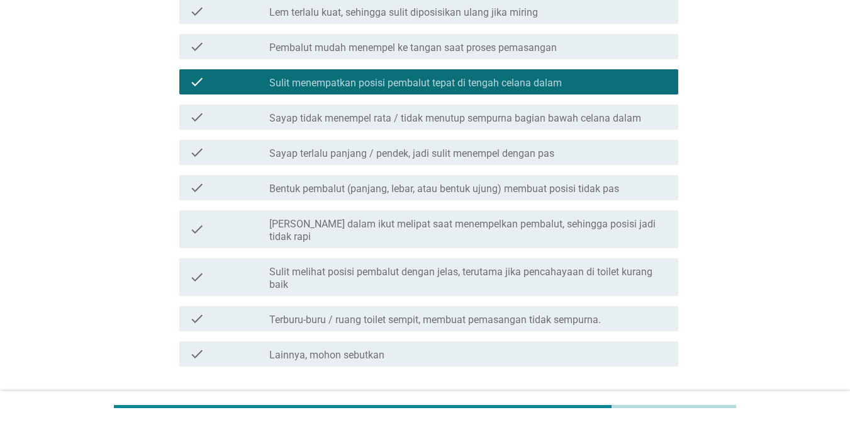
scroll to position [431, 0]
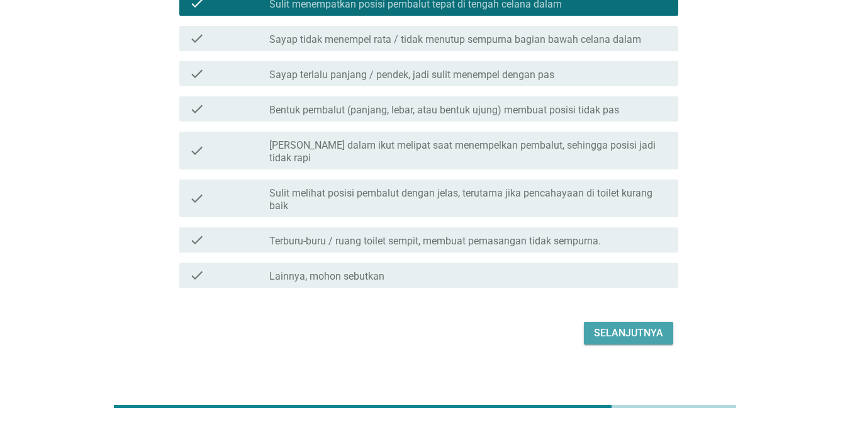
click at [638, 325] on div "Selanjutnya" at bounding box center [628, 332] width 69 height 15
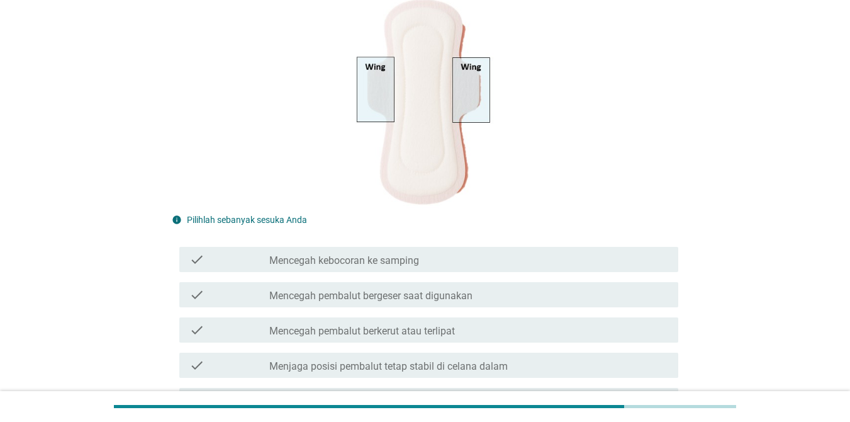
scroll to position [151, 0]
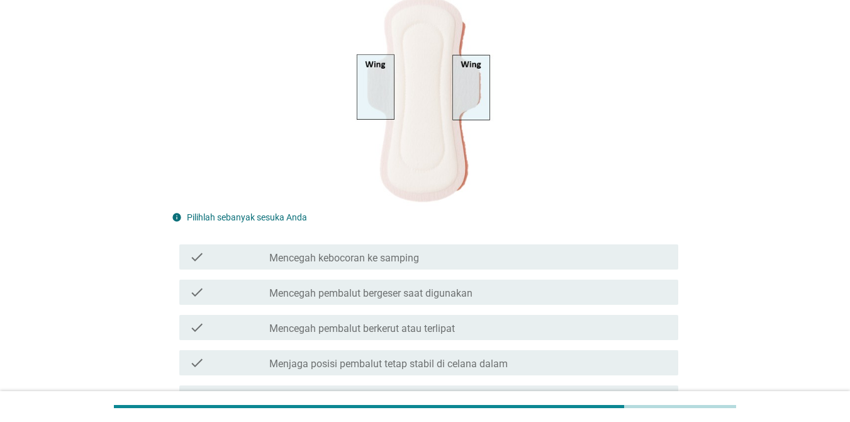
click at [426, 293] on label "Mencegah pembalut bergeser saat digunakan" at bounding box center [370, 293] width 203 height 13
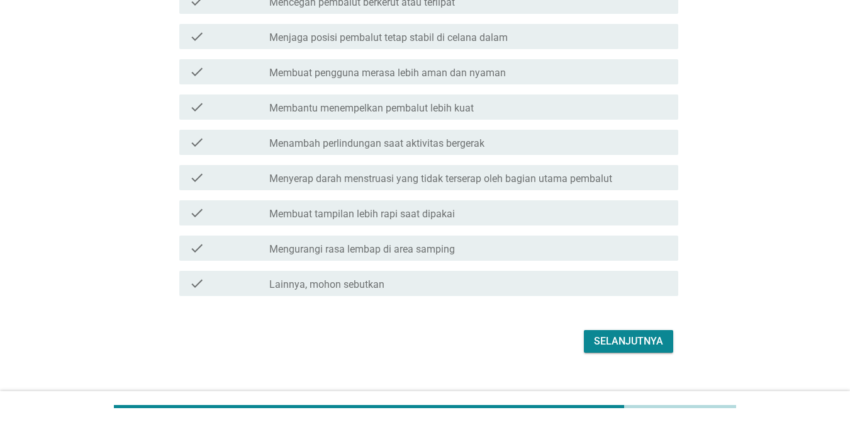
scroll to position [499, 0]
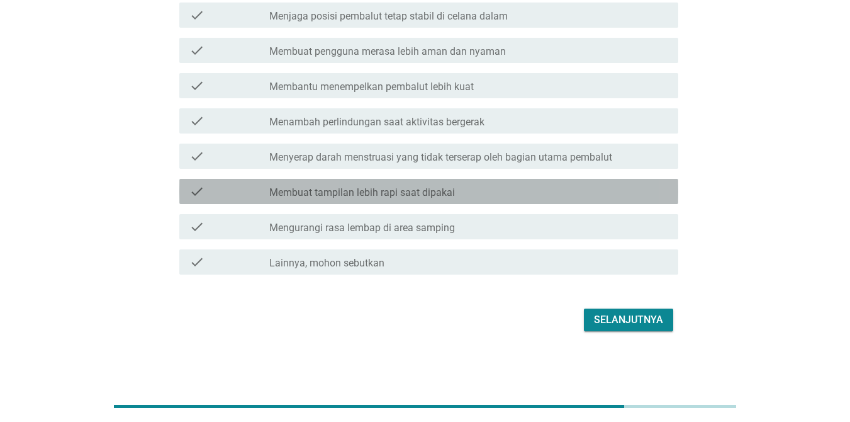
click at [443, 200] on div "check check_box_outline_blank Membuat tampilan lebih rapi saat dipakai" at bounding box center [428, 191] width 499 height 25
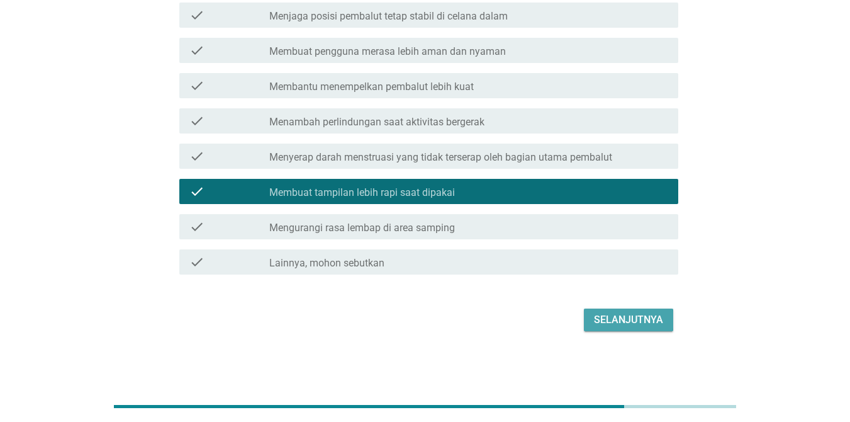
click at [626, 325] on div "Selanjutnya" at bounding box center [628, 319] width 69 height 15
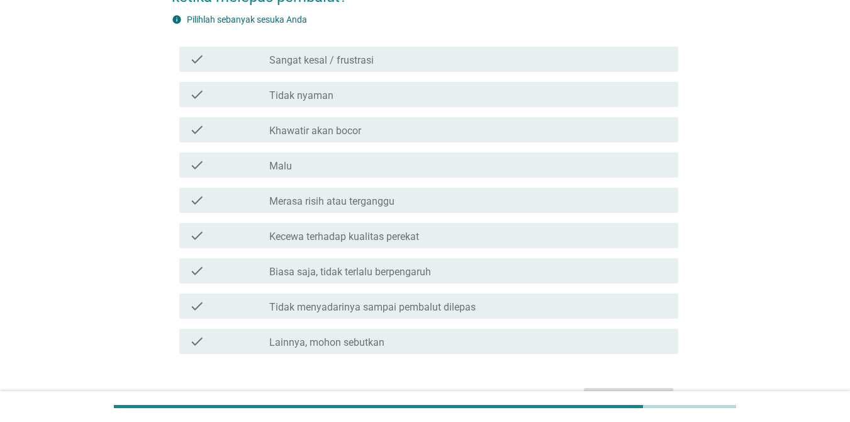
scroll to position [230, 0]
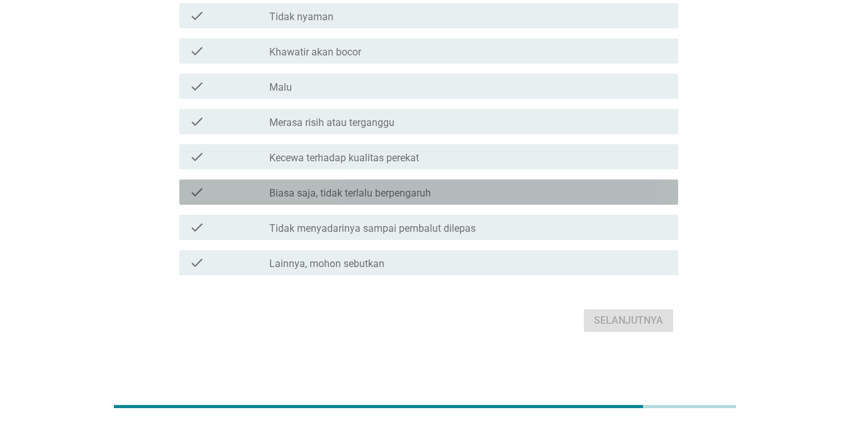
click at [375, 197] on label "Biasa saja, tidak terlalu berpengaruh" at bounding box center [350, 193] width 162 height 13
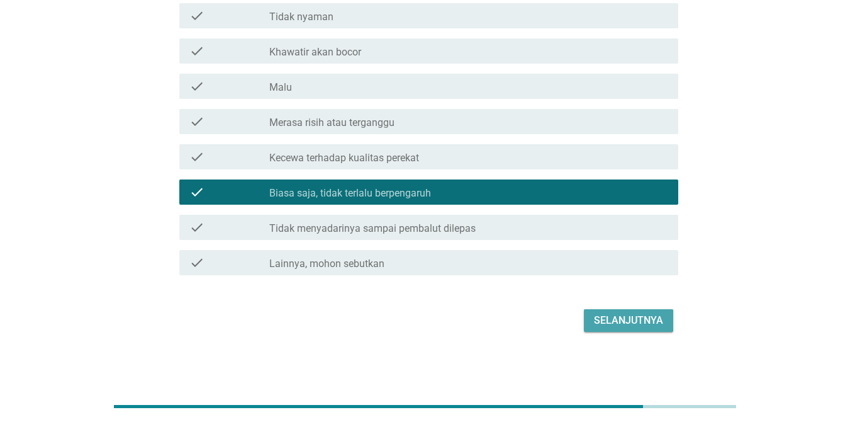
click at [604, 313] on div "Selanjutnya" at bounding box center [628, 320] width 69 height 15
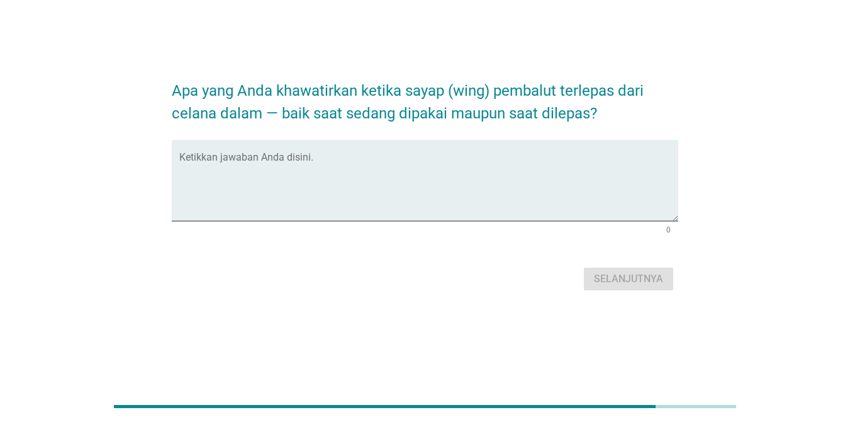
scroll to position [0, 0]
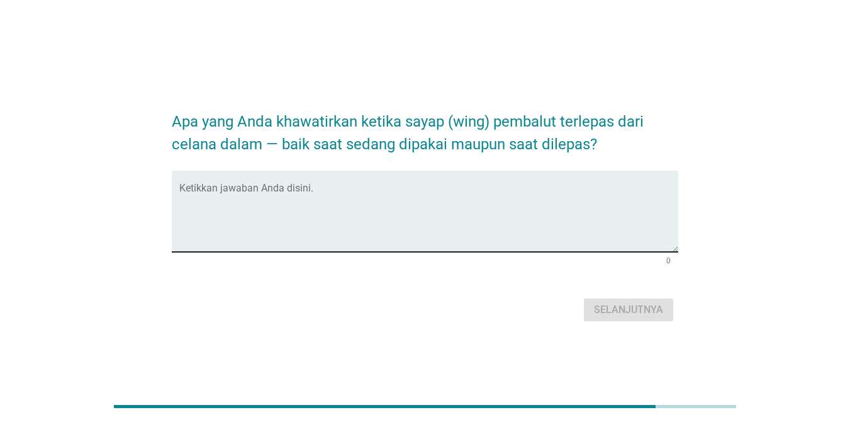
click at [458, 235] on textarea "Ketikkan jawaban Anda disini." at bounding box center [428, 219] width 499 height 66
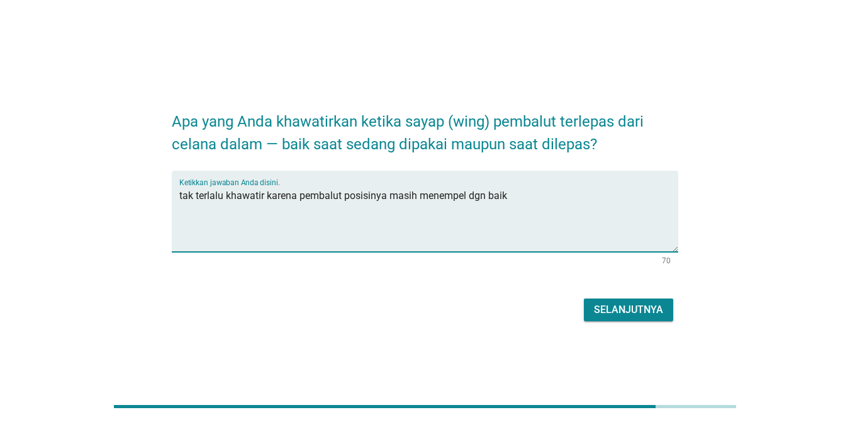
type textarea "tak terlalu khawatir karena pembalut posisinya masih menempel dgn baik"
click at [633, 299] on button "Selanjutnya" at bounding box center [628, 309] width 89 height 23
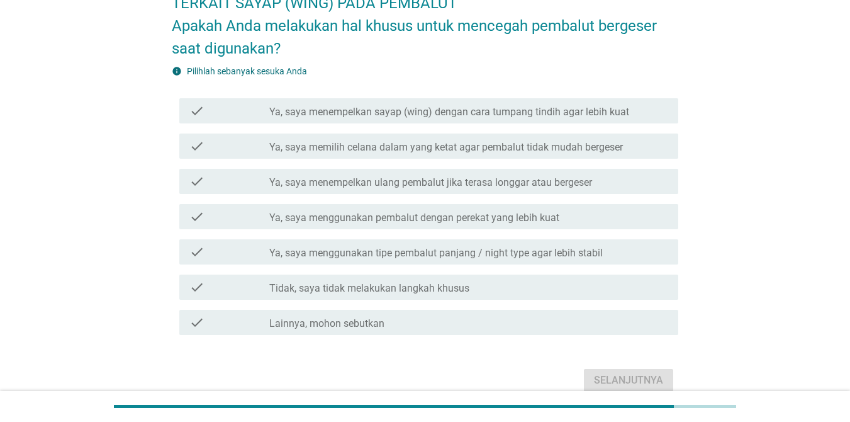
scroll to position [76, 0]
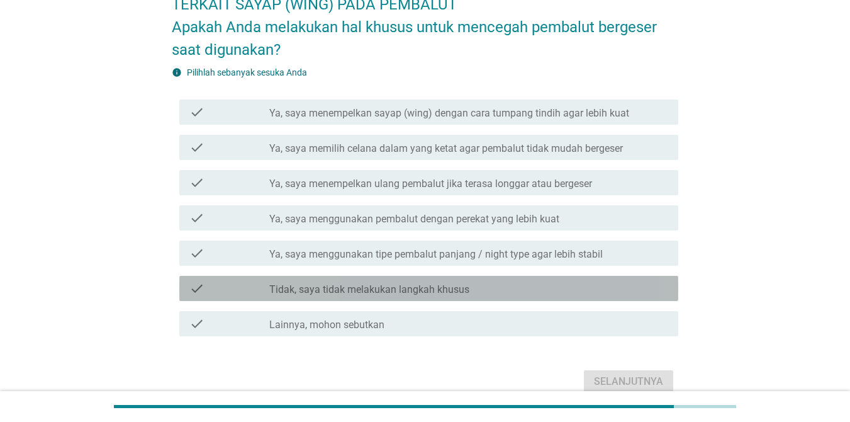
click at [405, 288] on label "Tidak, saya tidak melakukan langkah khusus" at bounding box center [369, 289] width 200 height 13
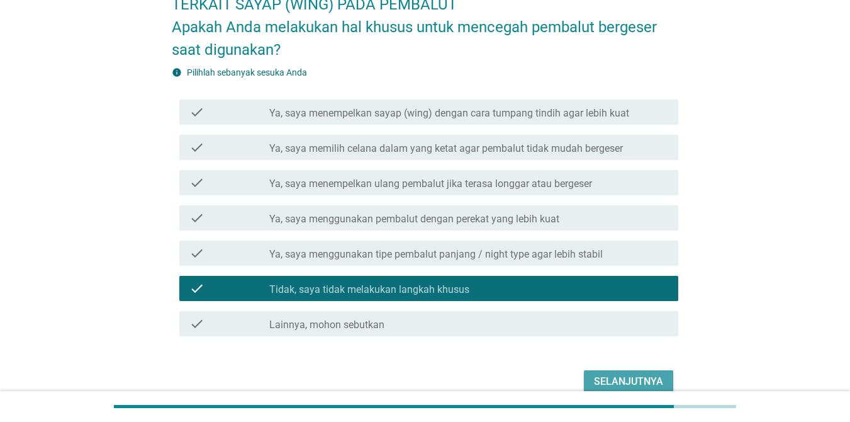
click at [634, 381] on div "Selanjutnya" at bounding box center [628, 381] width 69 height 15
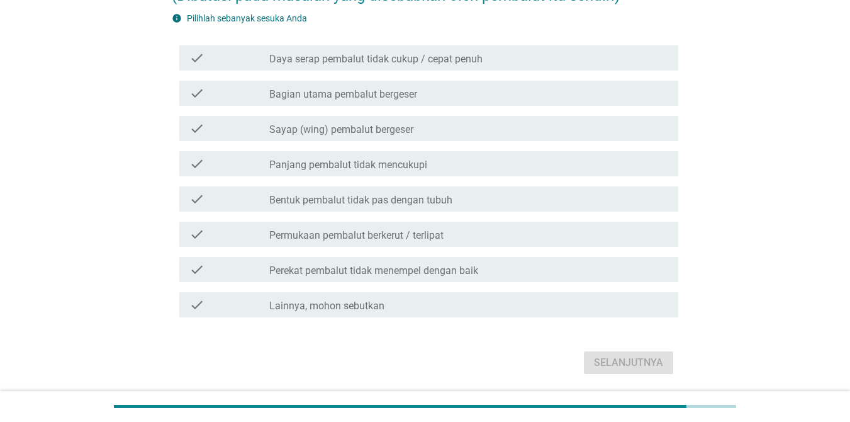
scroll to position [176, 0]
click at [381, 54] on label "Daya serap pembalut tidak cukup / cepat penuh" at bounding box center [375, 58] width 213 height 13
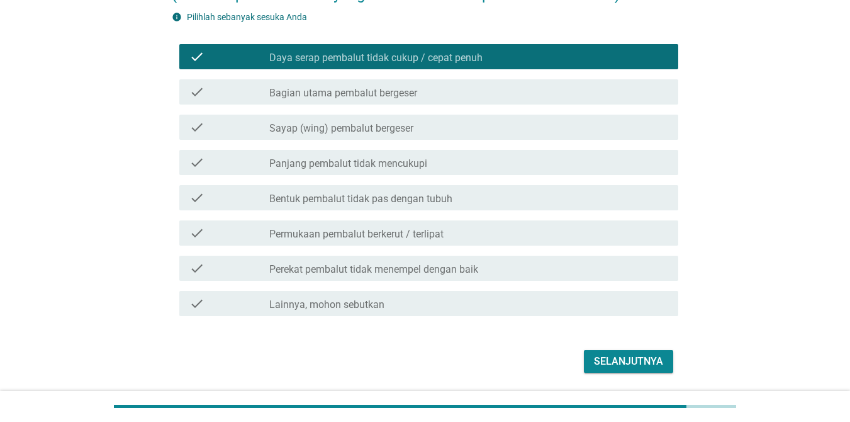
click at [427, 88] on div "check_box_outline_blank Bagian utama pembalut bergeser" at bounding box center [468, 91] width 399 height 15
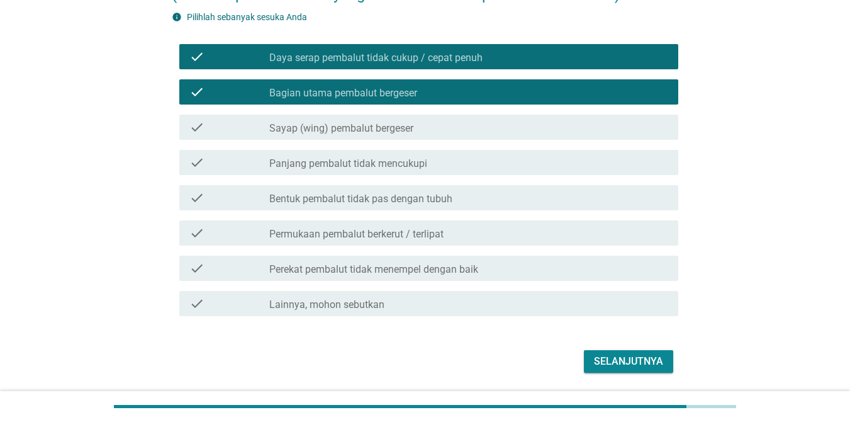
click at [614, 368] on div "Selanjutnya" at bounding box center [628, 361] width 69 height 15
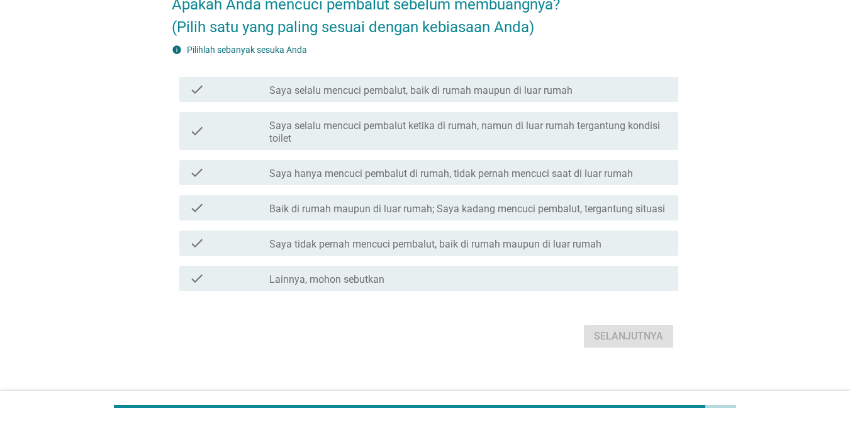
scroll to position [101, 0]
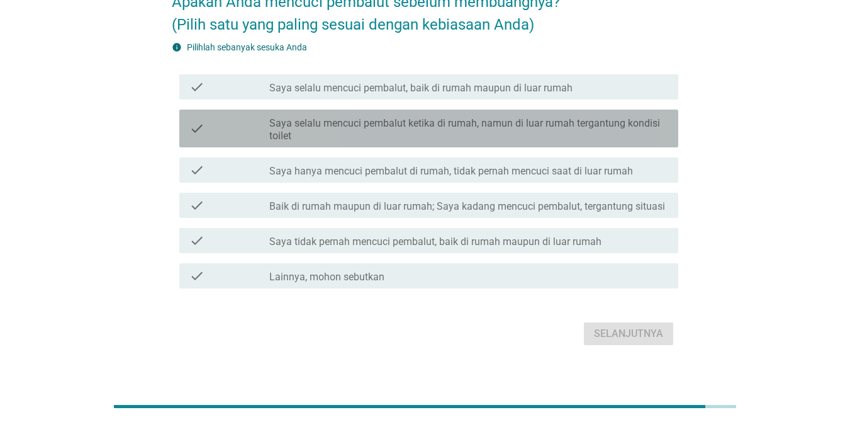
click at [409, 140] on label "Saya selalu mencuci pembalut ketika di rumah, namun di luar rumah tergantung ko…" at bounding box center [468, 129] width 399 height 25
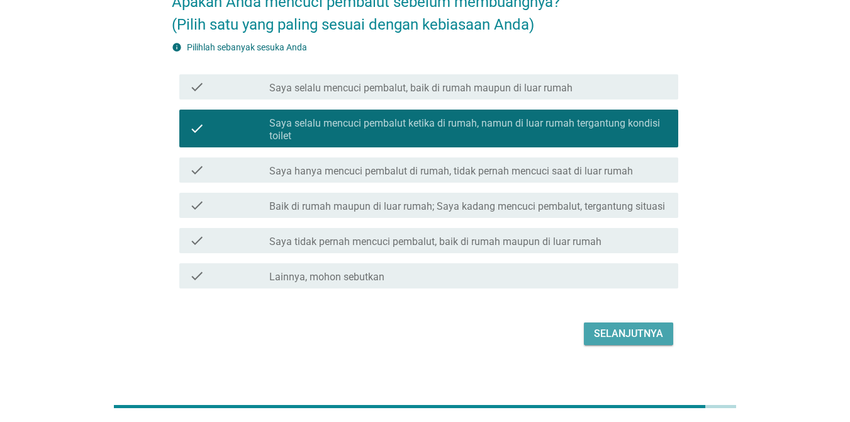
click at [614, 330] on div "Selanjutnya" at bounding box center [628, 333] width 69 height 15
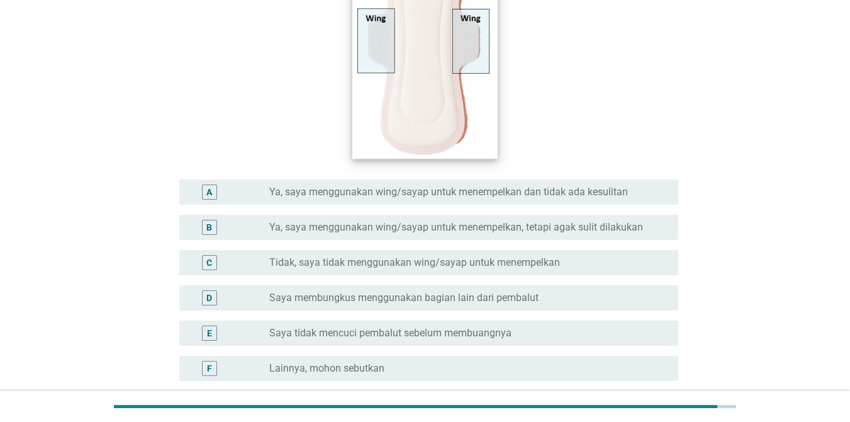
scroll to position [302, 0]
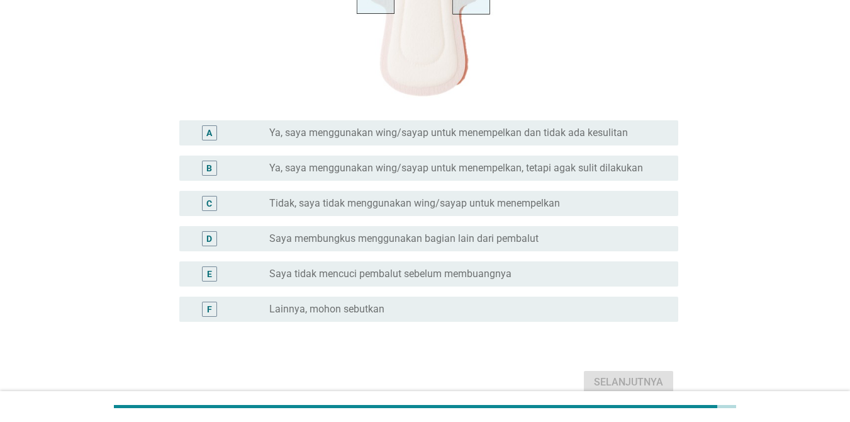
click at [401, 133] on label "Ya, saya menggunakan wing/sayap untuk menempelkan dan tidak ada kesulitan" at bounding box center [448, 133] width 359 height 13
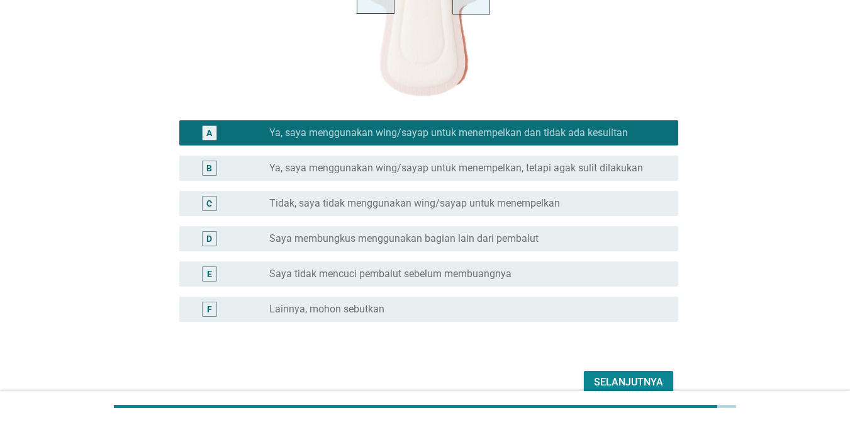
click at [623, 375] on div "Selanjutnya" at bounding box center [628, 382] width 69 height 15
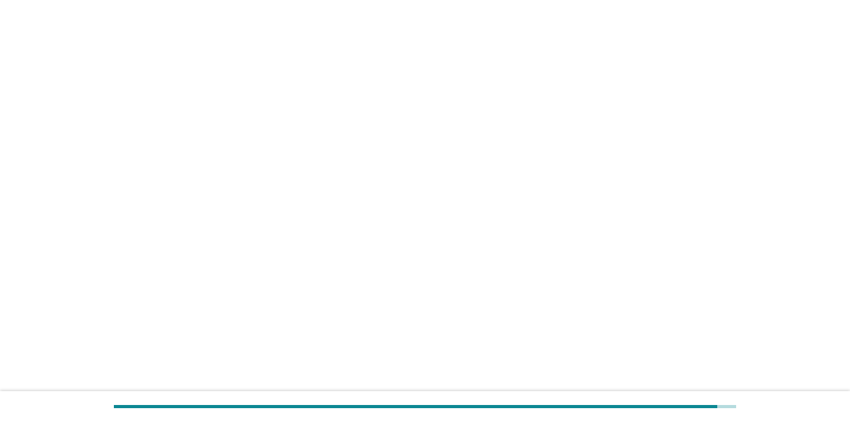
scroll to position [0, 0]
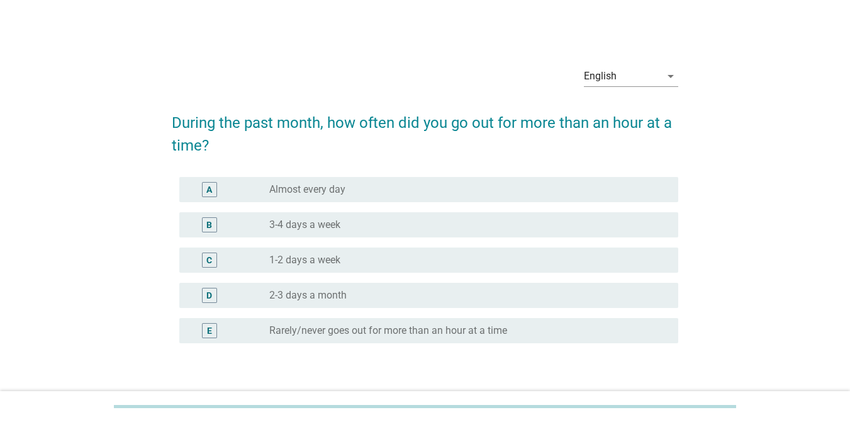
click at [323, 232] on div "B radio_button_unchecked 3-4 days a week" at bounding box center [428, 224] width 499 height 25
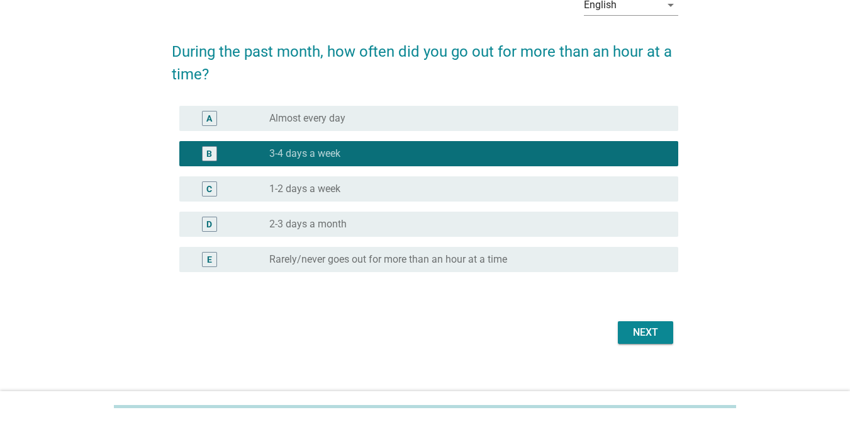
scroll to position [83, 0]
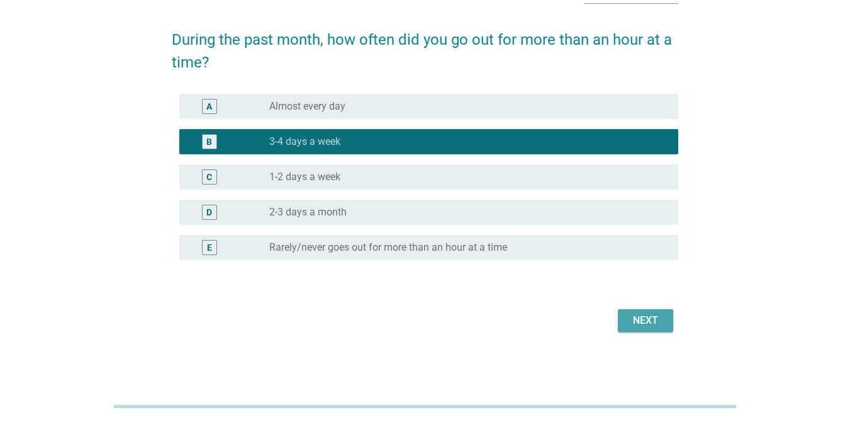
click at [636, 318] on div "Next" at bounding box center [645, 320] width 35 height 15
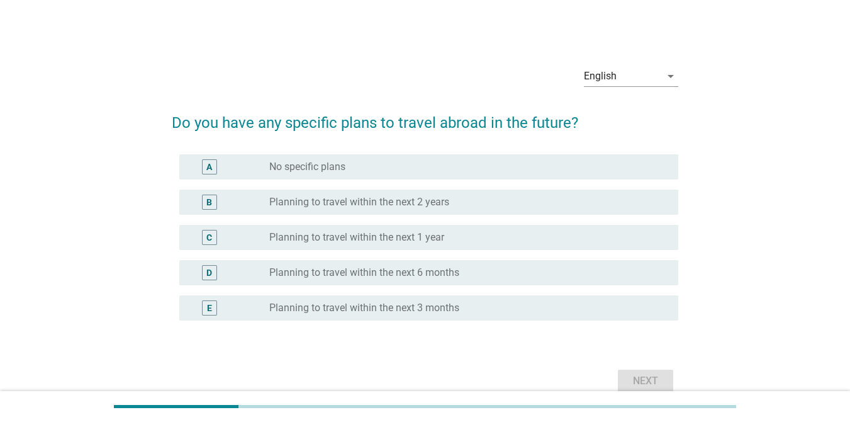
click at [344, 233] on label "Planning to travel within the next 1 year" at bounding box center [356, 237] width 175 height 13
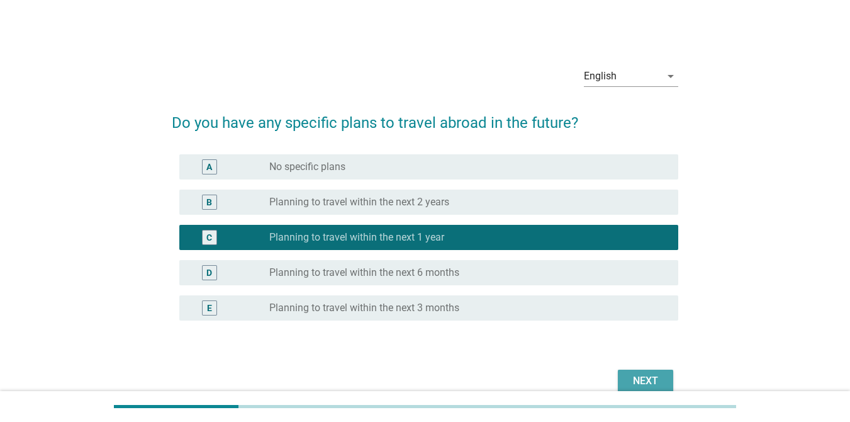
click at [647, 382] on div "Next" at bounding box center [645, 380] width 35 height 15
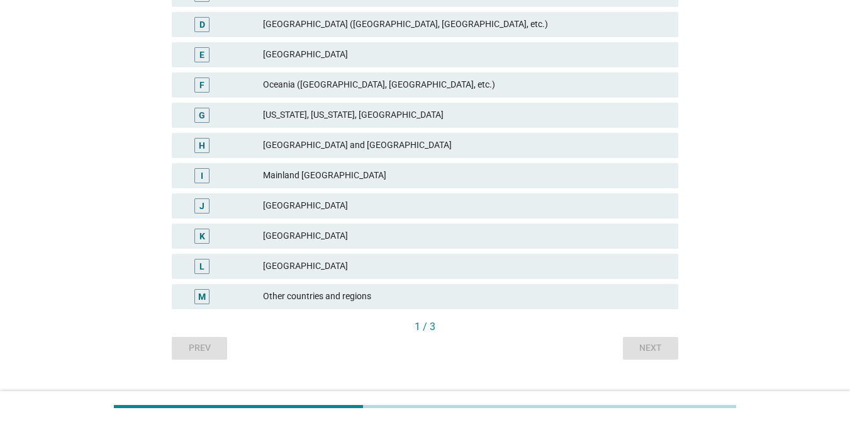
scroll to position [307, 0]
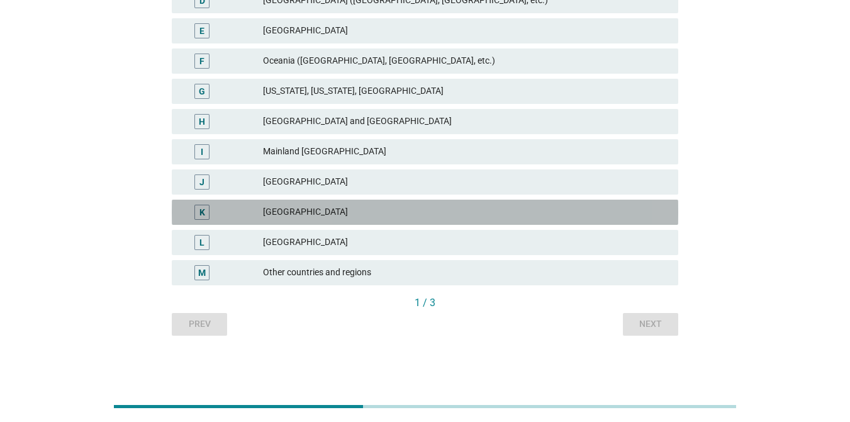
click at [271, 214] on div "[GEOGRAPHIC_DATA]" at bounding box center [465, 212] width 405 height 15
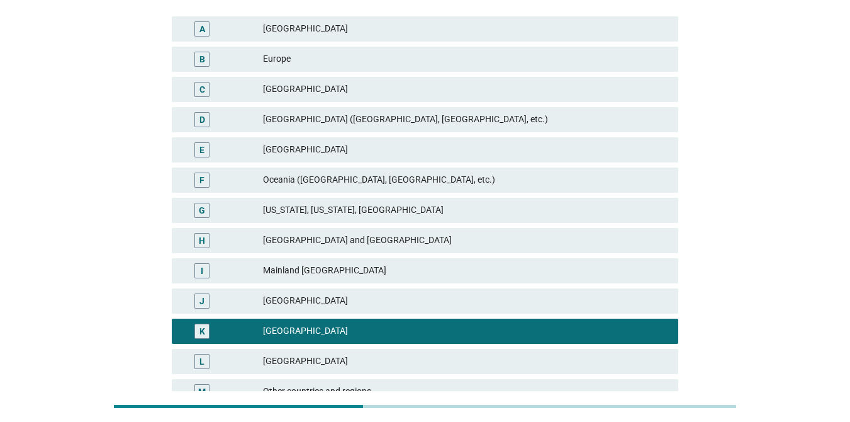
scroll to position [181, 0]
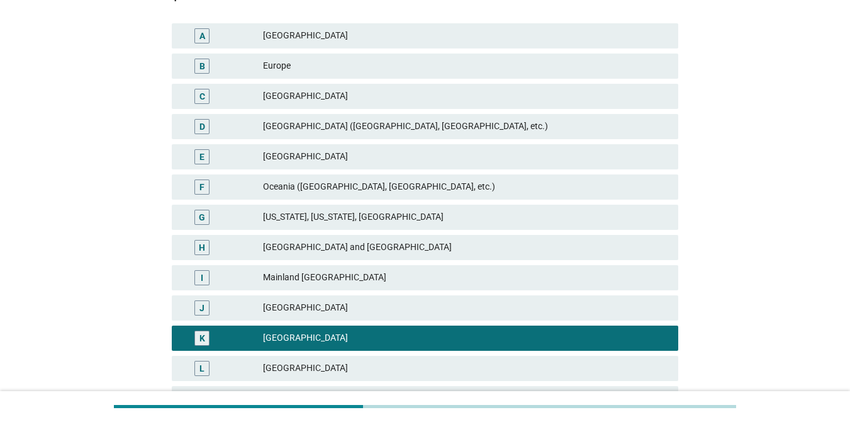
click at [330, 279] on div "Mainland [GEOGRAPHIC_DATA]" at bounding box center [465, 277] width 405 height 15
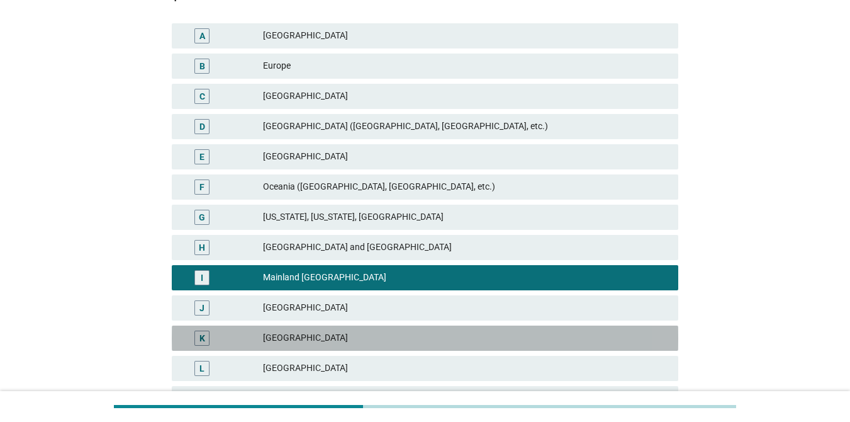
click at [315, 336] on div "[GEOGRAPHIC_DATA]" at bounding box center [465, 337] width 405 height 15
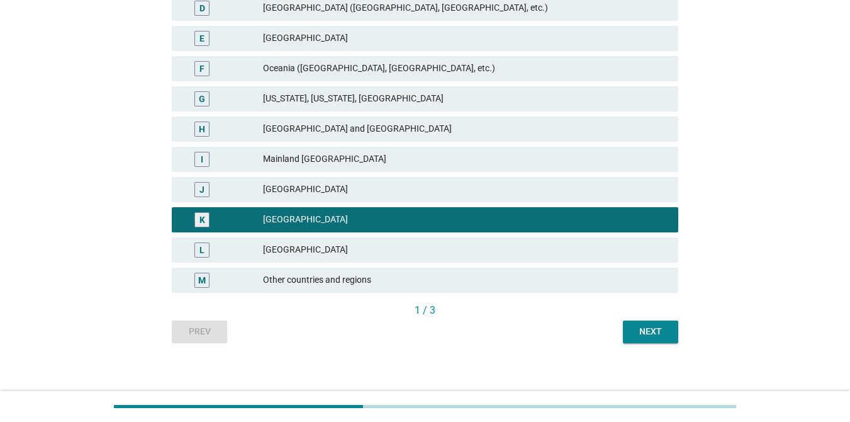
scroll to position [307, 0]
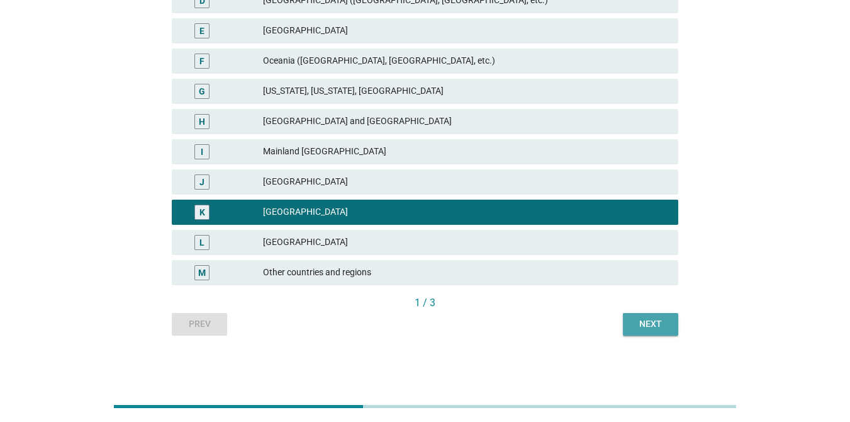
click at [648, 320] on div "Next" at bounding box center [650, 323] width 35 height 13
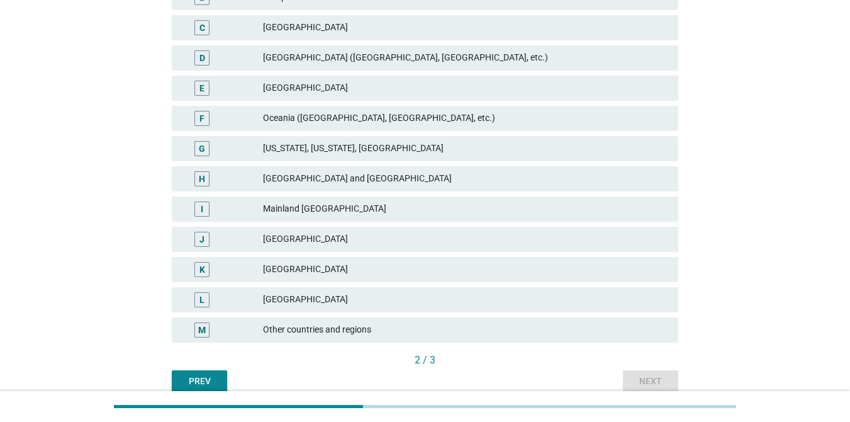
scroll to position [252, 0]
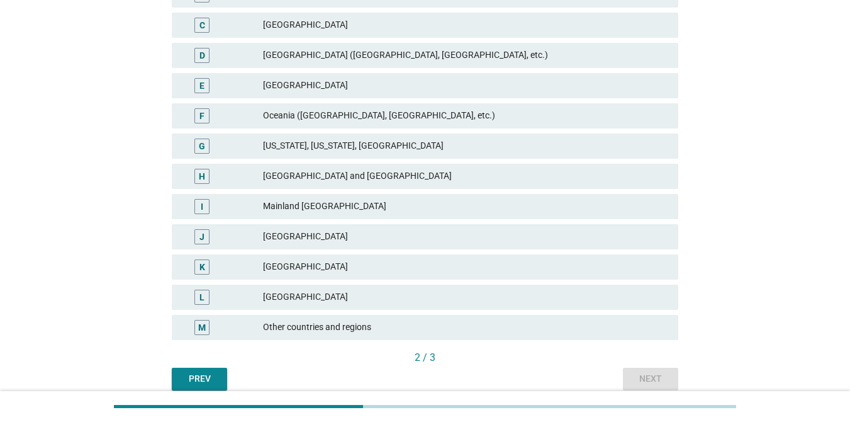
click at [313, 204] on div "Mainland [GEOGRAPHIC_DATA]" at bounding box center [465, 206] width 405 height 15
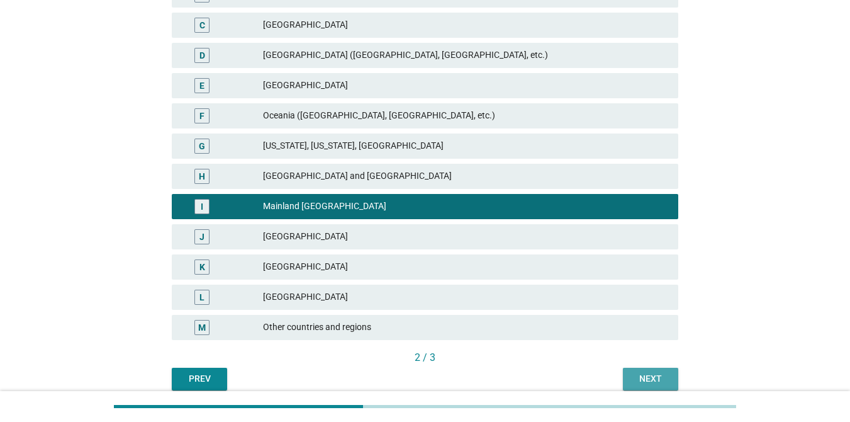
click at [655, 371] on button "Next" at bounding box center [650, 379] width 55 height 23
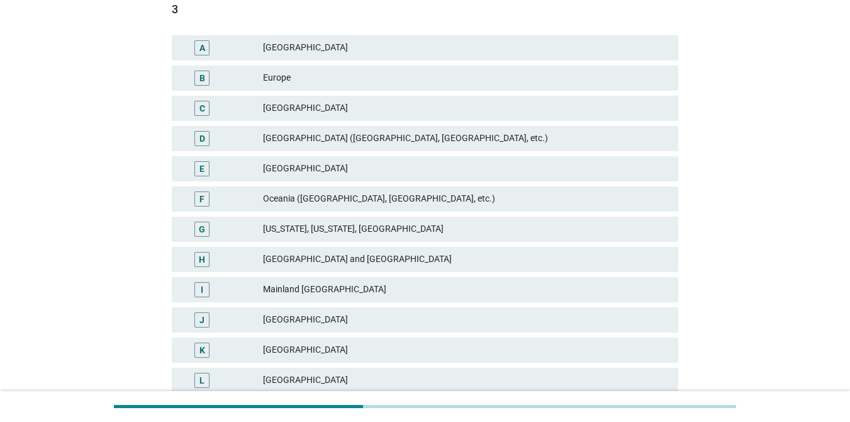
scroll to position [176, 0]
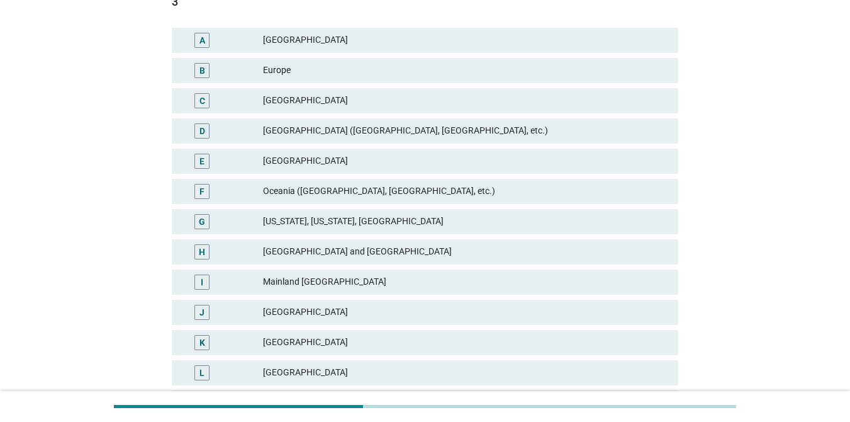
click at [305, 162] on div "[GEOGRAPHIC_DATA]" at bounding box center [465, 161] width 405 height 15
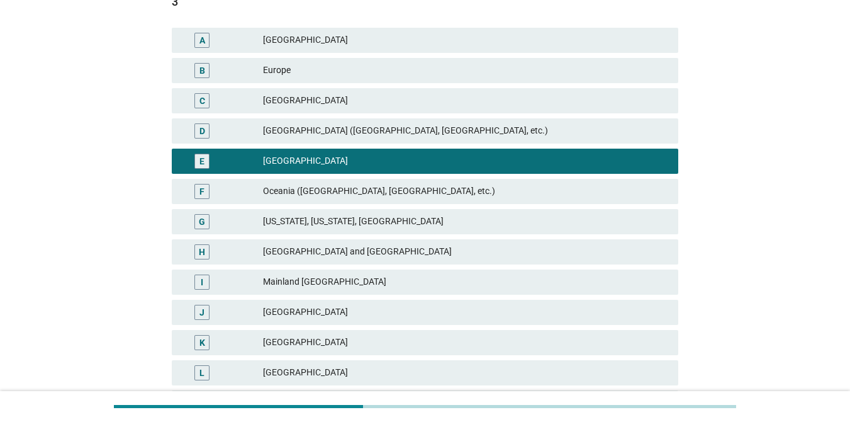
scroll to position [307, 0]
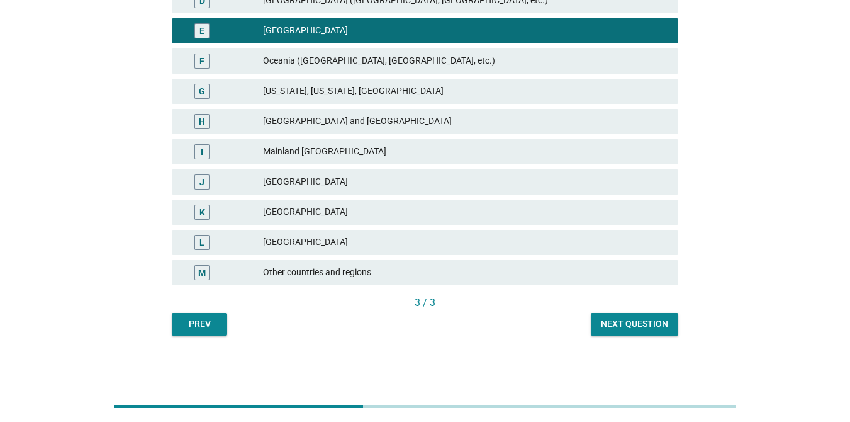
click at [624, 324] on div "Next question" at bounding box center [634, 323] width 67 height 13
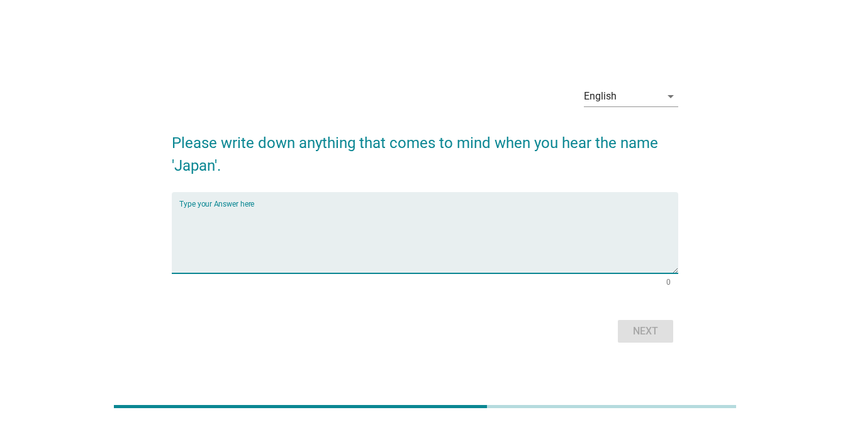
click at [355, 257] on textarea "Type your Answer here" at bounding box center [428, 240] width 499 height 66
type textarea "inovation unstoppable"
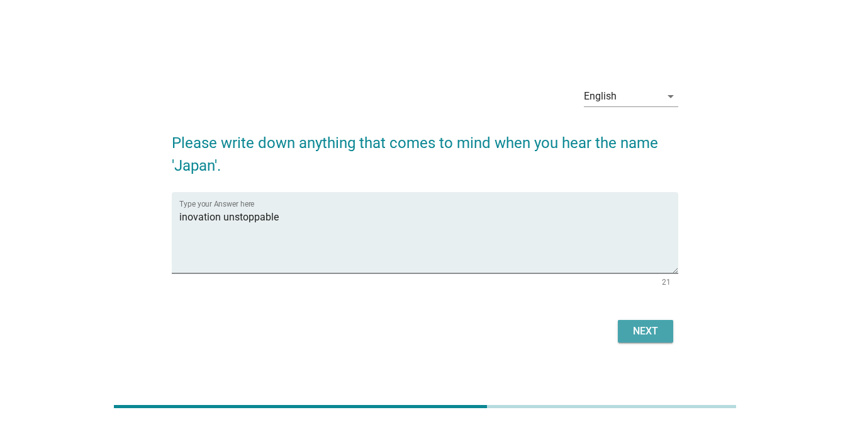
click at [638, 327] on div "Next" at bounding box center [645, 331] width 35 height 15
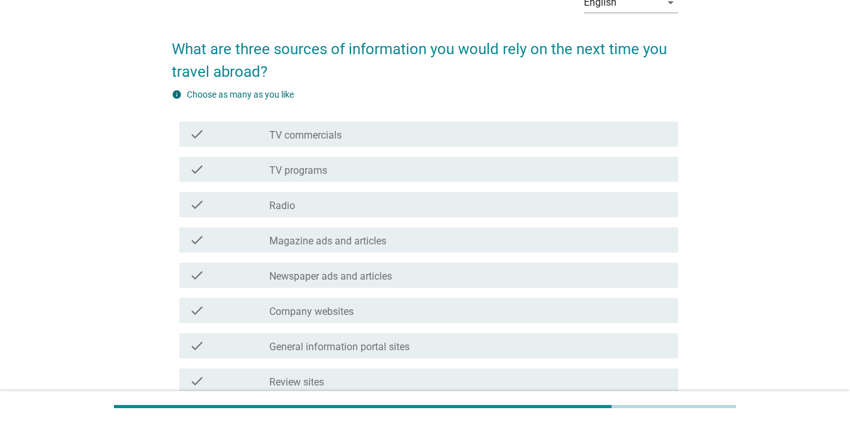
scroll to position [76, 0]
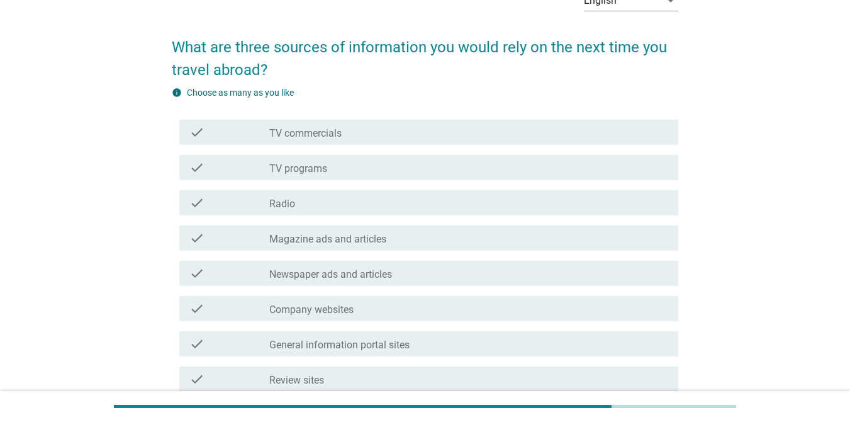
click at [333, 342] on label "General information portal sites" at bounding box center [339, 345] width 140 height 13
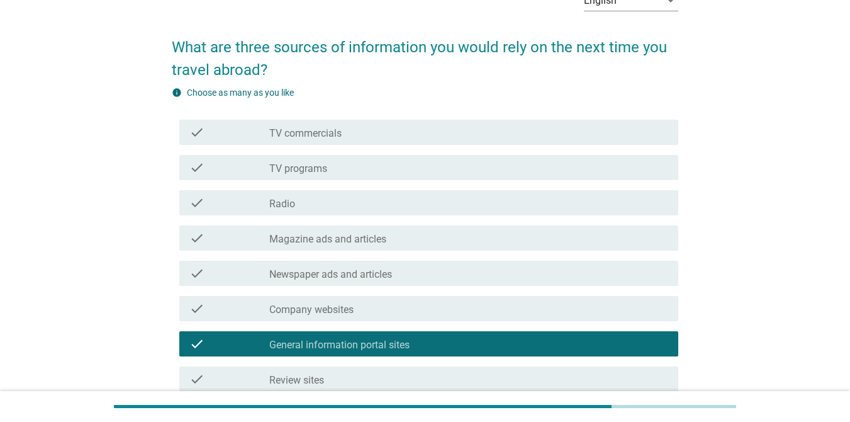
click at [318, 378] on label "Review sites" at bounding box center [296, 380] width 55 height 13
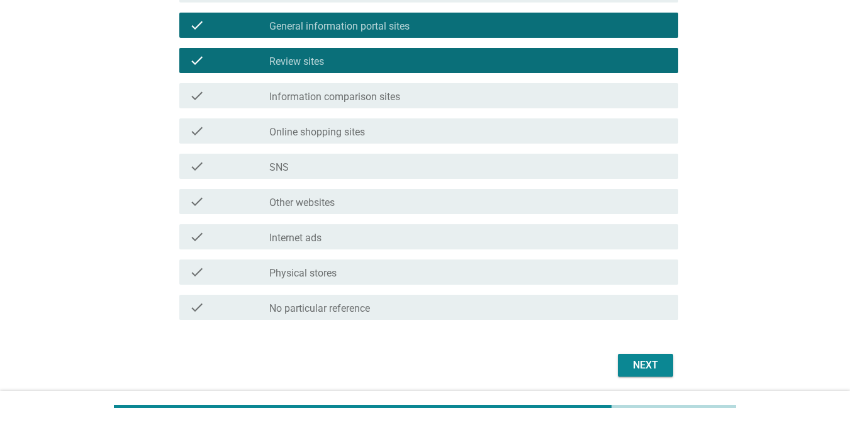
scroll to position [439, 0]
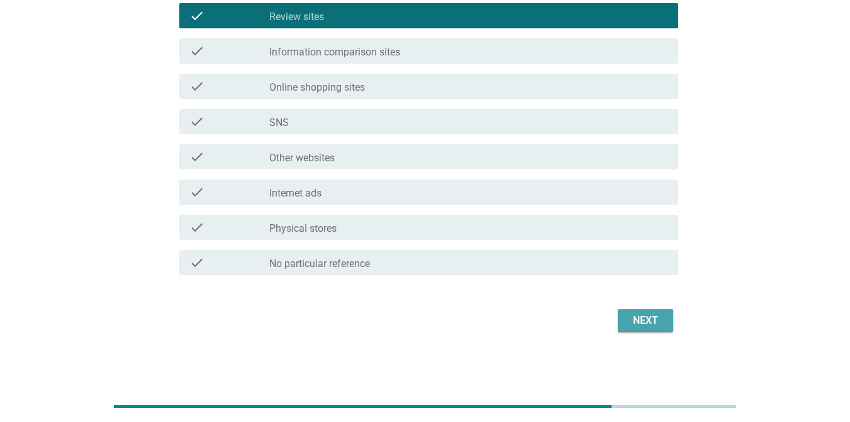
click at [653, 311] on button "Next" at bounding box center [645, 320] width 55 height 23
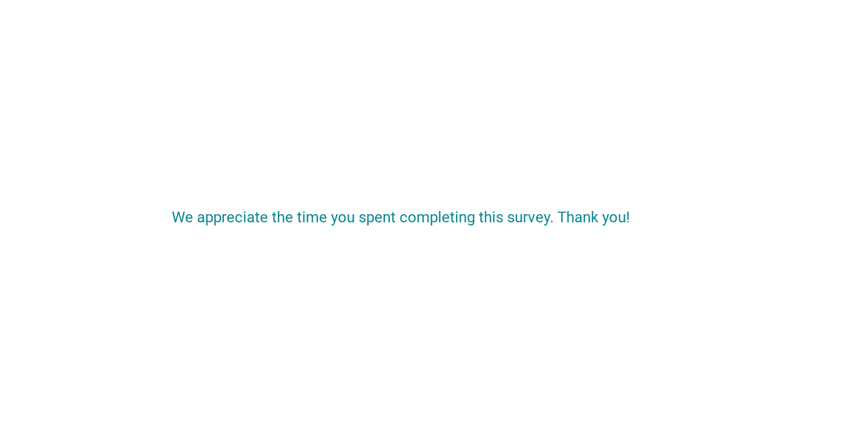
scroll to position [0, 0]
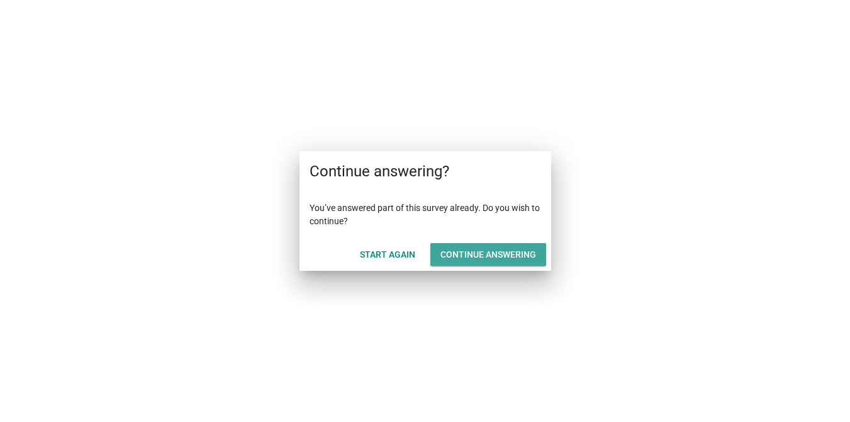
click at [475, 249] on div "Continue answering" at bounding box center [489, 254] width 96 height 13
